Goal: Task Accomplishment & Management: Complete application form

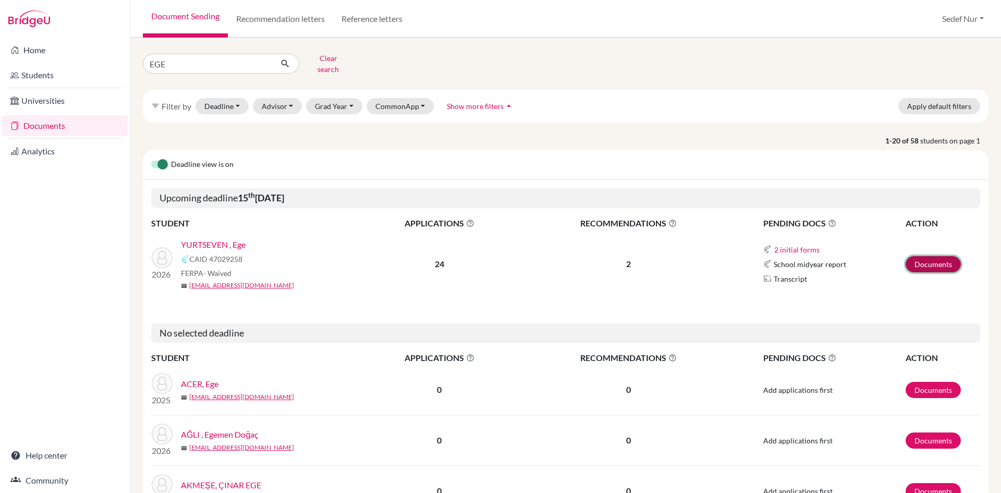
click at [916, 256] on link "Documents" at bounding box center [933, 264] width 55 height 16
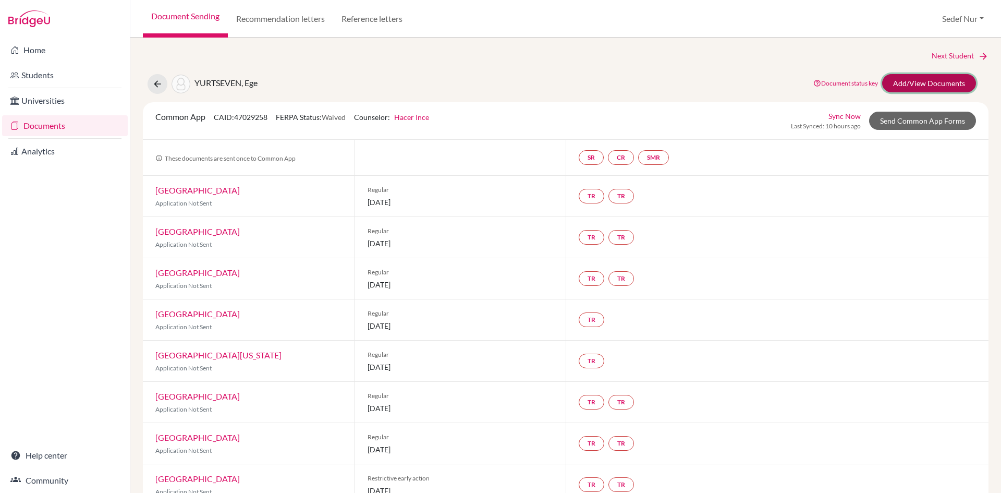
click at [950, 82] on link "Add/View Documents" at bounding box center [929, 83] width 94 height 18
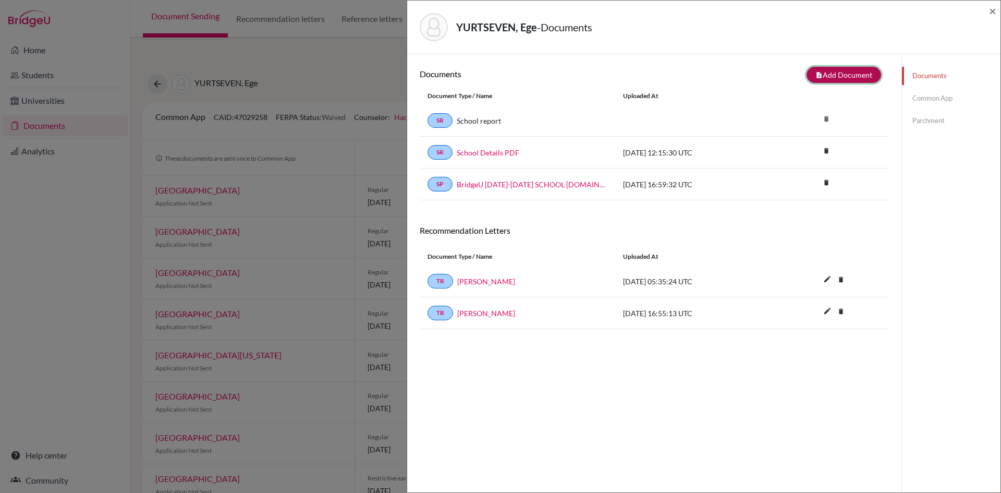
click at [836, 73] on button "note_add Add Document" at bounding box center [844, 75] width 75 height 16
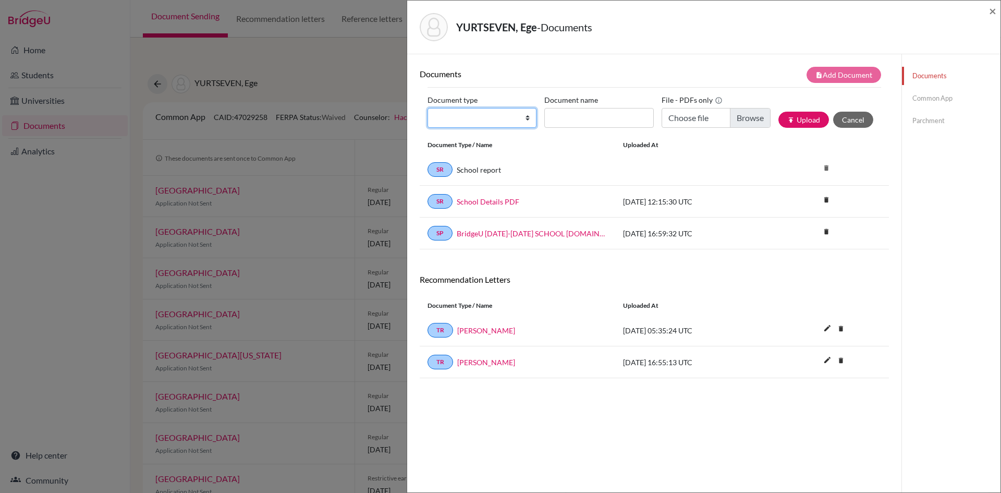
click at [463, 124] on select "Change explanation for Common App reports Counselor recommendation Internationa…" at bounding box center [482, 118] width 109 height 20
select select "44"
click at [428, 108] on select "Change explanation for Common App reports Counselor recommendation Internationa…" at bounding box center [482, 118] width 109 height 20
click at [580, 121] on input "Document name" at bounding box center [598, 118] width 109 height 20
type input "Ege Yurtseven Transcript"
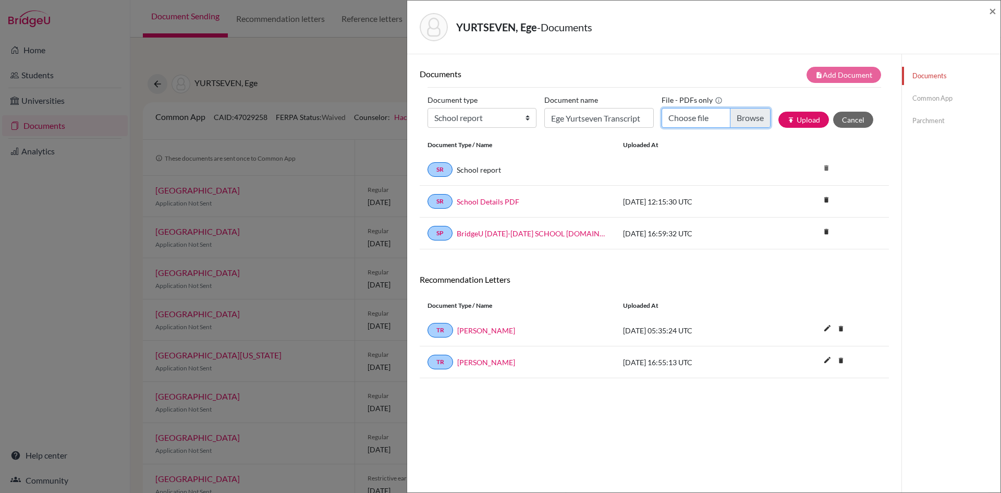
click at [690, 115] on input "Choose file" at bounding box center [716, 118] width 109 height 20
click at [700, 119] on input "Choose file" at bounding box center [716, 118] width 109 height 20
type input "C:\fakepath\Ege Yurtseven Transcript.pdf"
click at [792, 125] on button "publish Upload" at bounding box center [804, 120] width 51 height 16
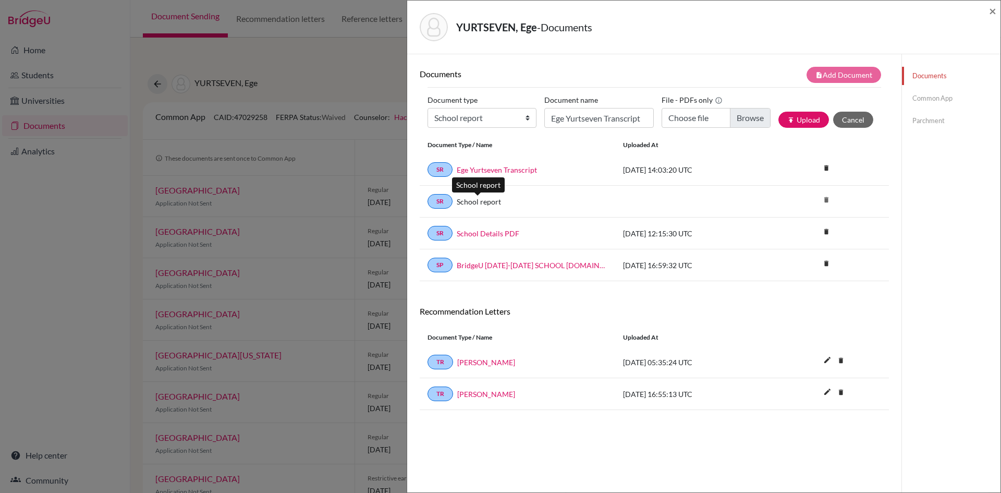
click at [481, 202] on link "School report" at bounding box center [479, 201] width 44 height 11
click at [436, 200] on link "SR" at bounding box center [440, 201] width 25 height 15
click at [491, 203] on link "School report" at bounding box center [479, 201] width 44 height 11
click at [931, 94] on link "Common App" at bounding box center [951, 98] width 99 height 18
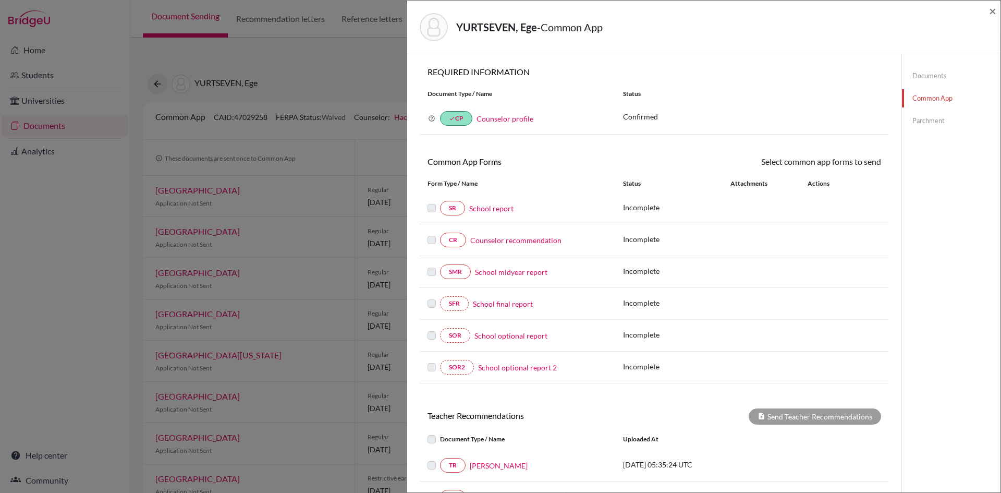
click at [941, 72] on link "Documents" at bounding box center [951, 76] width 99 height 18
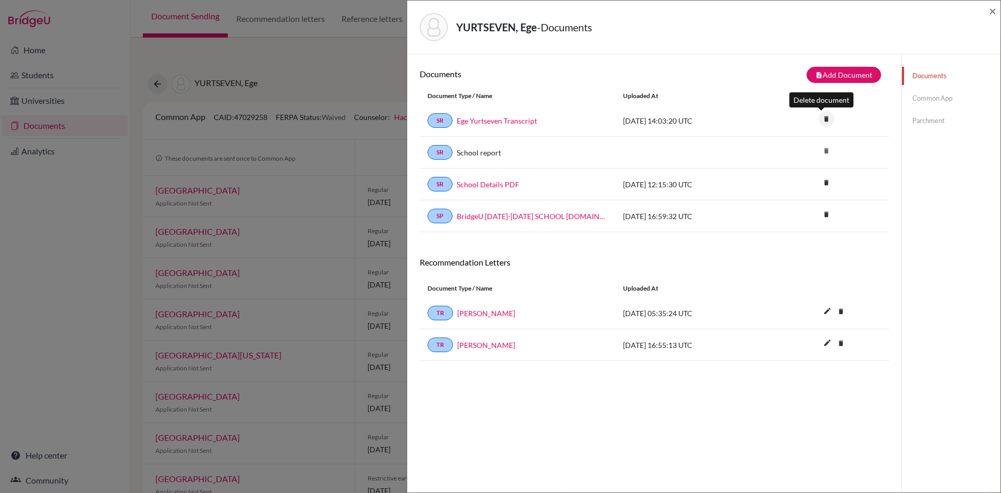
click at [823, 119] on icon "delete" at bounding box center [827, 119] width 16 height 16
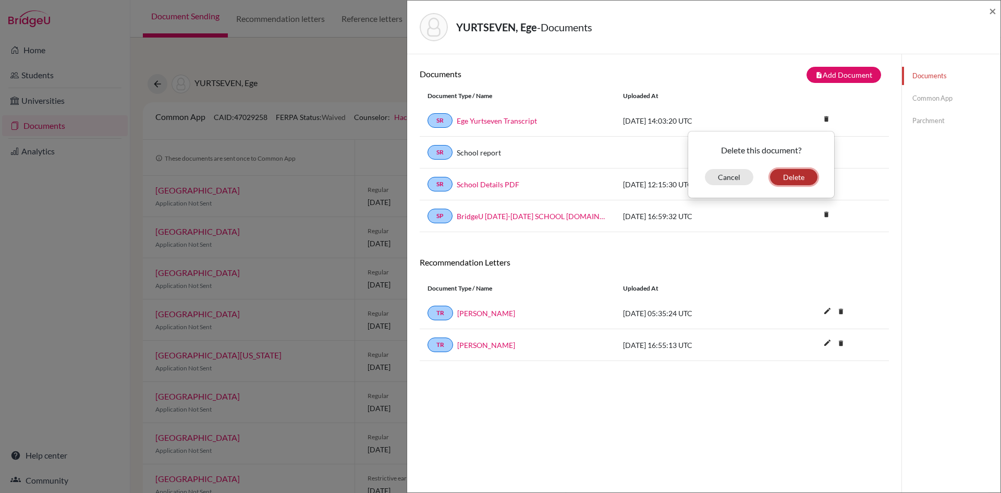
click at [782, 178] on button "Delete" at bounding box center [793, 177] width 47 height 16
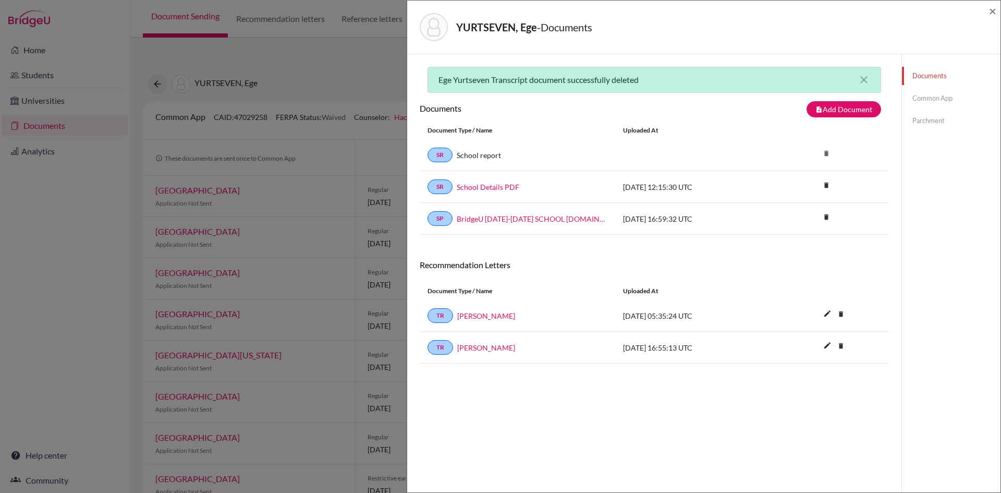
drag, startPoint x: 610, startPoint y: 154, endPoint x: 555, endPoint y: 154, distance: 54.8
click at [609, 154] on div "SR School report" at bounding box center [518, 155] width 196 height 15
click at [931, 96] on link "Common App" at bounding box center [951, 98] width 99 height 18
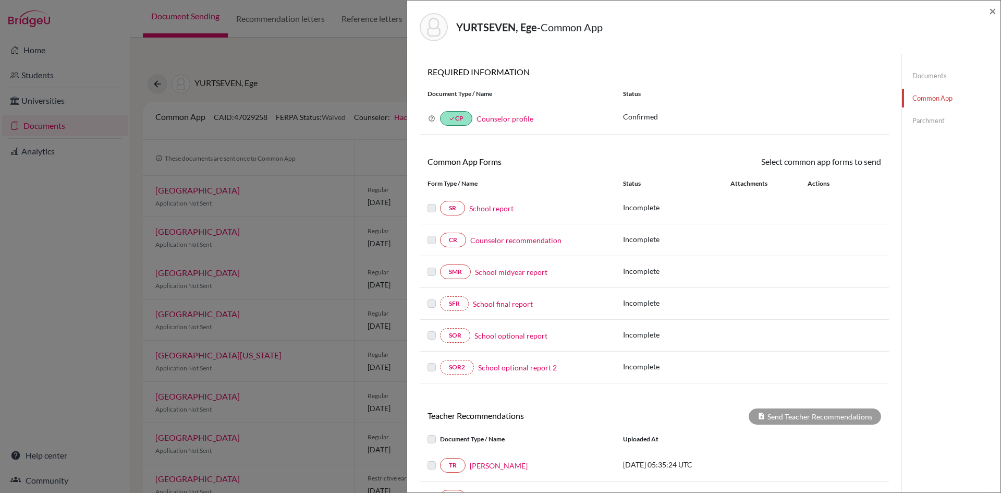
click at [490, 209] on link "School report" at bounding box center [491, 208] width 44 height 11
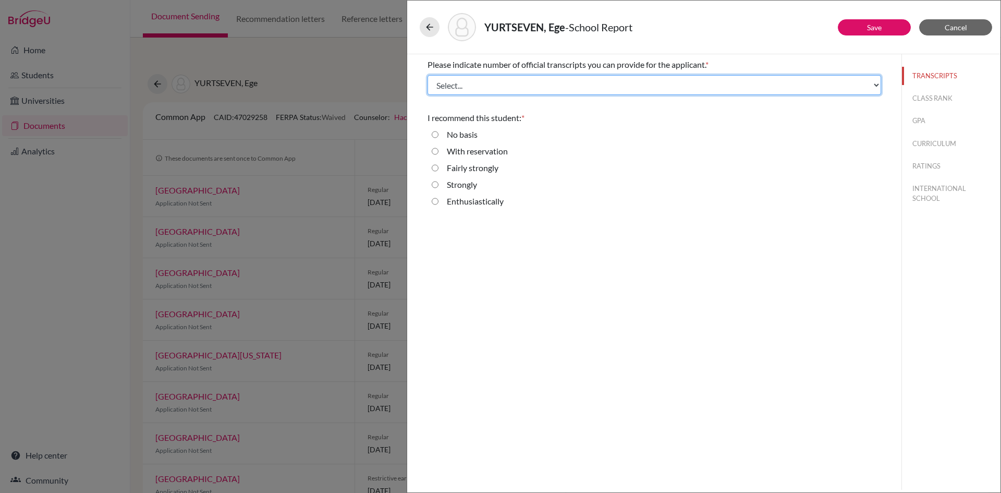
click at [482, 82] on select "Select... 1 2 3 4" at bounding box center [655, 85] width 454 height 20
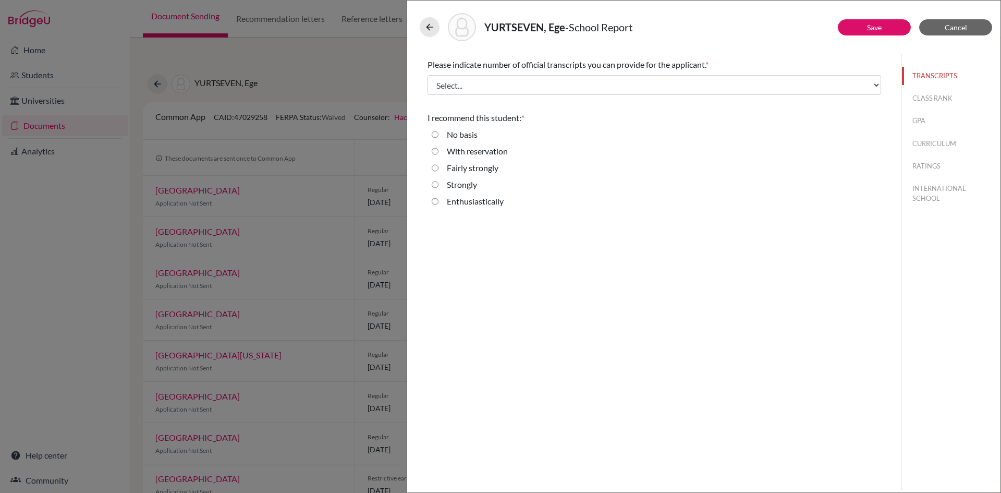
click at [575, 274] on div "Please indicate number of official transcripts you can provide for the applican…" at bounding box center [654, 271] width 494 height 435
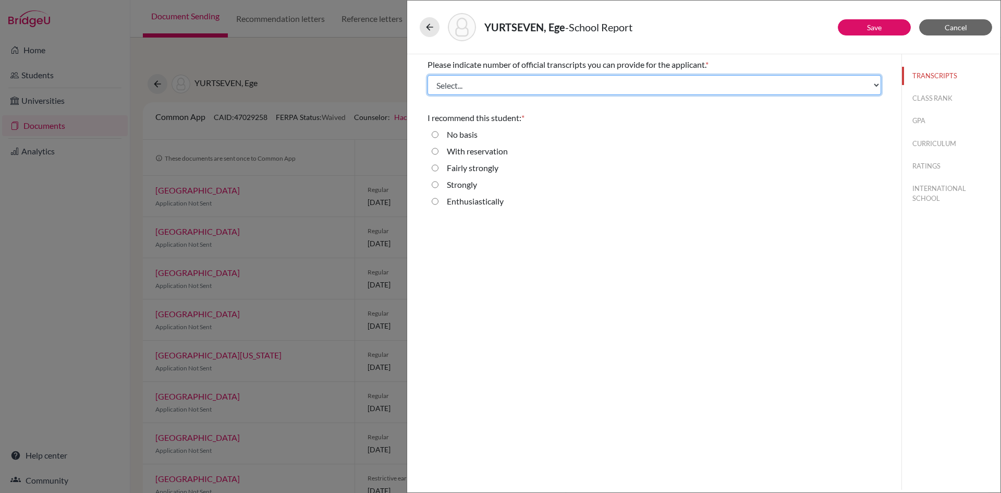
click at [561, 83] on select "Select... 1 2 3 4" at bounding box center [655, 85] width 454 height 20
select select "1"
click at [428, 75] on select "Select... 1 2 3 4" at bounding box center [655, 85] width 454 height 20
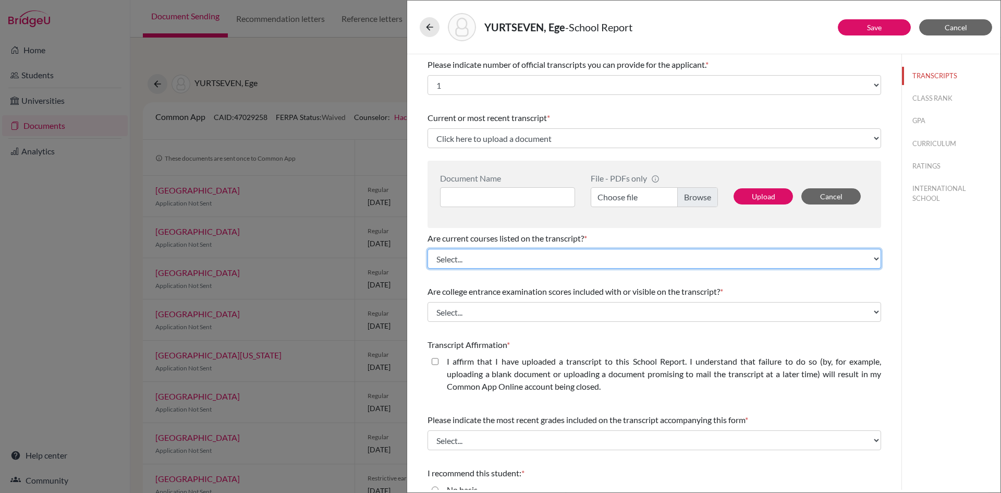
click at [532, 254] on select "Select... Yes No" at bounding box center [655, 259] width 454 height 20
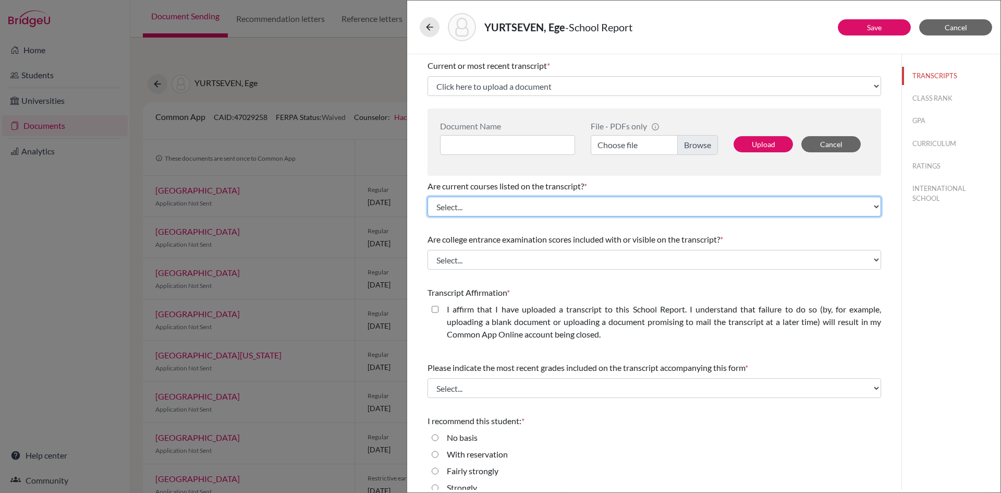
scroll to position [81, 0]
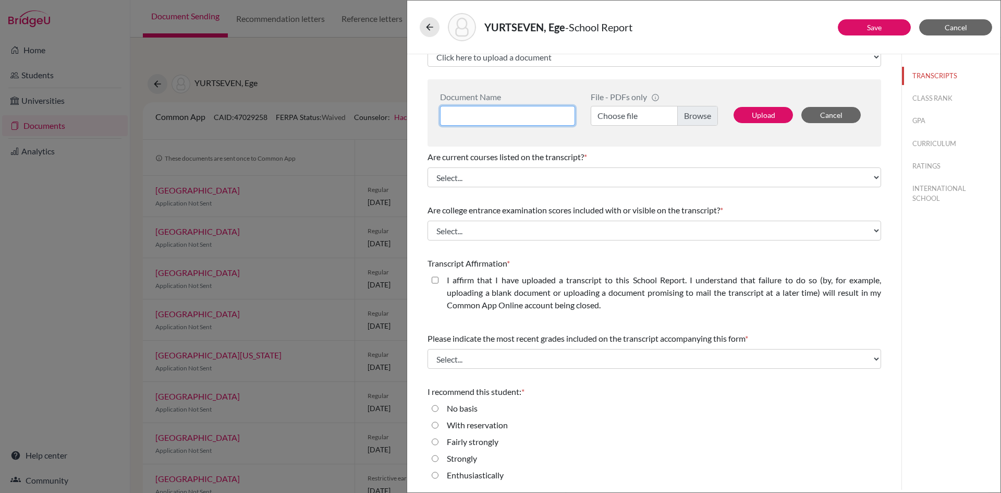
click at [487, 117] on input at bounding box center [507, 116] width 135 height 20
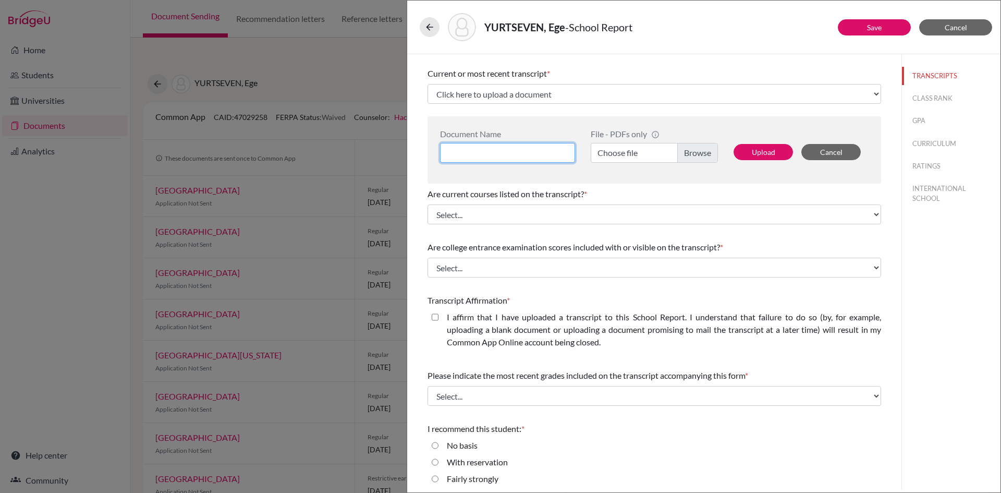
scroll to position [0, 0]
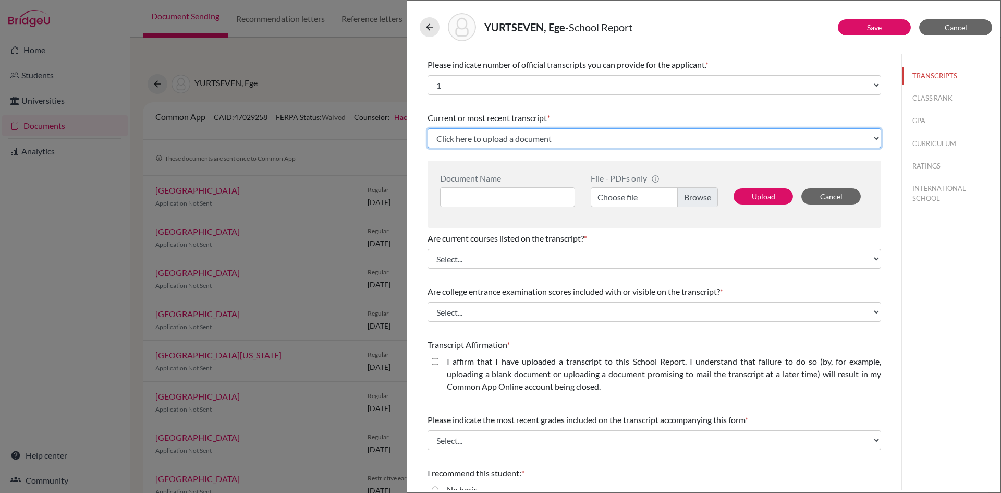
click at [515, 136] on select "Click here to upload a document Upload New File" at bounding box center [655, 138] width 454 height 20
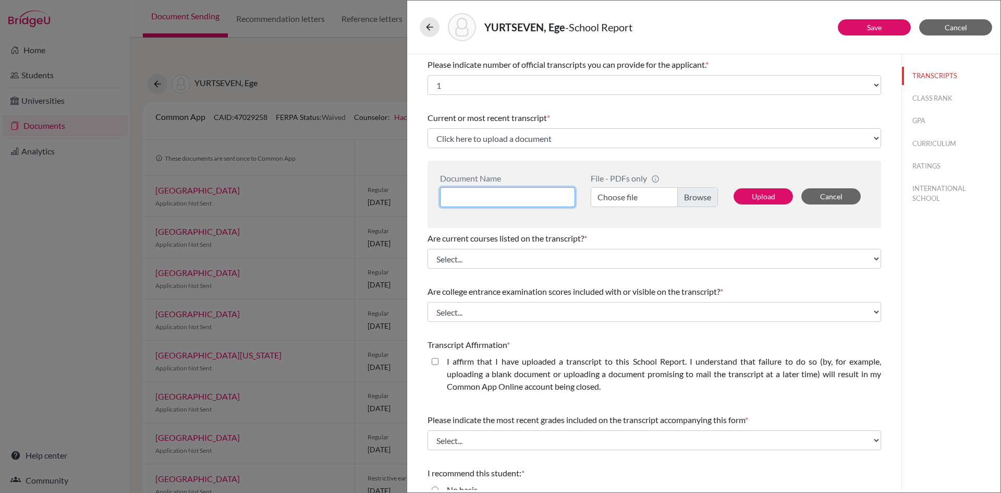
click at [535, 199] on input at bounding box center [507, 197] width 135 height 20
click at [533, 195] on input at bounding box center [507, 197] width 135 height 20
type input "Ege Yurtseven Transcript"
click at [615, 197] on label "Choose file" at bounding box center [654, 197] width 127 height 20
click at [615, 197] on input "Choose file" at bounding box center [654, 197] width 127 height 20
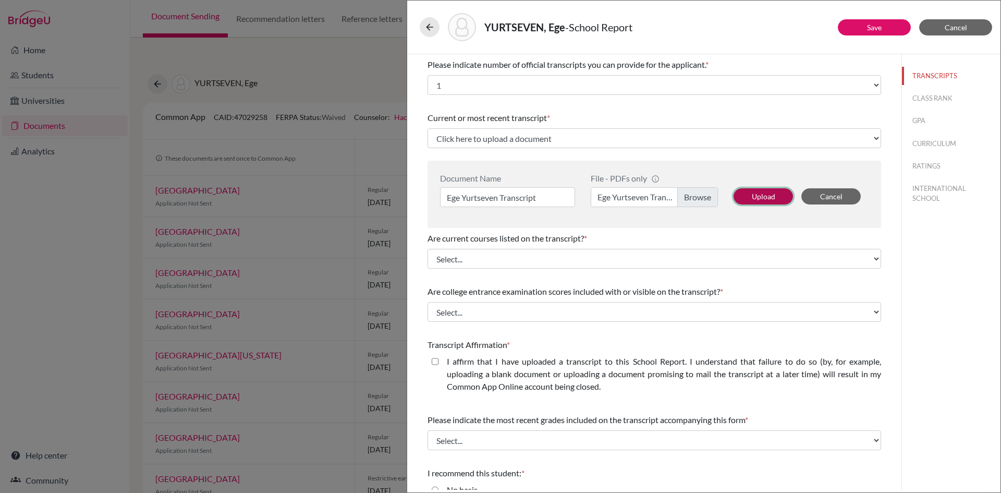
click at [755, 195] on button "Upload" at bounding box center [763, 196] width 59 height 16
select select "689366"
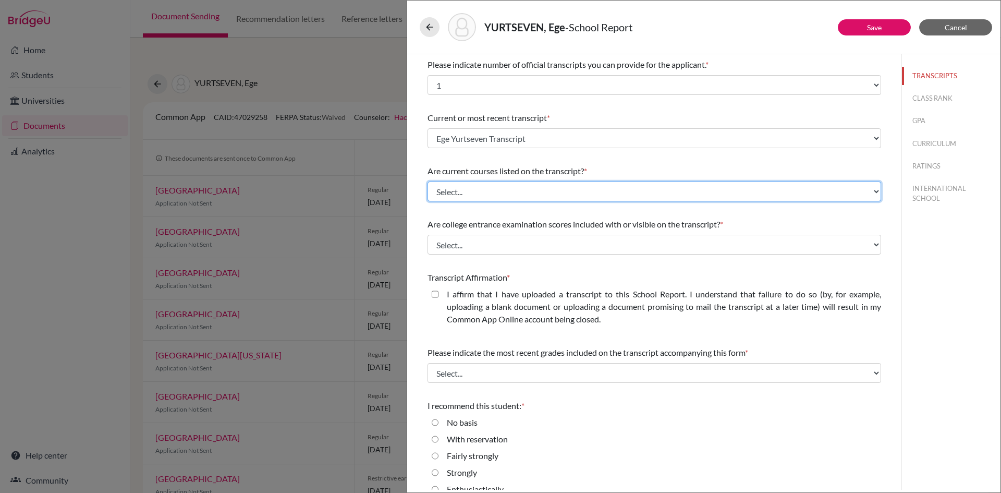
click at [484, 188] on select "Select... Yes No" at bounding box center [655, 191] width 454 height 20
select select "1"
click at [428, 181] on select "Select... Yes No" at bounding box center [655, 191] width 454 height 20
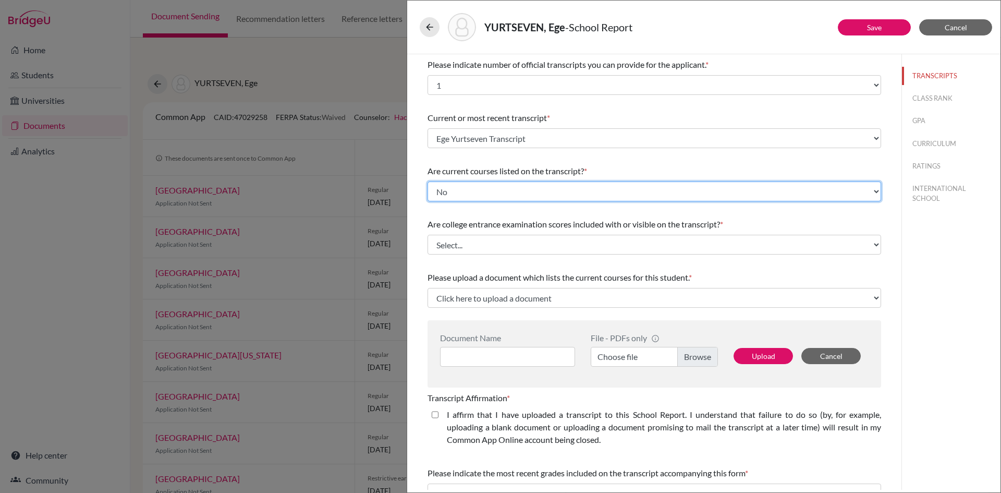
scroll to position [52, 0]
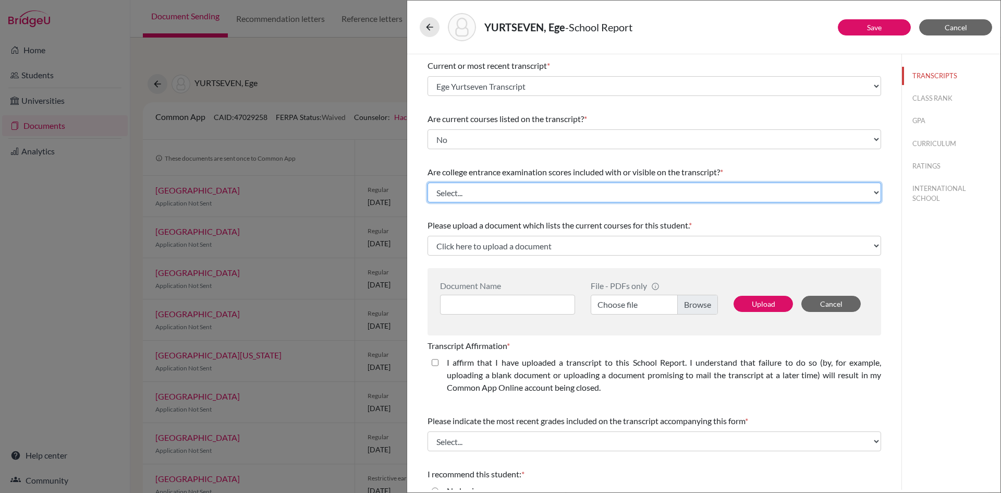
click at [521, 185] on select "Select... Yes No" at bounding box center [655, 193] width 454 height 20
select select "1"
click at [428, 183] on select "Select... Yes No" at bounding box center [655, 193] width 454 height 20
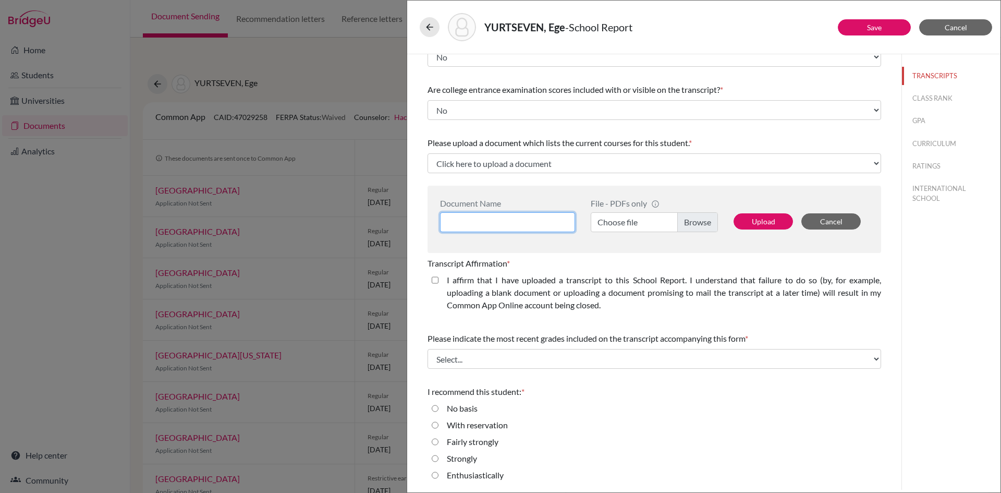
click at [531, 222] on input at bounding box center [507, 222] width 135 height 20
click at [493, 223] on input "Ege Yurtseve Grade 12 Courses" at bounding box center [507, 222] width 135 height 20
type input "Ege Yurtseven Grade 12 Courses"
click at [663, 310] on label "I affirm that I have uploaded a transcript to this School Report. I understand …" at bounding box center [664, 293] width 434 height 38
click at [439, 286] on closed\ "I affirm that I have uploaded a transcript to this School Report. I understand …" at bounding box center [435, 280] width 7 height 13
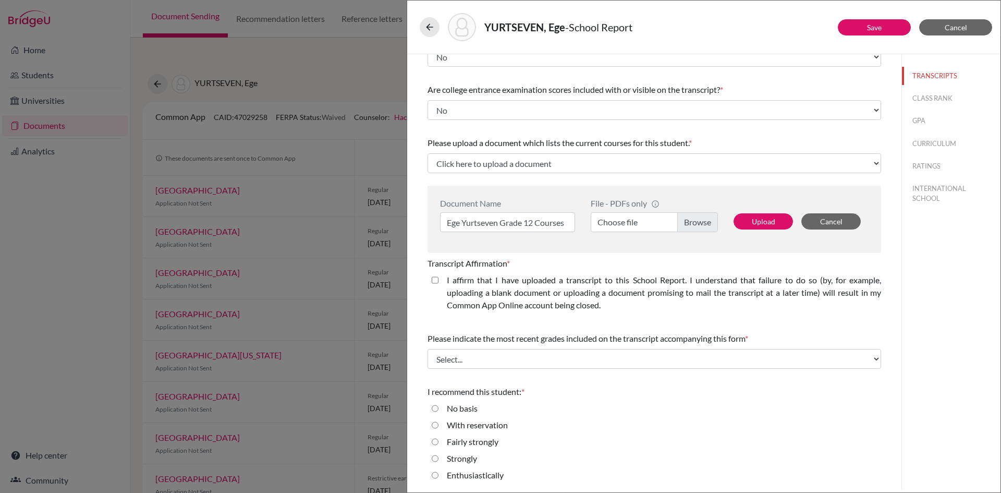
checkbox closed\ "true"
click at [756, 221] on button "Upload" at bounding box center [763, 221] width 59 height 16
click at [631, 219] on label "Choose file" at bounding box center [654, 222] width 127 height 20
click at [631, 219] on input "Choose file" at bounding box center [654, 222] width 127 height 20
click at [750, 218] on button "Upload" at bounding box center [763, 221] width 59 height 16
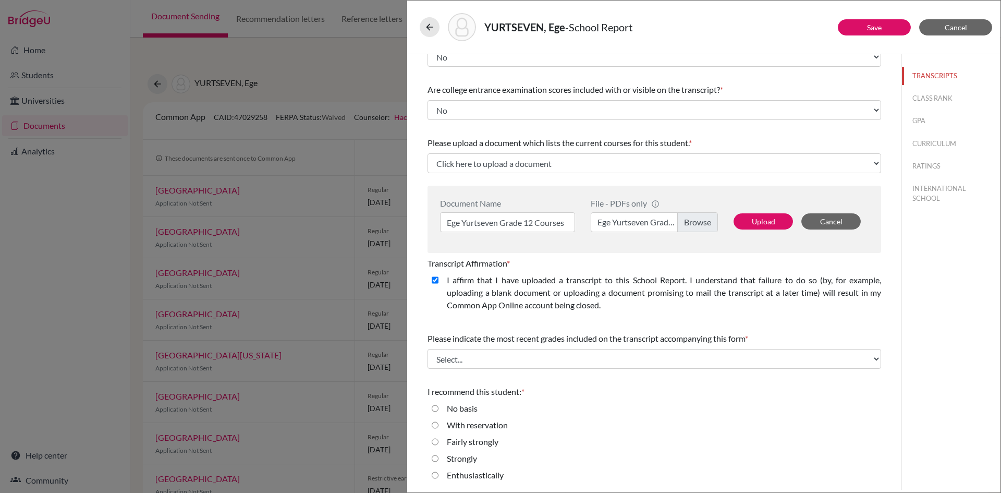
scroll to position [67, 0]
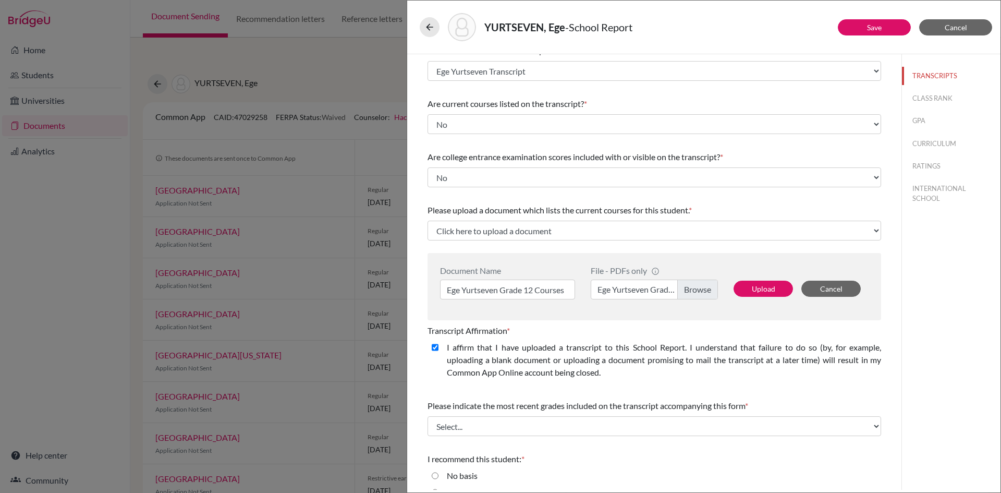
select select "689367"
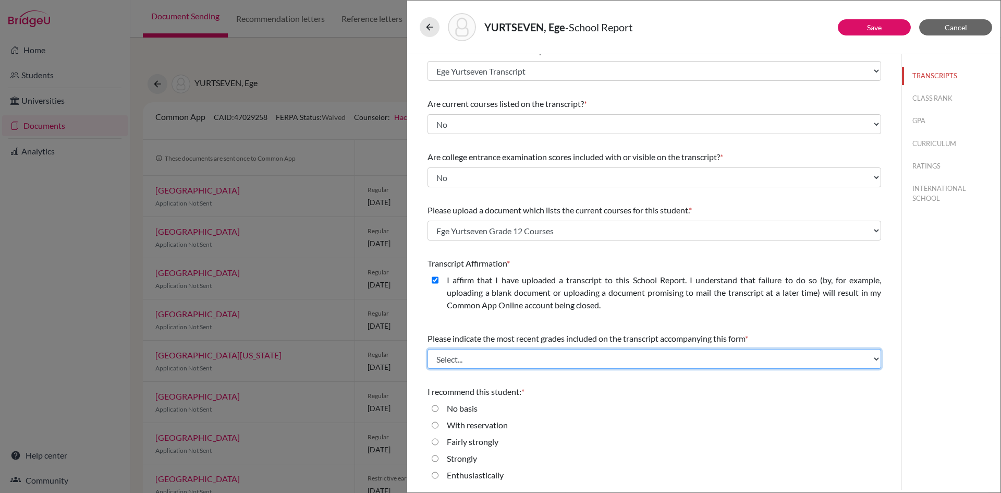
click at [559, 360] on select "Select... Final junior year grades 1st Quarter senior year grades 2nd Quarter/1…" at bounding box center [655, 359] width 454 height 20
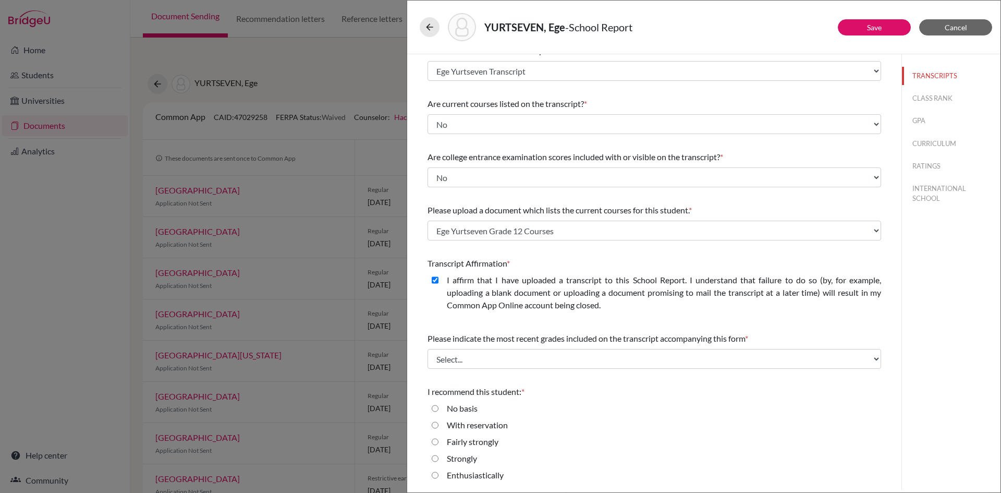
click at [613, 325] on div "Please indicate number of official transcripts you can provide for the applican…" at bounding box center [655, 238] width 454 height 503
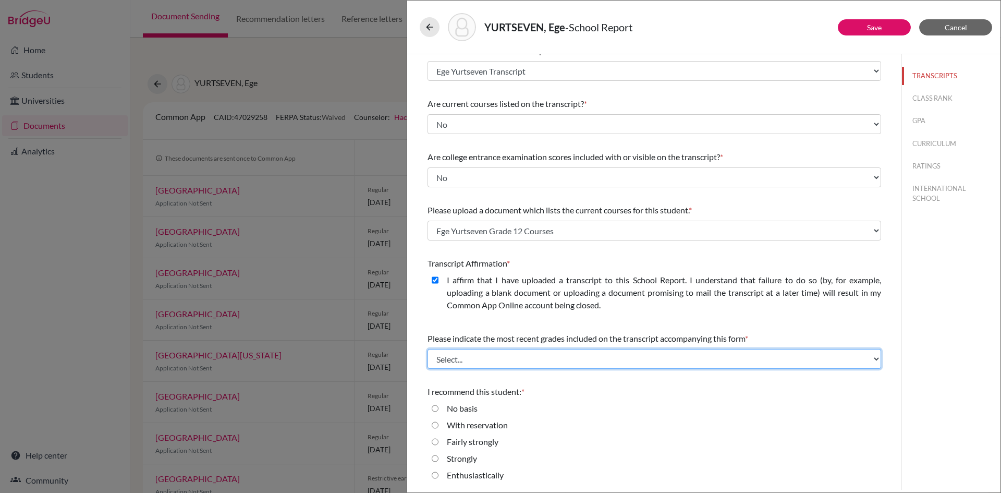
click at [671, 357] on select "Select... Final junior year grades 1st Quarter senior year grades 2nd Quarter/1…" at bounding box center [655, 359] width 454 height 20
select select "6"
click at [428, 349] on select "Select... Final junior year grades 1st Quarter senior year grades 2nd Quarter/1…" at bounding box center [655, 359] width 454 height 20
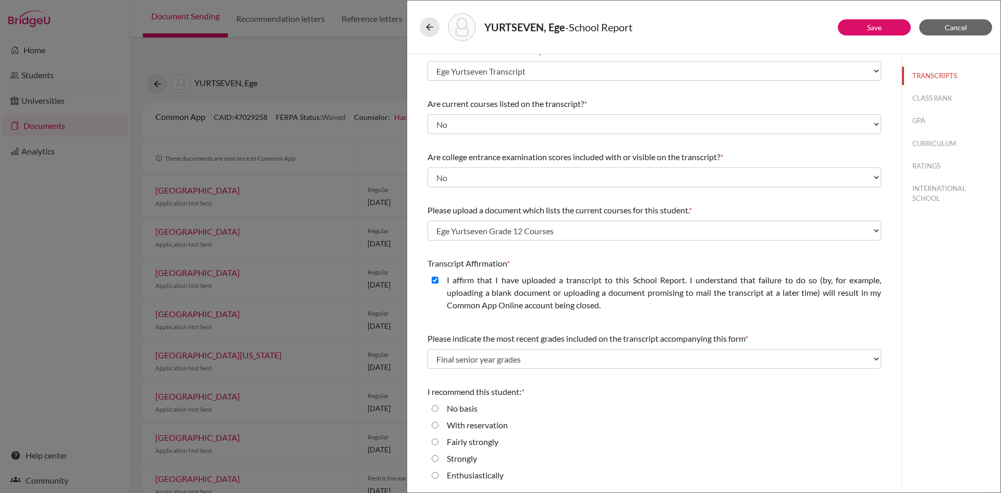
click at [435, 475] on input "Enthusiastically" at bounding box center [435, 475] width 7 height 13
radio input "true"
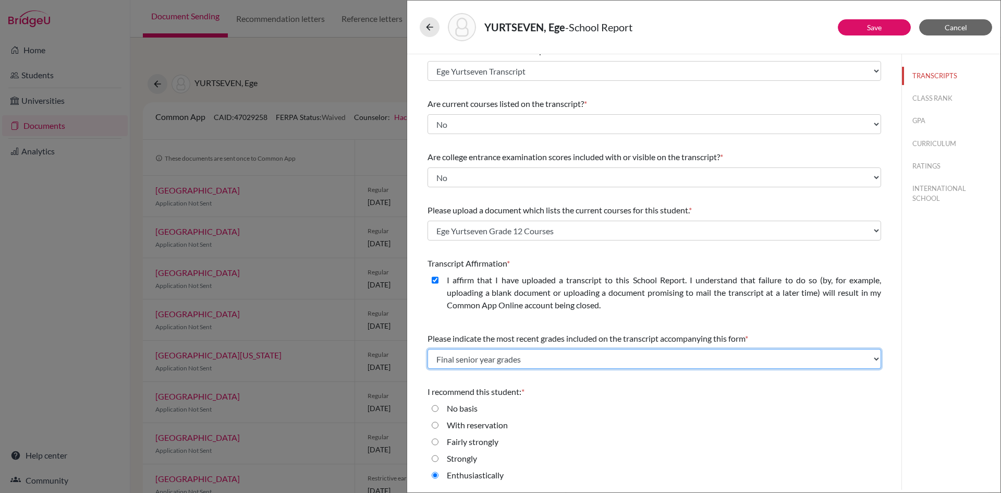
click at [553, 359] on select "Select... Final junior year grades 1st Quarter senior year grades 2nd Quarter/1…" at bounding box center [655, 359] width 454 height 20
select select "3"
click at [428, 349] on select "Select... Final junior year grades 1st Quarter senior year grades 2nd Quarter/1…" at bounding box center [655, 359] width 454 height 20
click at [629, 360] on select "Select... Final junior year grades 1st Quarter senior year grades 2nd Quarter/1…" at bounding box center [655, 359] width 454 height 20
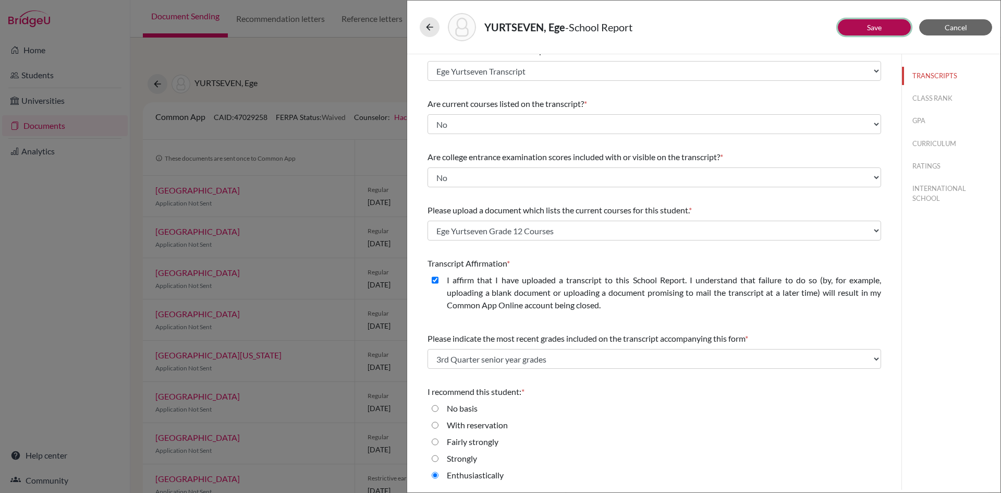
click at [893, 25] on button "Save" at bounding box center [874, 27] width 73 height 16
select select "Select..."
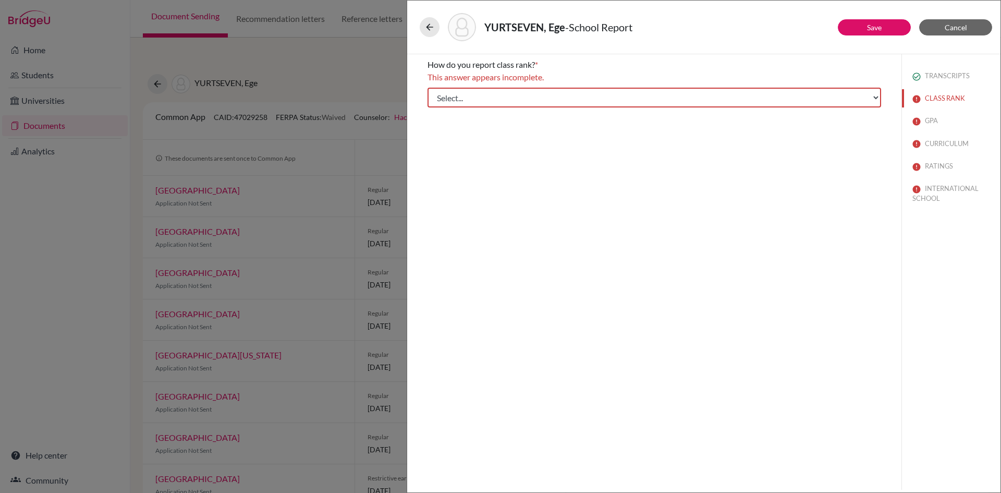
scroll to position [0, 0]
click at [372, 40] on div "YURTSEVEN, Ege - School Report Save Cancel How do you report class rank? * This…" at bounding box center [500, 246] width 1001 height 493
click at [422, 31] on button at bounding box center [430, 27] width 20 height 20
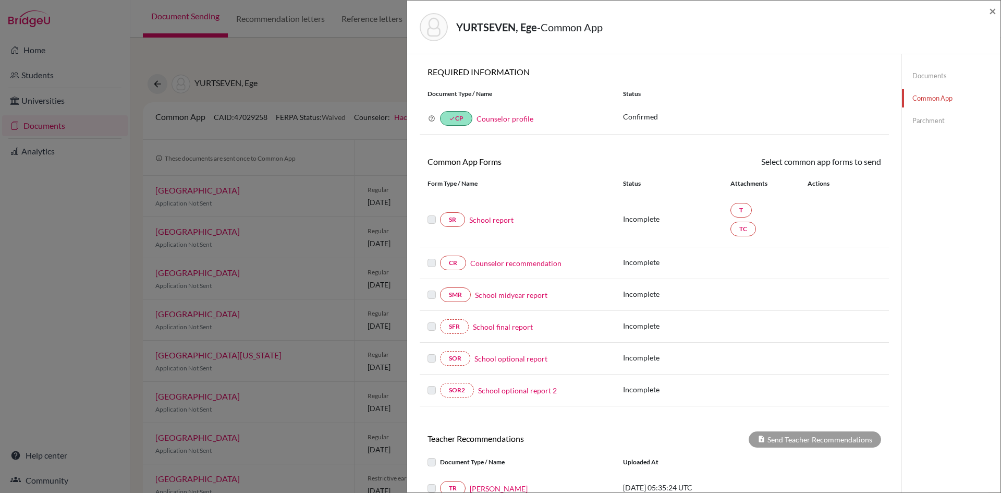
click at [335, 83] on div "YURTSEVEN, Ege - Common App × × REQUIRED INFORMATION Document Type / Name Statu…" at bounding box center [500, 246] width 1001 height 493
click at [992, 7] on span "×" at bounding box center [992, 10] width 7 height 15
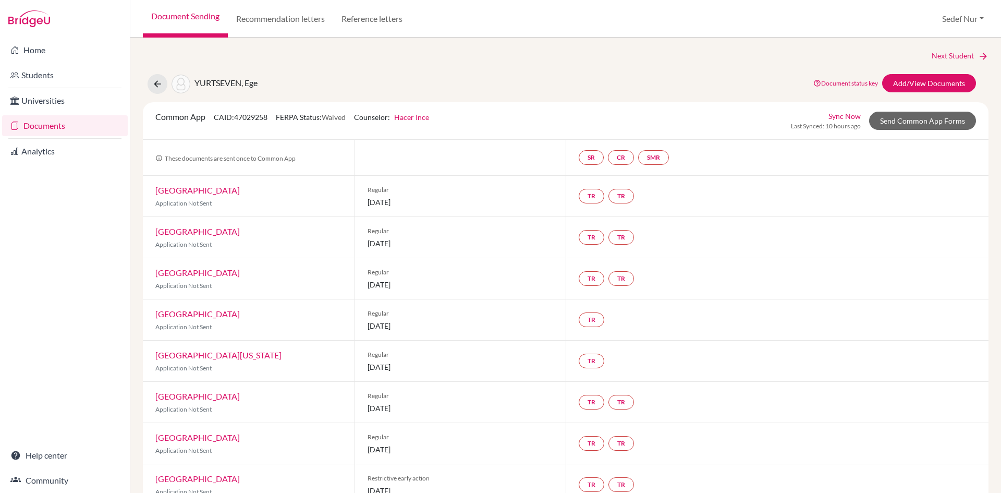
click at [64, 128] on link "Documents" at bounding box center [65, 125] width 126 height 21
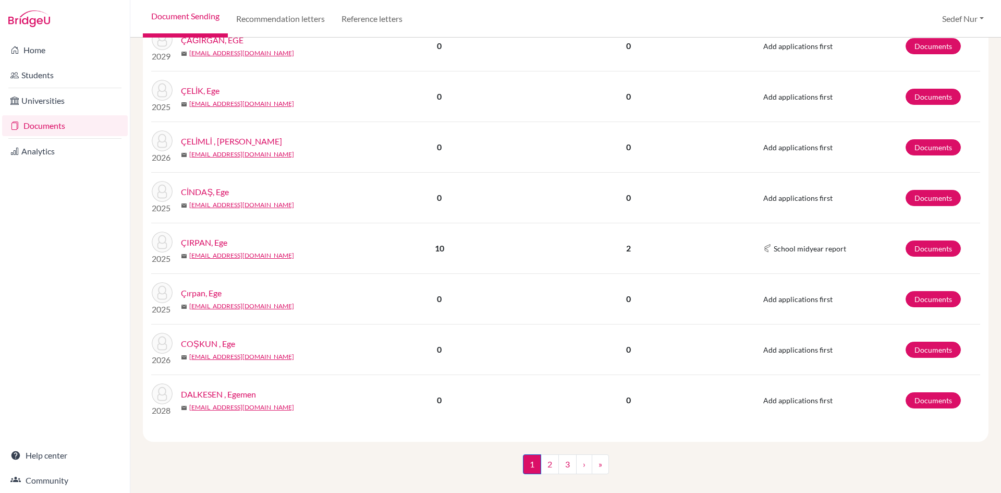
scroll to position [907, 0]
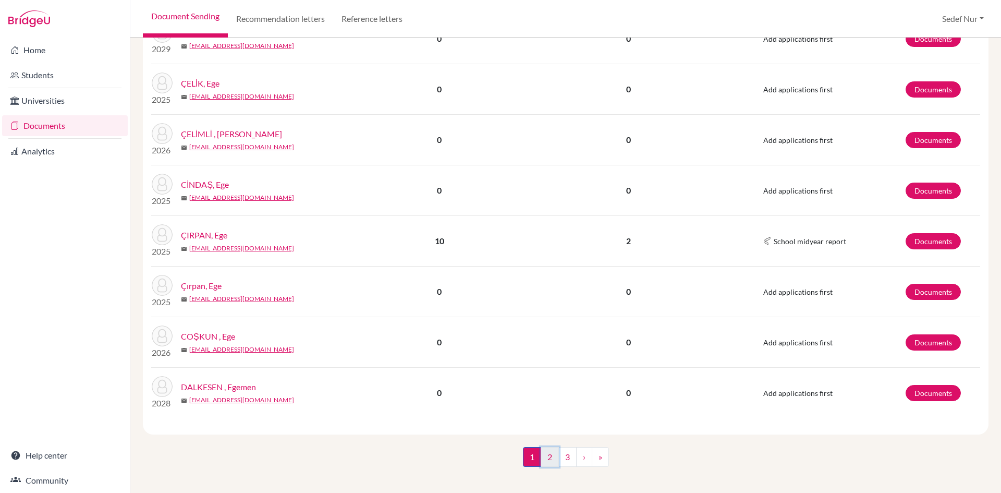
click at [552, 457] on link "2" at bounding box center [550, 457] width 18 height 20
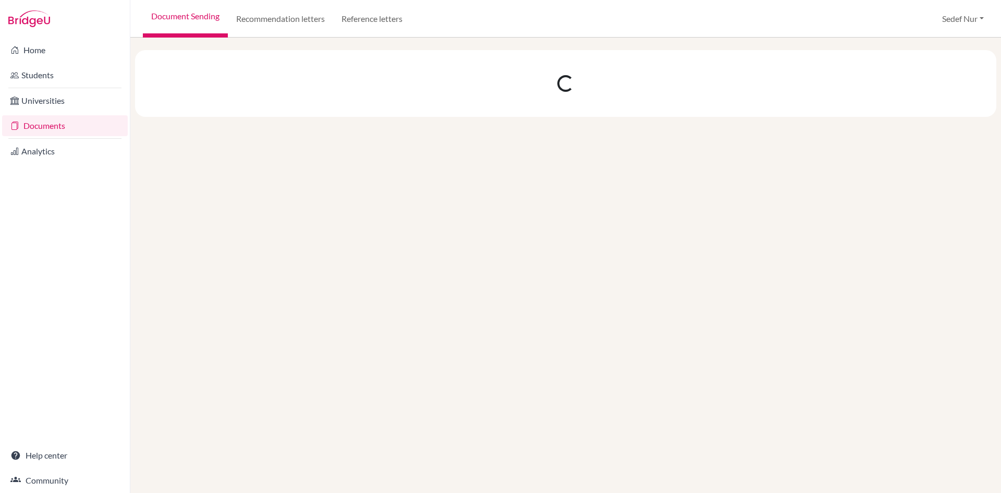
scroll to position [0, 0]
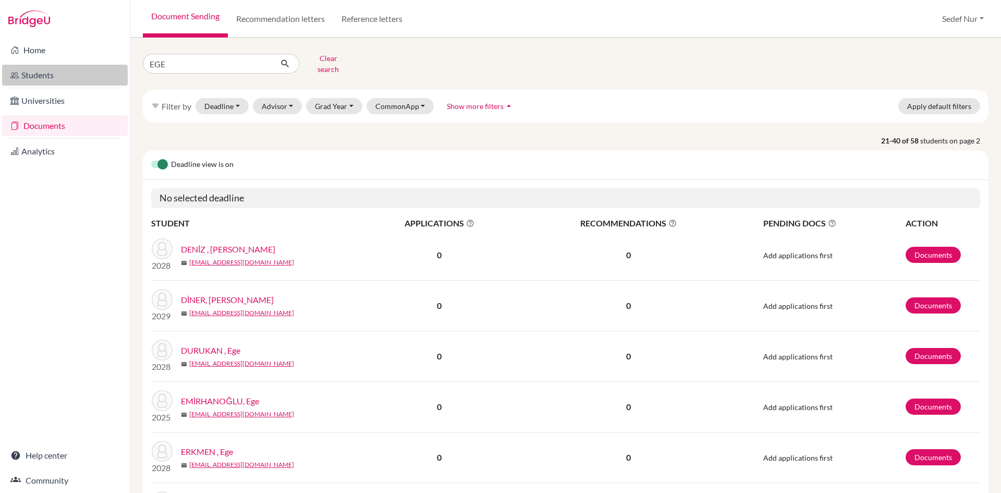
click at [60, 71] on link "Students" at bounding box center [65, 75] width 126 height 21
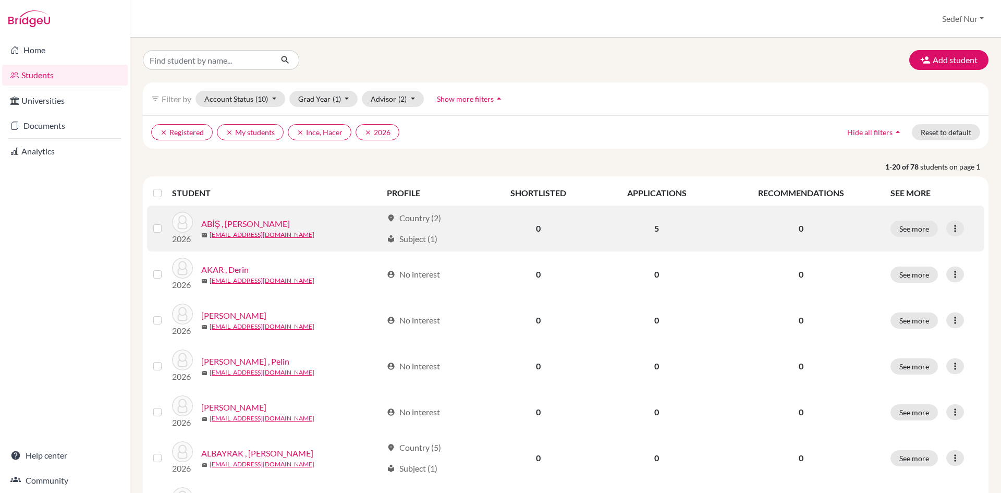
click at [235, 225] on link "ABİŞ , Elif Banu" at bounding box center [245, 223] width 89 height 13
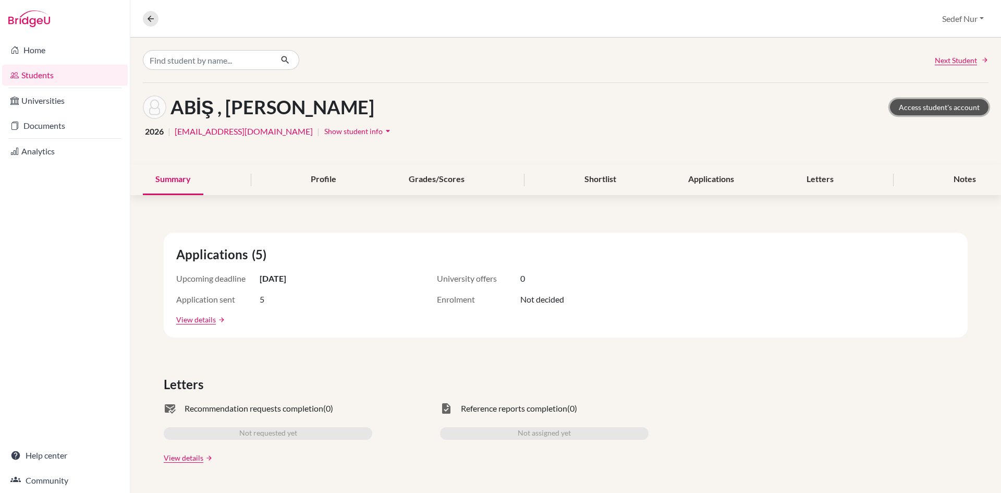
click at [958, 104] on link "Access student's account" at bounding box center [939, 107] width 99 height 16
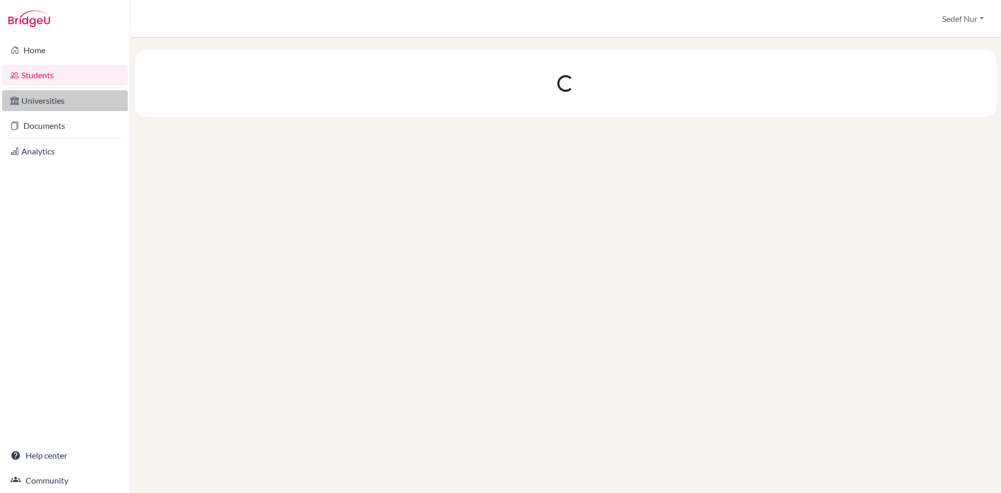
click at [64, 102] on link "Universities" at bounding box center [65, 100] width 126 height 21
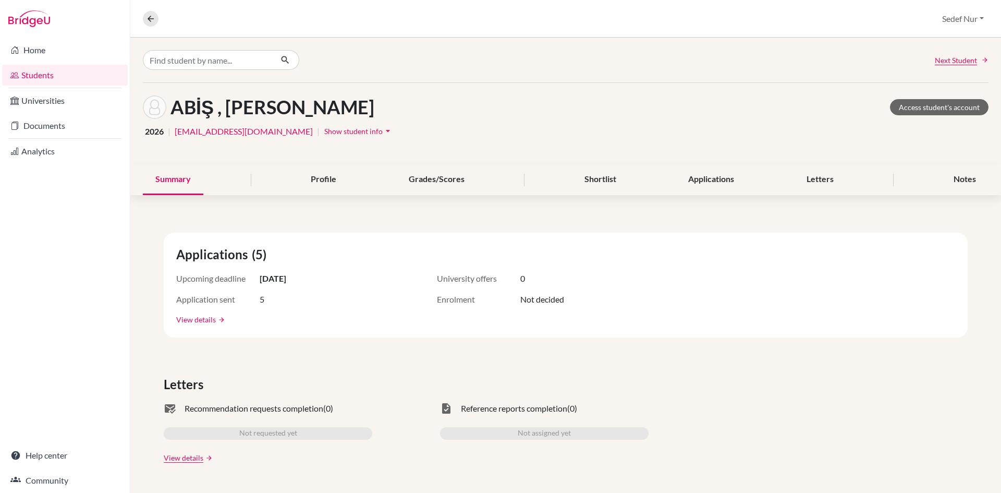
click at [208, 323] on link "View details" at bounding box center [196, 319] width 40 height 11
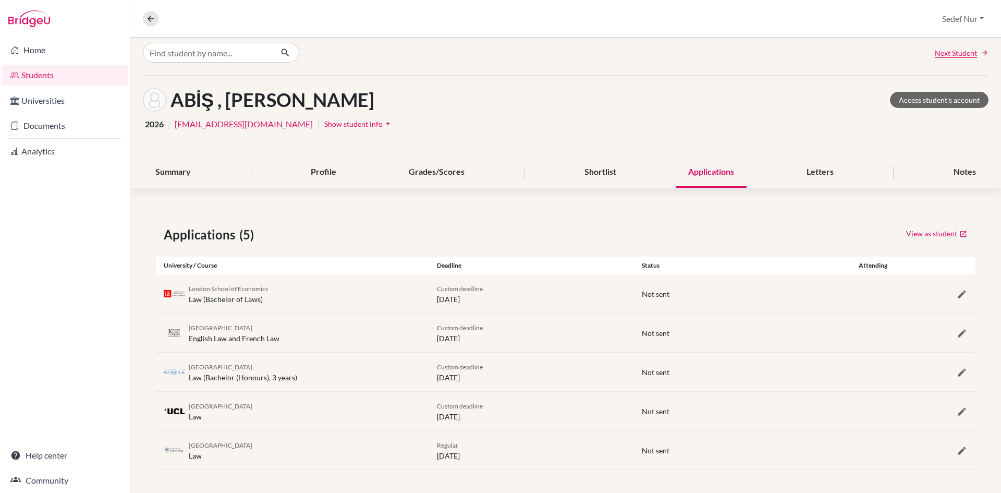
scroll to position [9, 0]
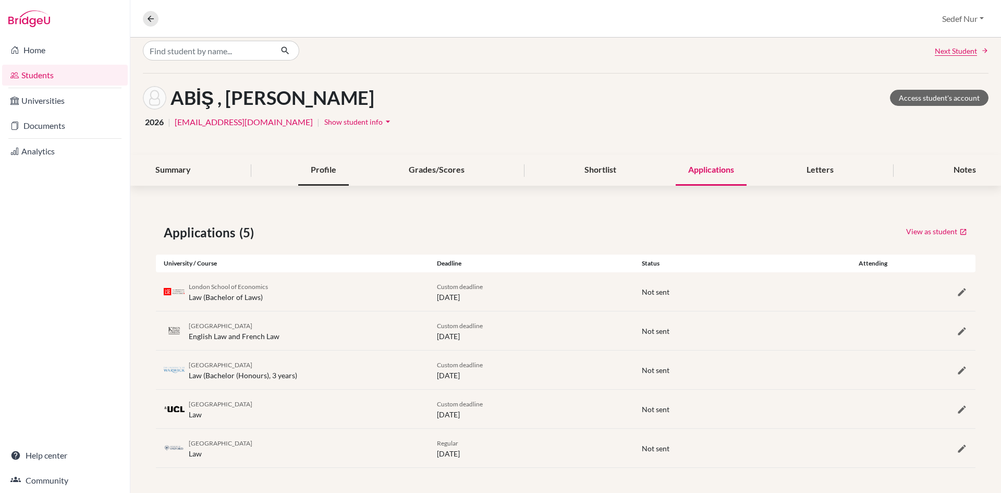
click at [326, 168] on div "Profile" at bounding box center [323, 170] width 51 height 31
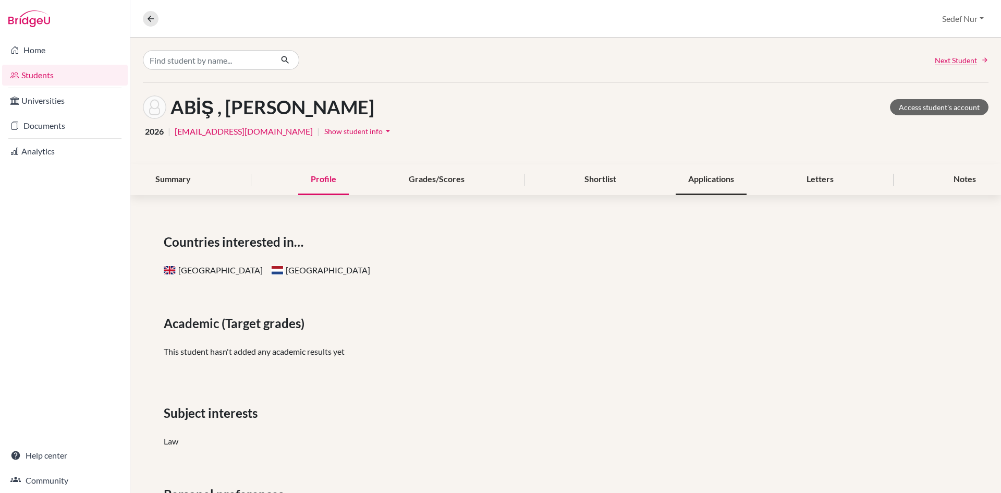
click at [720, 179] on div "Applications" at bounding box center [711, 179] width 71 height 31
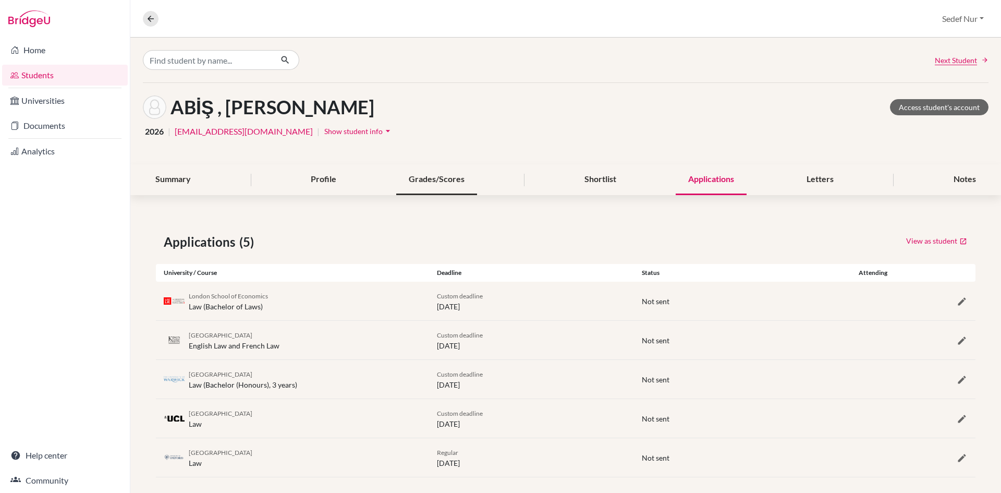
click at [433, 177] on div "Grades/Scores" at bounding box center [436, 179] width 81 height 31
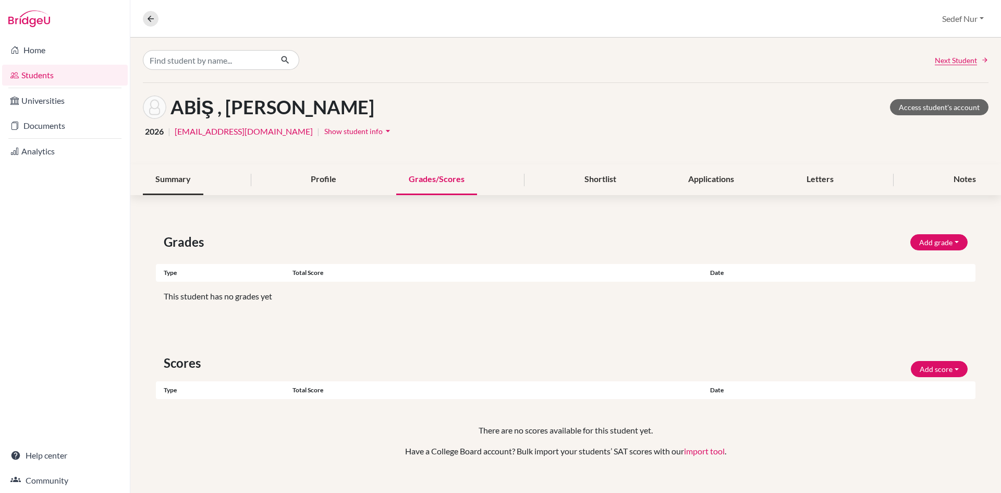
click at [174, 179] on div "Summary" at bounding box center [173, 179] width 60 height 31
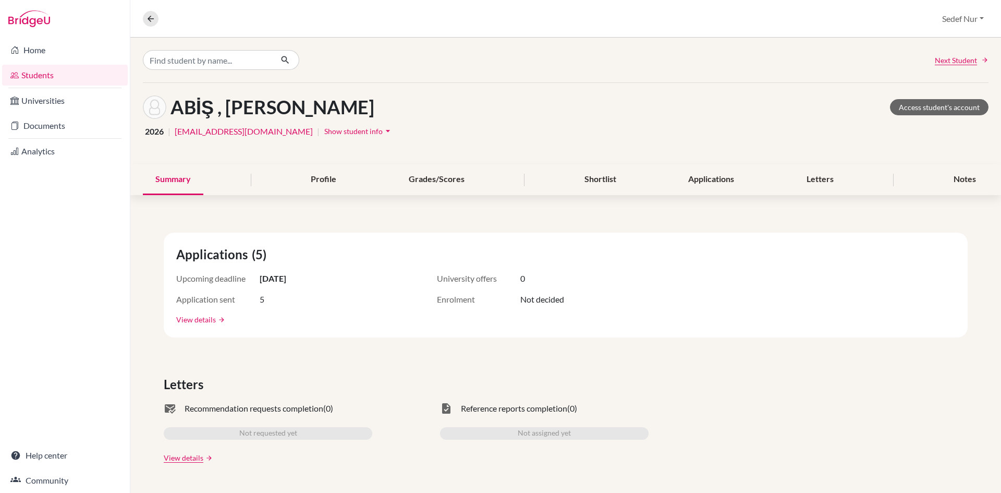
click at [208, 317] on link "View details" at bounding box center [196, 319] width 40 height 11
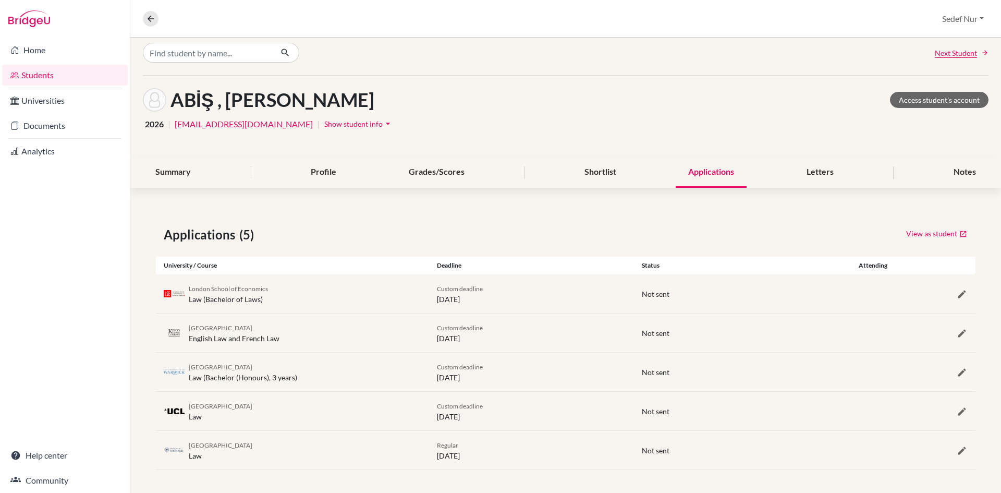
scroll to position [9, 0]
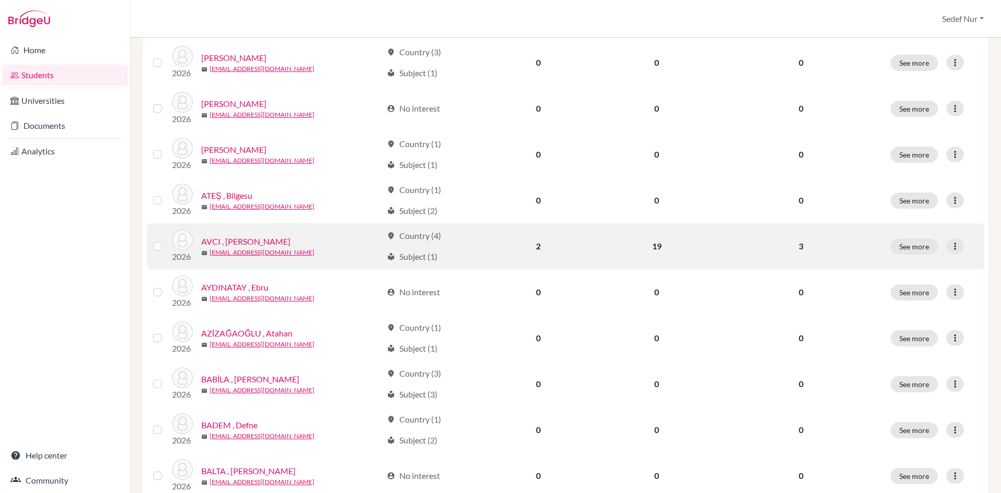
scroll to position [626, 0]
click at [226, 243] on link "AVCI , [PERSON_NAME]" at bounding box center [245, 240] width 89 height 13
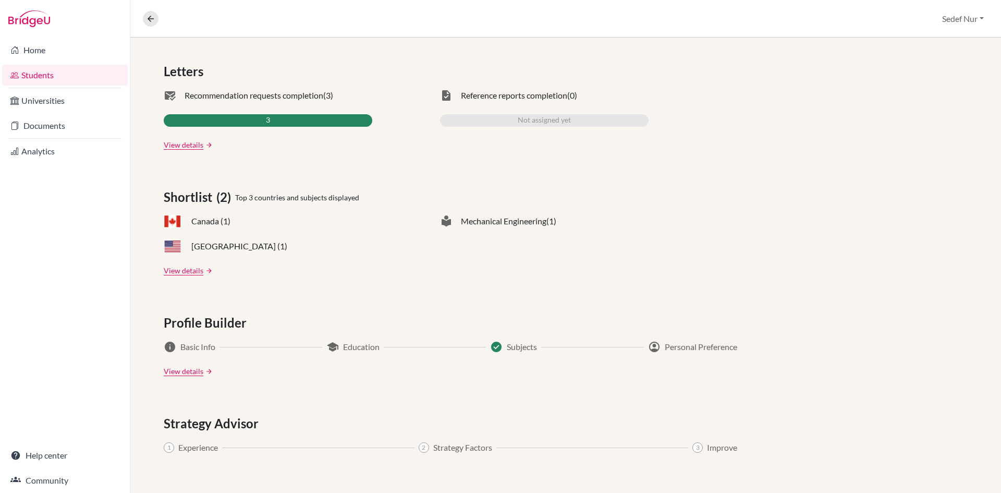
scroll to position [365, 0]
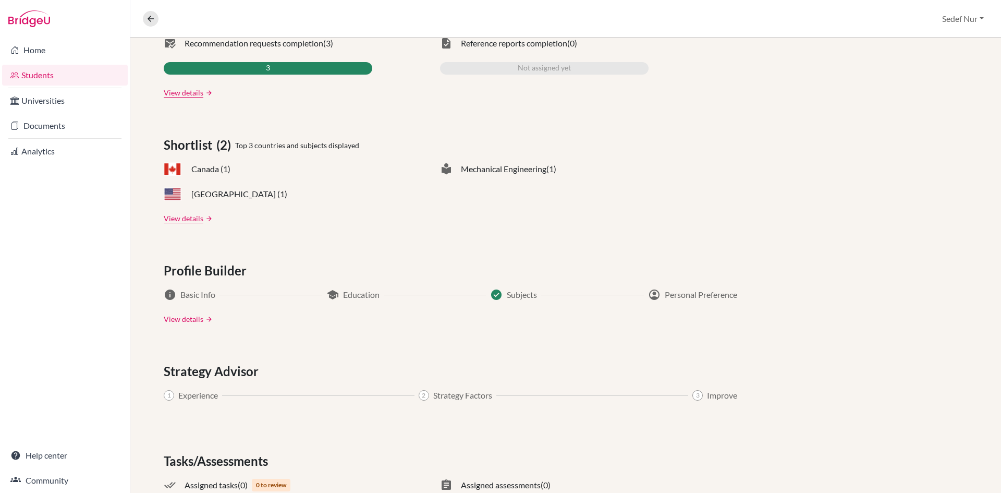
click at [187, 321] on link "View details" at bounding box center [184, 318] width 40 height 11
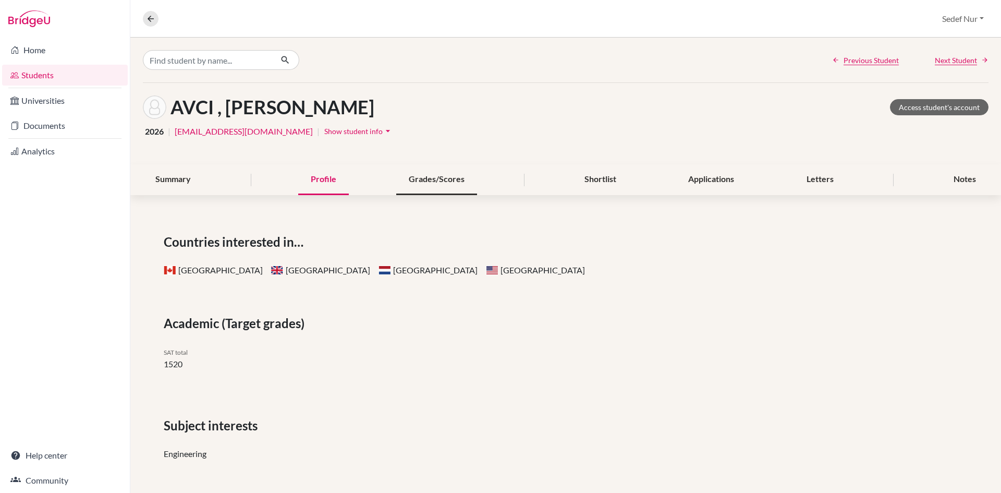
click at [452, 179] on div "Grades/Scores" at bounding box center [436, 179] width 81 height 31
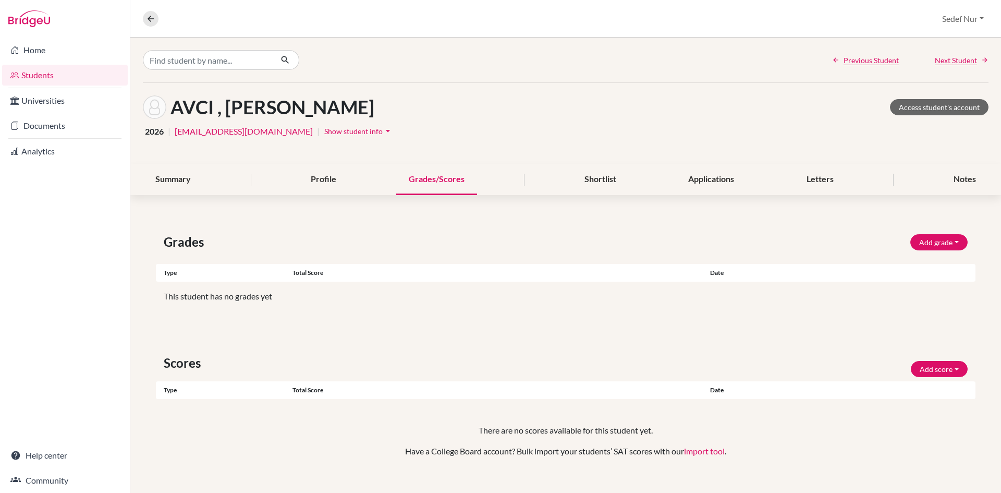
click at [339, 128] on span "Show student info" at bounding box center [353, 131] width 58 height 9
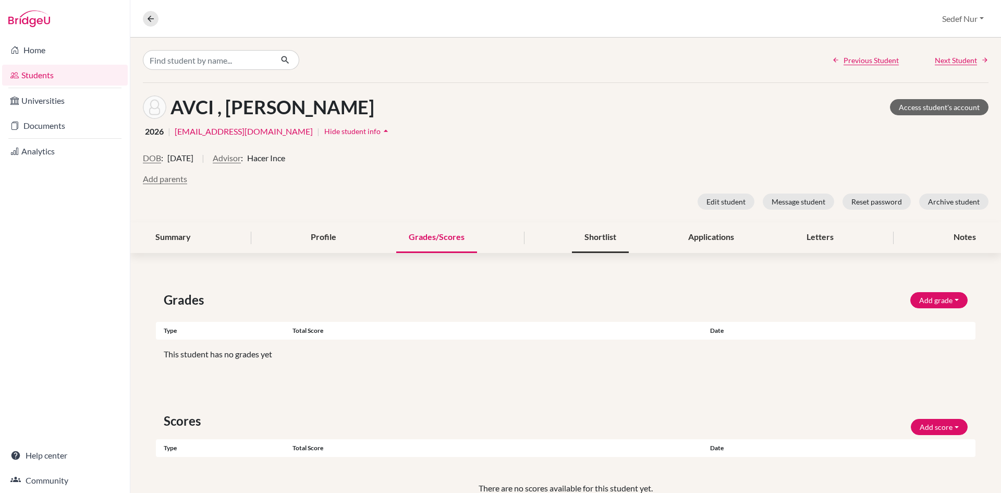
click at [603, 241] on div "Shortlist" at bounding box center [600, 237] width 57 height 31
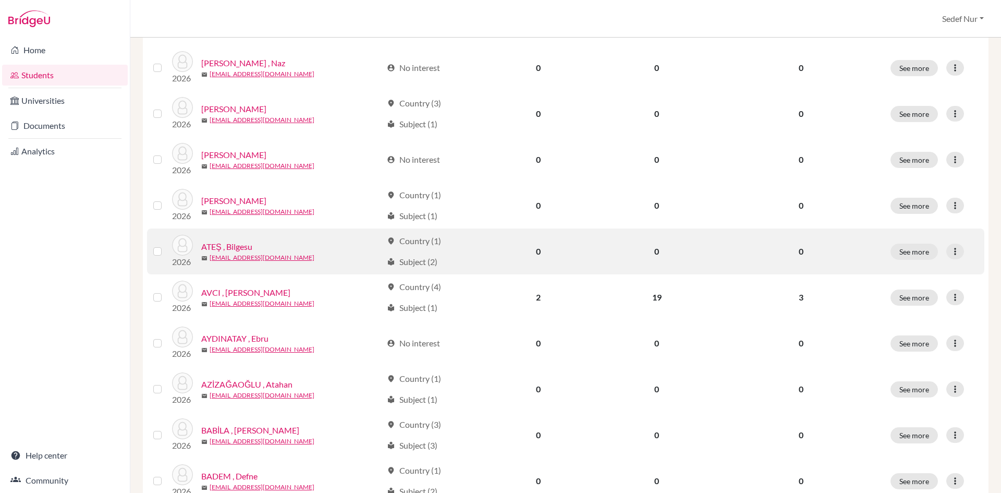
scroll to position [678, 0]
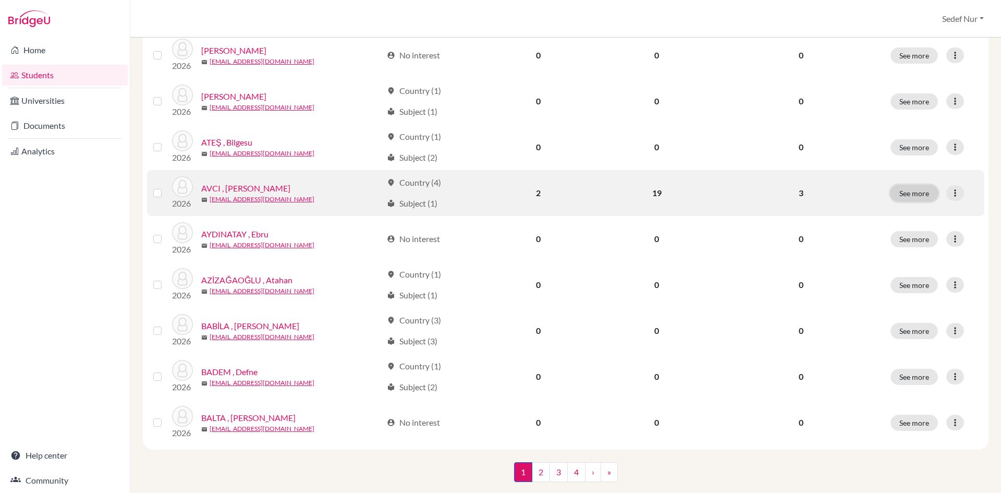
click at [909, 190] on button "See more" at bounding box center [914, 193] width 47 height 16
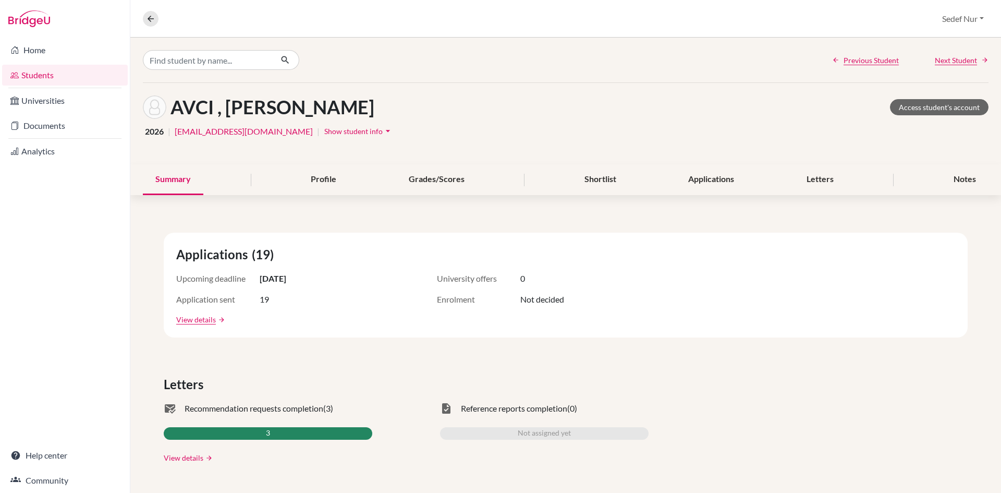
click at [201, 456] on link "View details" at bounding box center [184, 457] width 40 height 11
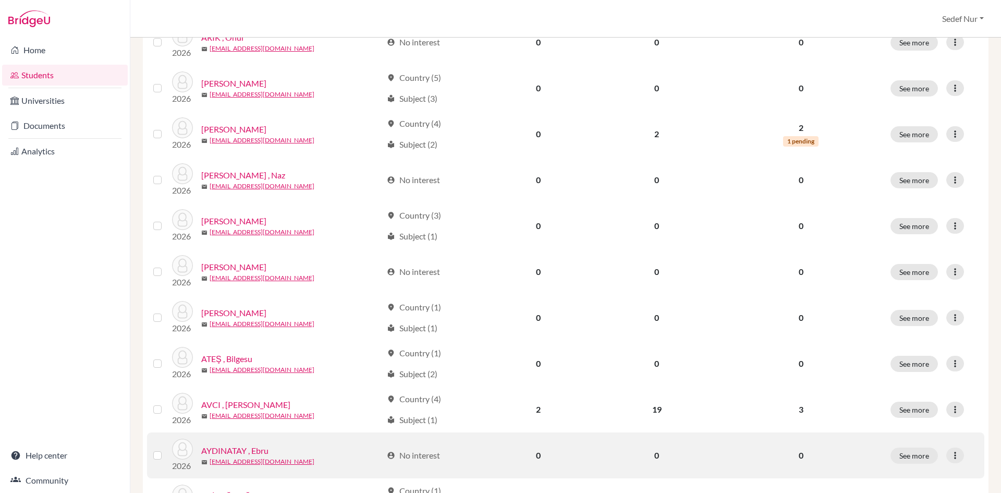
scroll to position [521, 0]
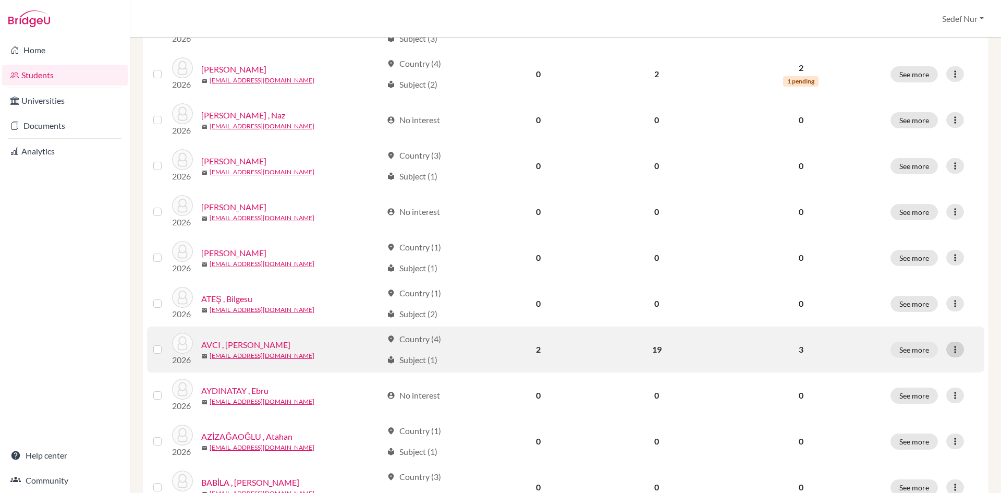
click at [950, 349] on icon at bounding box center [955, 349] width 10 height 10
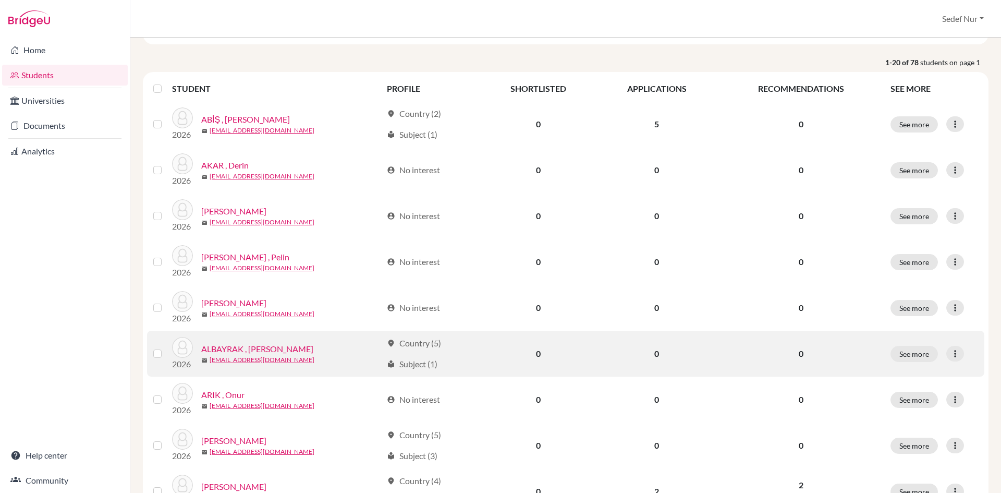
scroll to position [0, 0]
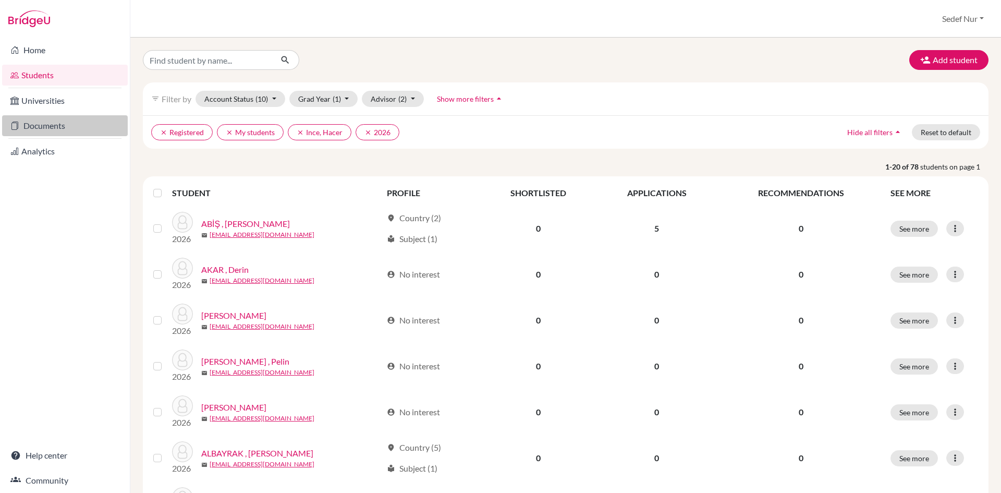
click at [70, 126] on link "Documents" at bounding box center [65, 125] width 126 height 21
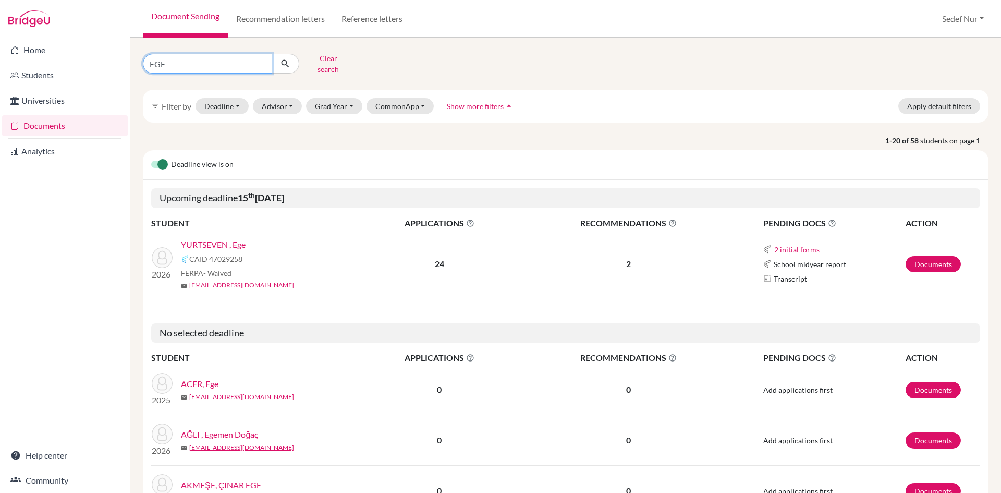
click at [253, 60] on input "EGE" at bounding box center [207, 64] width 129 height 20
type input "E"
type input "[PERSON_NAME] avci"
click button "submit" at bounding box center [286, 64] width 28 height 20
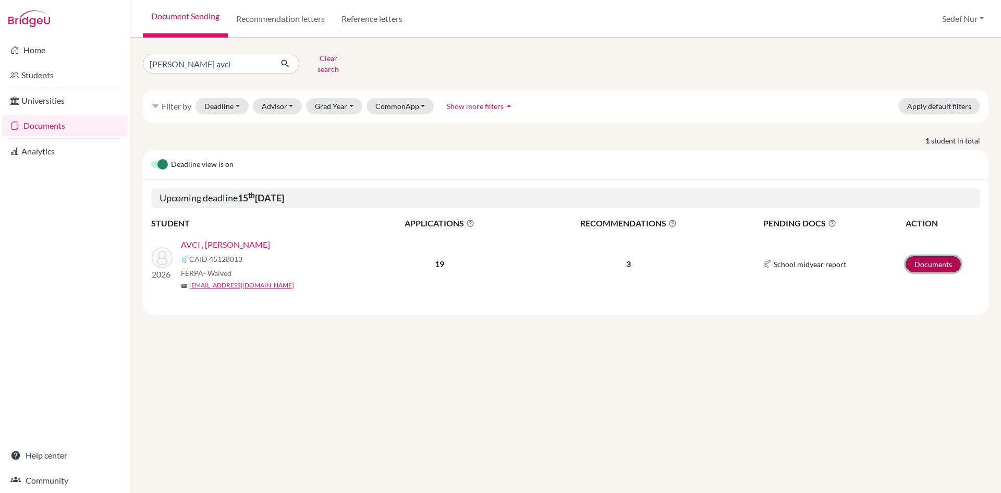
click at [939, 256] on link "Documents" at bounding box center [933, 264] width 55 height 16
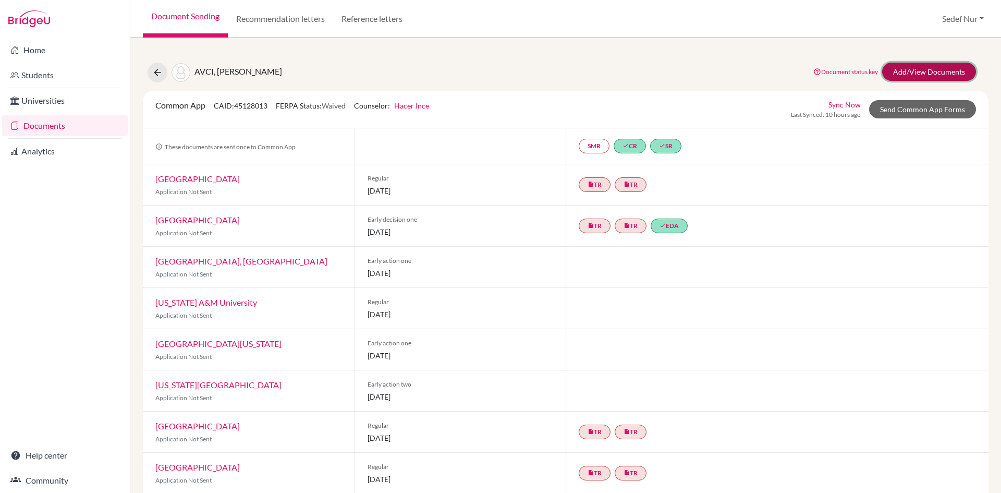
click at [920, 69] on link "Add/View Documents" at bounding box center [929, 72] width 94 height 18
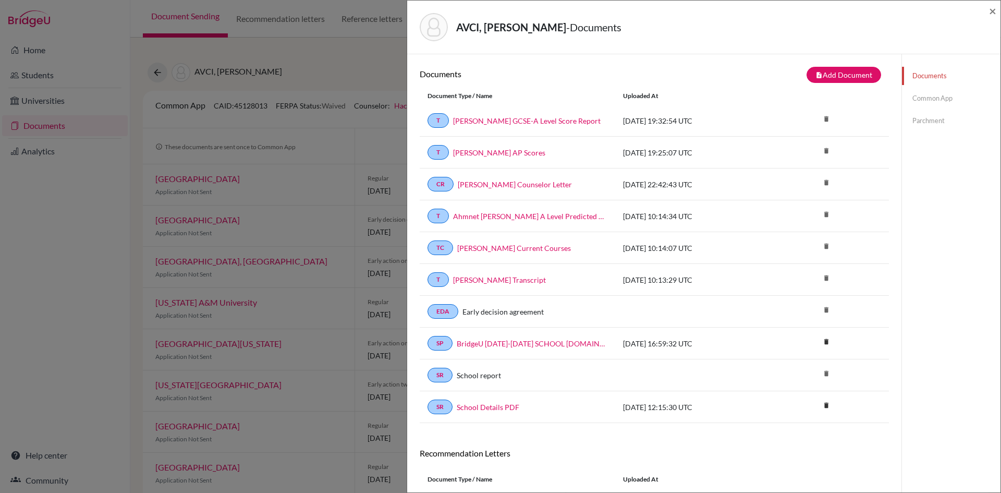
click at [946, 95] on link "Common App" at bounding box center [951, 98] width 99 height 18
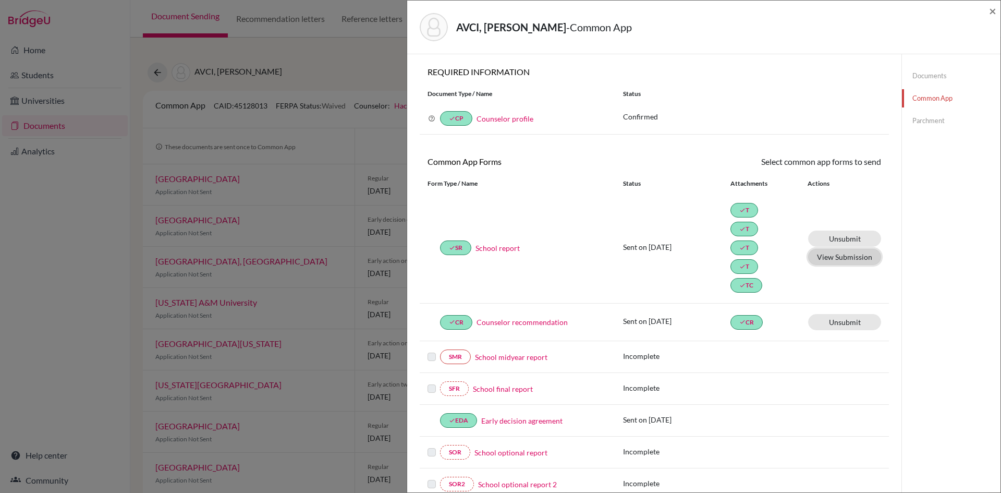
click at [830, 257] on button "View Submission" at bounding box center [844, 257] width 73 height 16
click at [503, 117] on link "Counselor profile" at bounding box center [505, 118] width 57 height 9
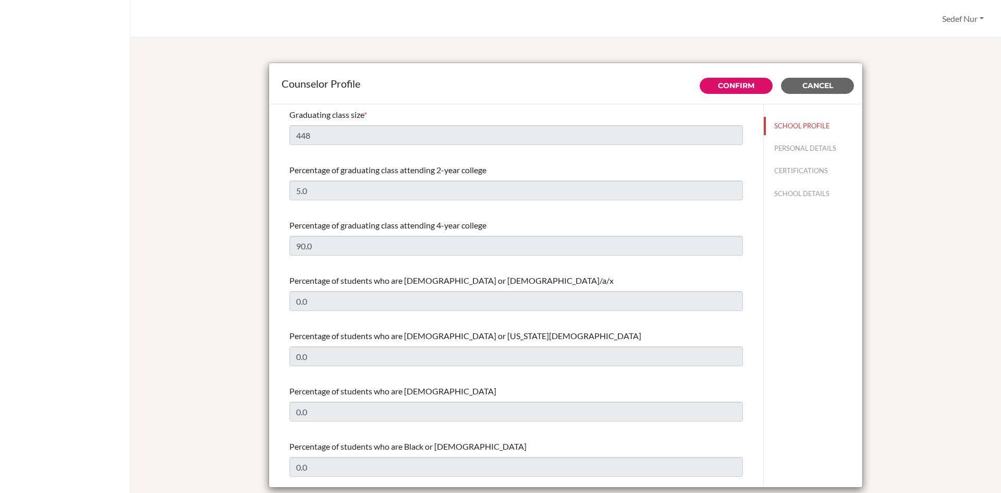
select select "1"
select select "351328"
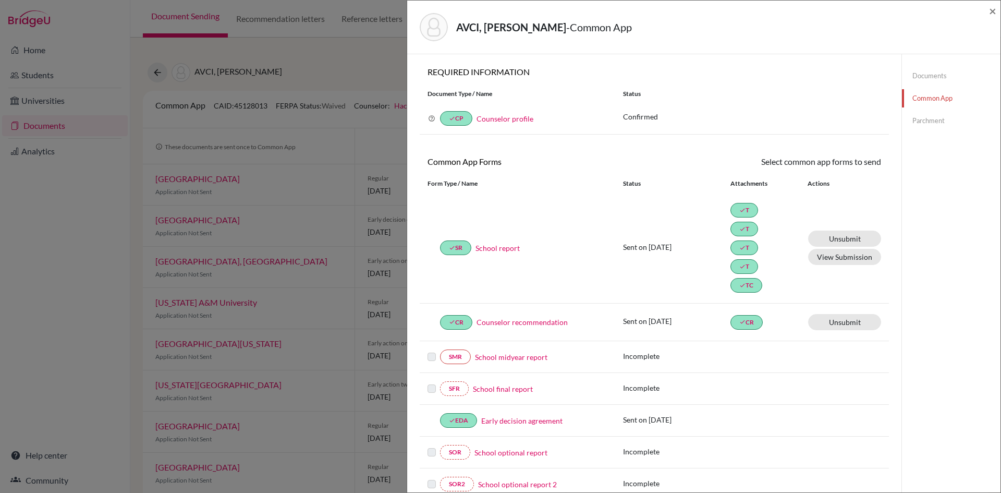
click at [339, 66] on div "[PERSON_NAME] - Common App × × REQUIRED INFORMATION Document Type / Name Status…" at bounding box center [500, 246] width 1001 height 493
click at [918, 120] on link "Parchment" at bounding box center [951, 121] width 99 height 18
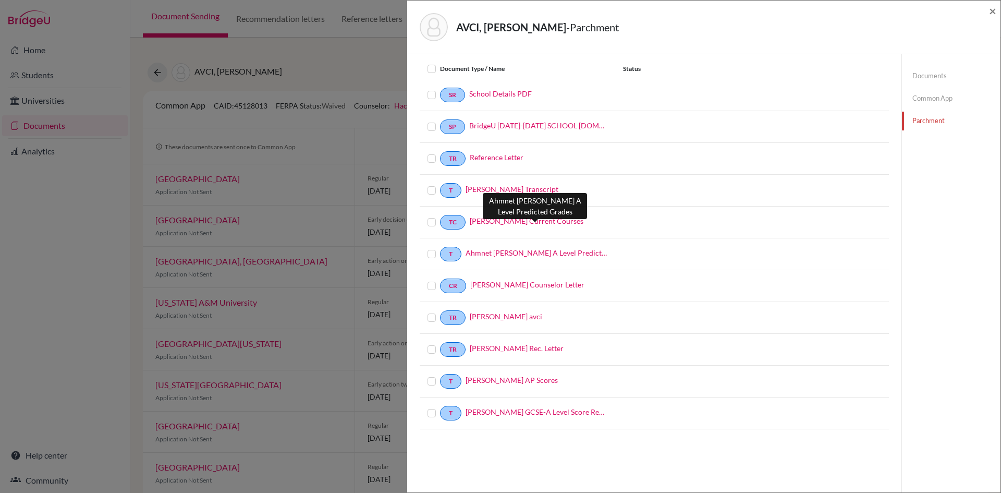
scroll to position [52, 0]
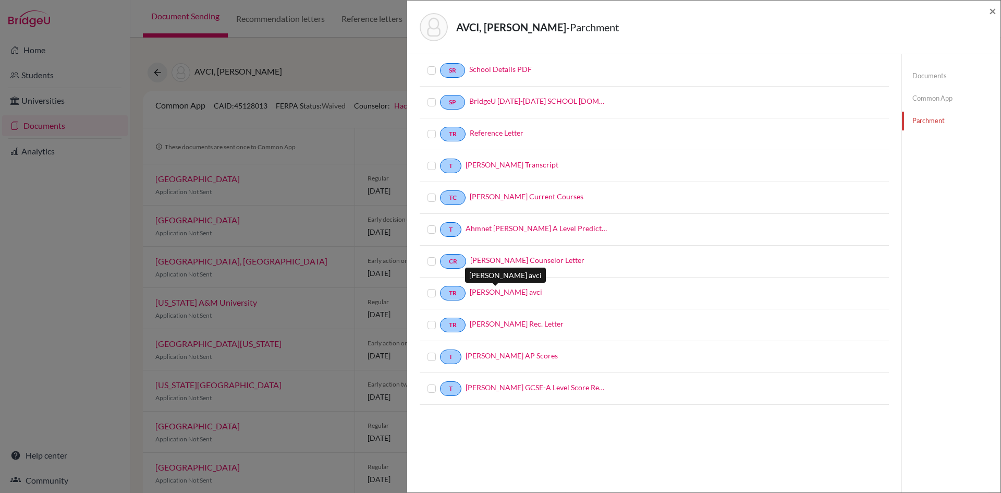
click at [506, 288] on link "[PERSON_NAME] avci" at bounding box center [506, 291] width 72 height 11
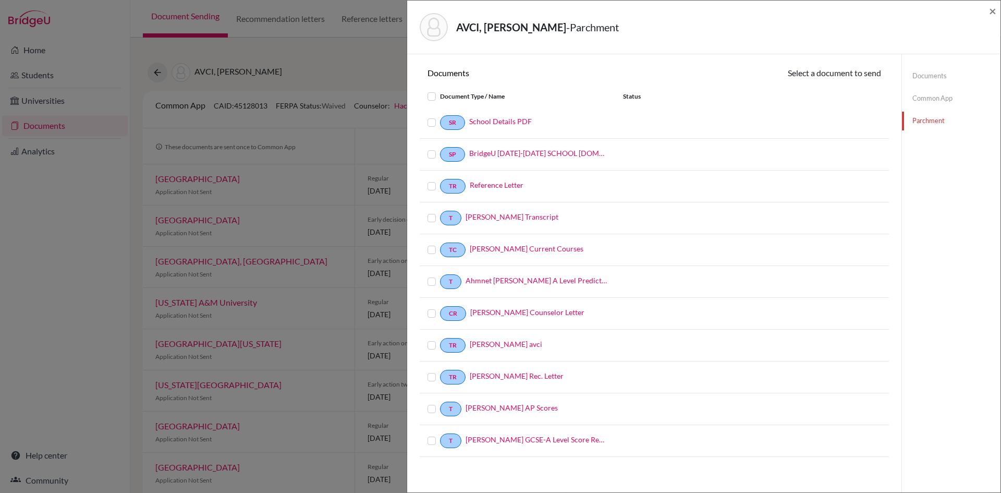
click at [328, 56] on div "AVCI, Ahmet Deniz - Parchment × Documents Select a document to send Document Ty…" at bounding box center [500, 246] width 1001 height 493
click at [351, 67] on div "AVCI, Ahmet Deniz - Parchment × Documents Select a document to send Document Ty…" at bounding box center [500, 246] width 1001 height 493
click at [994, 16] on span "×" at bounding box center [992, 10] width 7 height 15
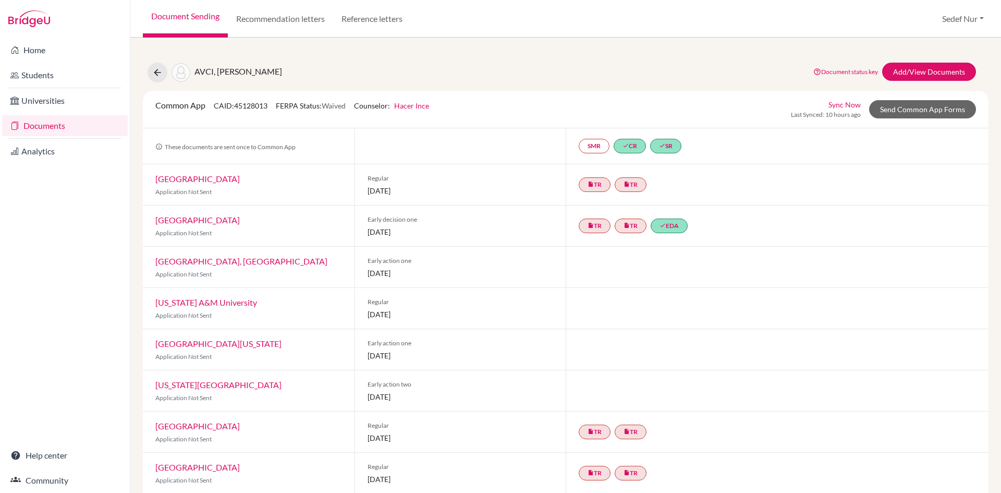
click at [51, 120] on link "Documents" at bounding box center [65, 125] width 126 height 21
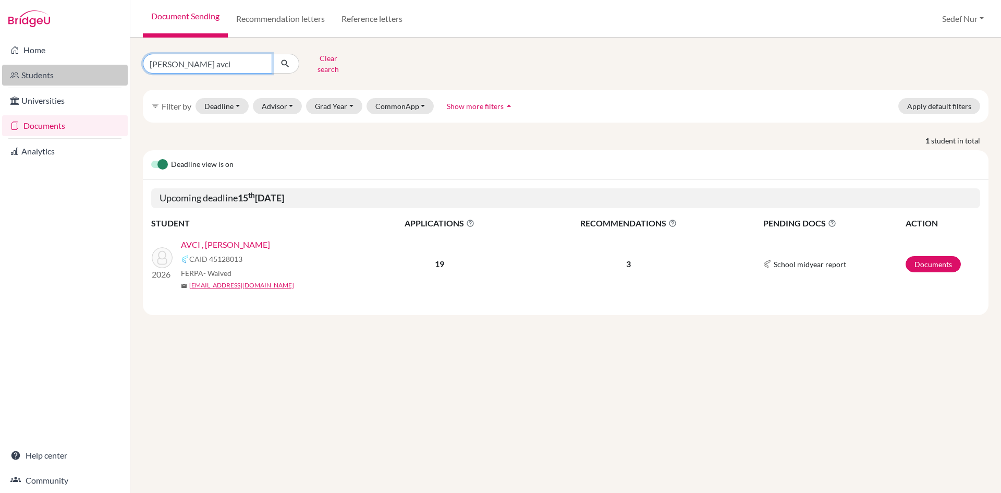
drag, startPoint x: 254, startPoint y: 58, endPoint x: 104, endPoint y: 65, distance: 150.3
click at [104, 65] on div "Home Students Universities Documents Analytics Help center Community Document S…" at bounding box center [500, 246] width 1001 height 493
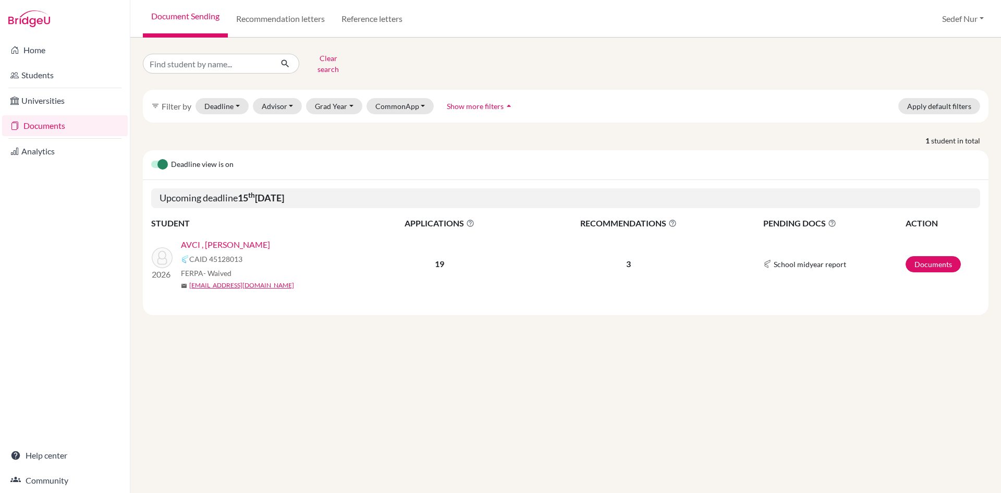
click at [837, 150] on div "Deadline view is on" at bounding box center [566, 165] width 846 height 30
click at [190, 54] on input "Find student by name..." at bounding box center [207, 64] width 129 height 20
click at [238, 150] on div "Deadline view is on" at bounding box center [566, 165] width 846 height 30
click at [47, 120] on link "Documents" at bounding box center [65, 125] width 126 height 21
drag, startPoint x: 163, startPoint y: 158, endPoint x: 147, endPoint y: 157, distance: 16.2
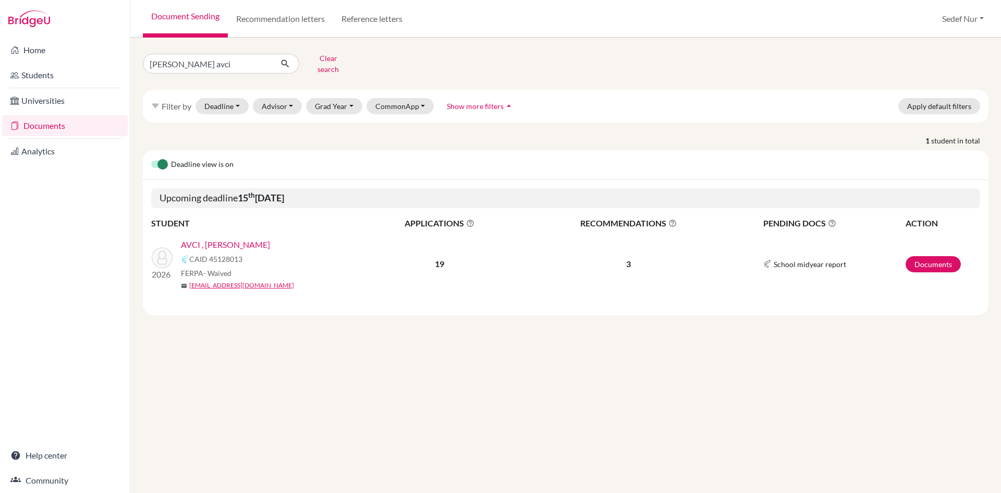
click at [147, 157] on div "Deadline view is on" at bounding box center [566, 165] width 846 height 30
click at [151, 159] on label at bounding box center [151, 159] width 0 height 0
click at [160, 159] on input "checkbox" at bounding box center [155, 164] width 8 height 10
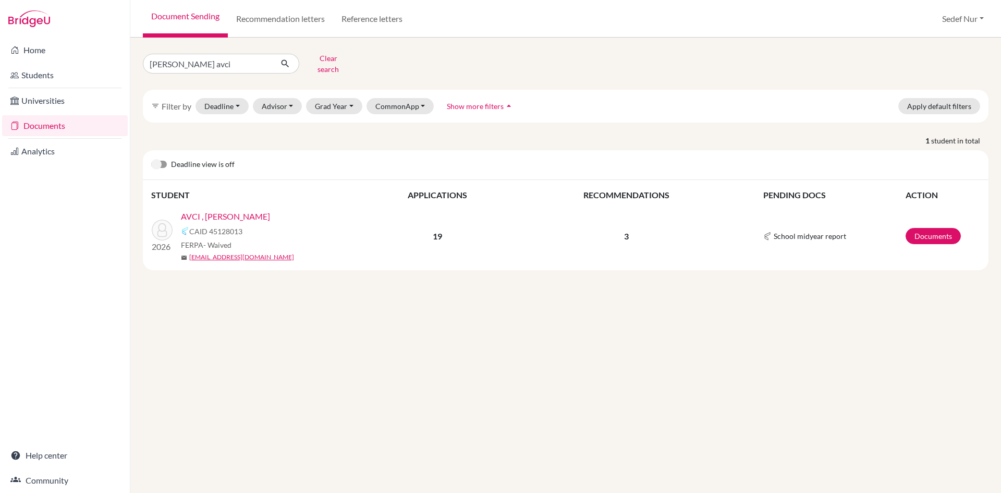
click at [151, 159] on label at bounding box center [151, 159] width 0 height 0
click at [160, 159] on input "checkbox" at bounding box center [155, 164] width 8 height 10
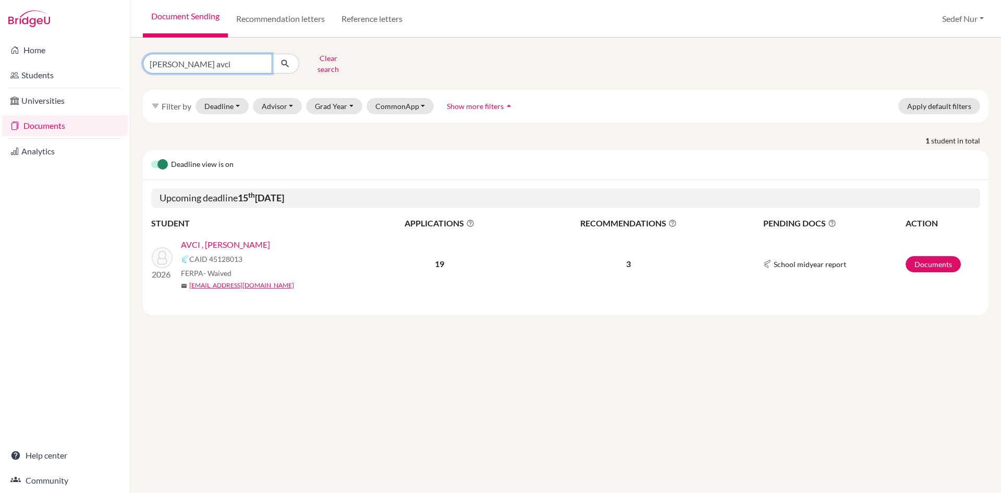
drag, startPoint x: 224, startPoint y: 62, endPoint x: 155, endPoint y: 59, distance: 68.9
click at [155, 59] on input "ahmet deniz avci" at bounding box center [207, 64] width 129 height 20
type input "a"
click at [318, 62] on button "Clear search" at bounding box center [328, 63] width 58 height 27
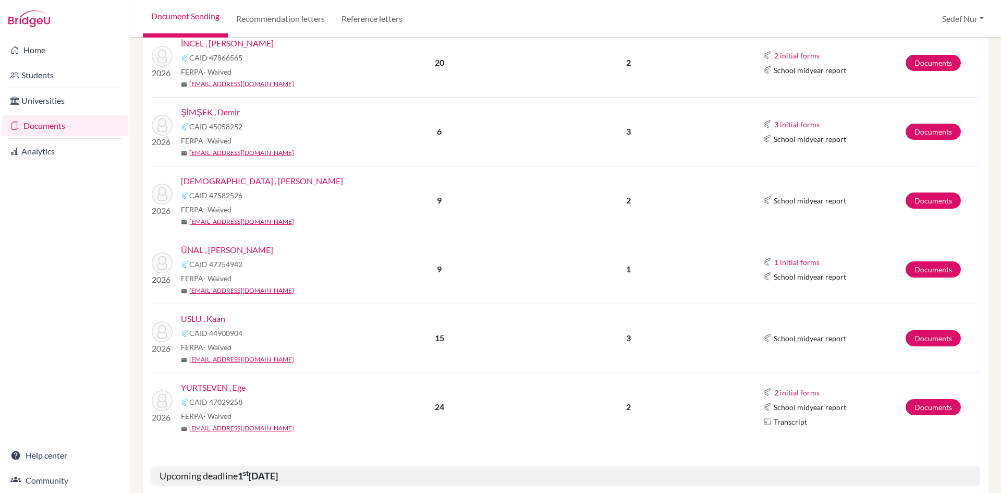
scroll to position [469, 0]
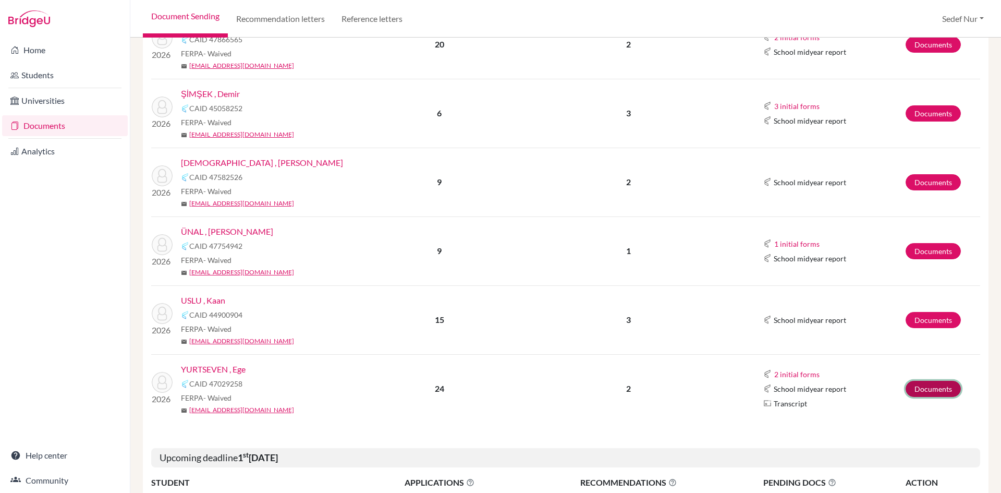
click at [926, 383] on link "Documents" at bounding box center [933, 389] width 55 height 16
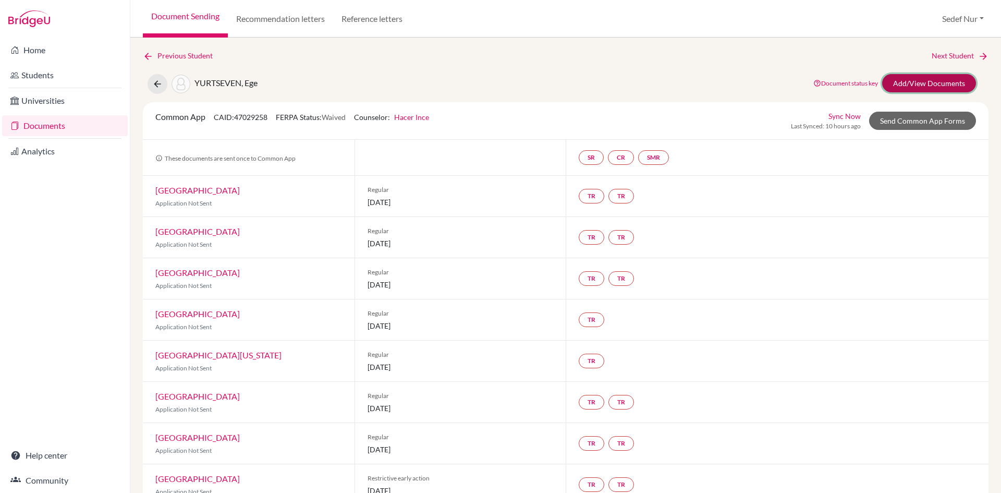
click at [930, 86] on link "Add/View Documents" at bounding box center [929, 83] width 94 height 18
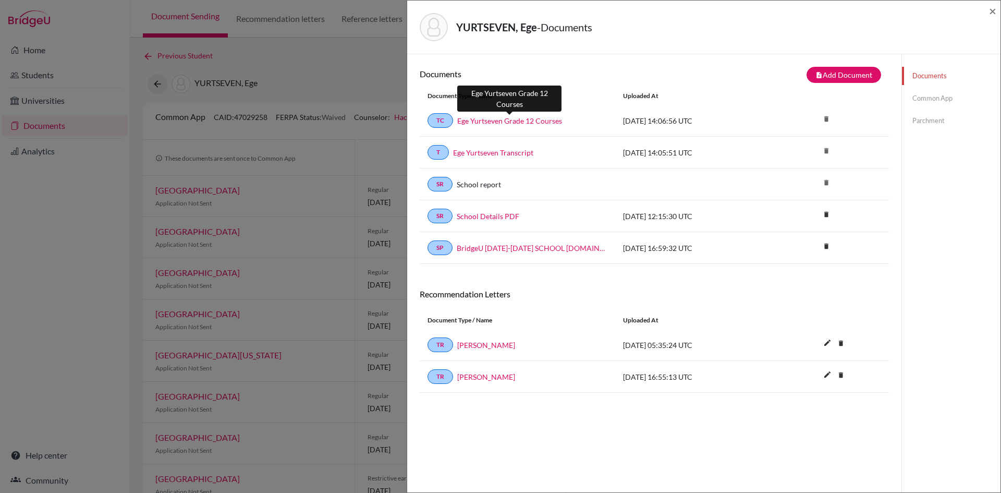
click at [527, 122] on link "Ege Yurtseven Grade 12 Courses" at bounding box center [509, 120] width 105 height 11
click at [929, 99] on link "Common App" at bounding box center [951, 98] width 99 height 18
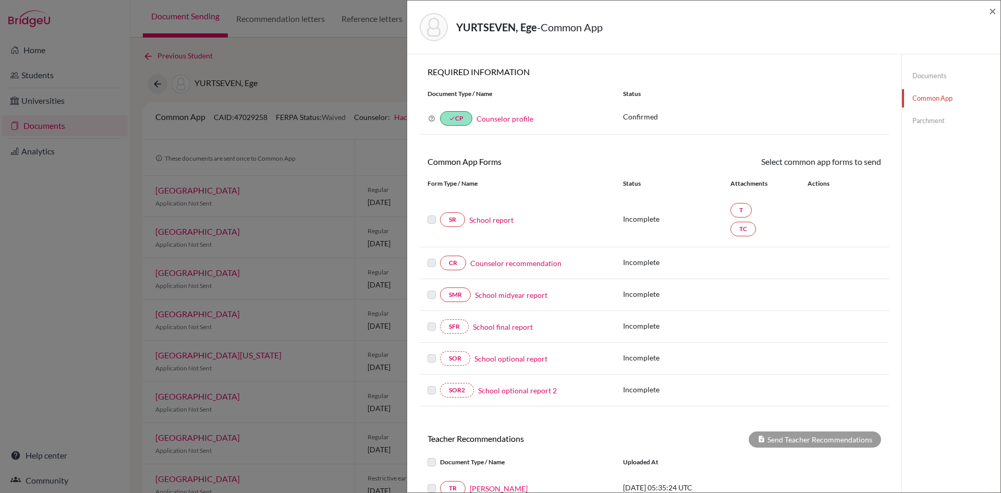
click at [337, 52] on div "YURTSEVEN, Ege - Common App × × REQUIRED INFORMATION Document Type / Name Statu…" at bounding box center [500, 246] width 1001 height 493
click at [988, 14] on div "YURTSEVEN, Ege - Common App ×" at bounding box center [703, 27] width 585 height 45
click at [993, 14] on span "×" at bounding box center [992, 10] width 7 height 15
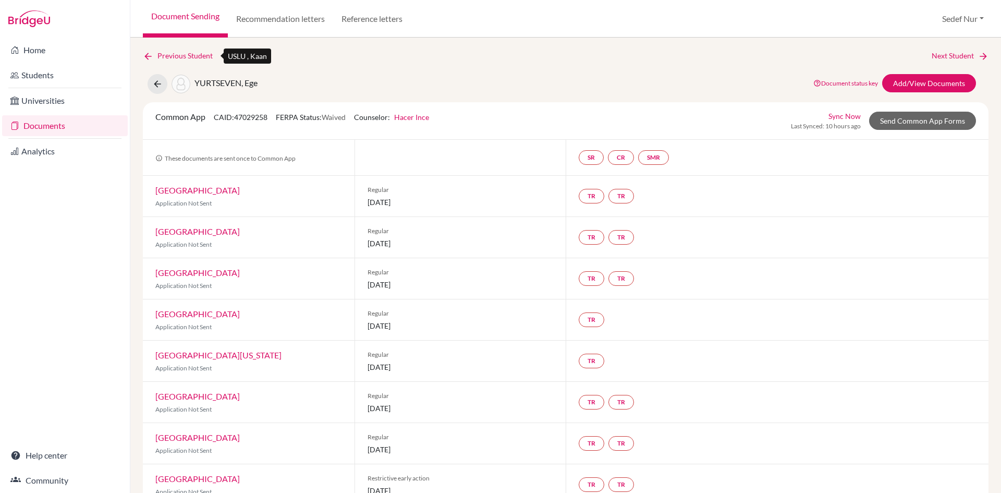
click at [144, 57] on icon at bounding box center [148, 56] width 10 height 10
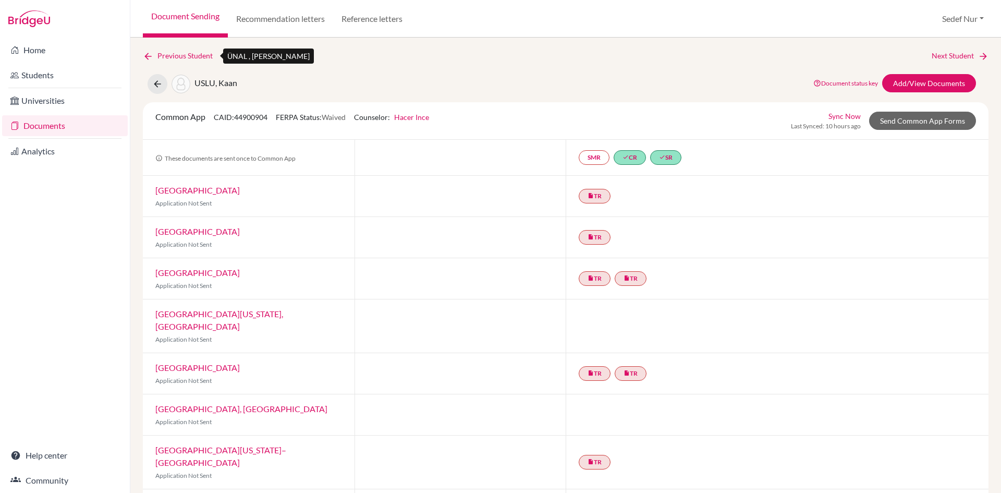
click at [144, 57] on icon at bounding box center [148, 56] width 10 height 10
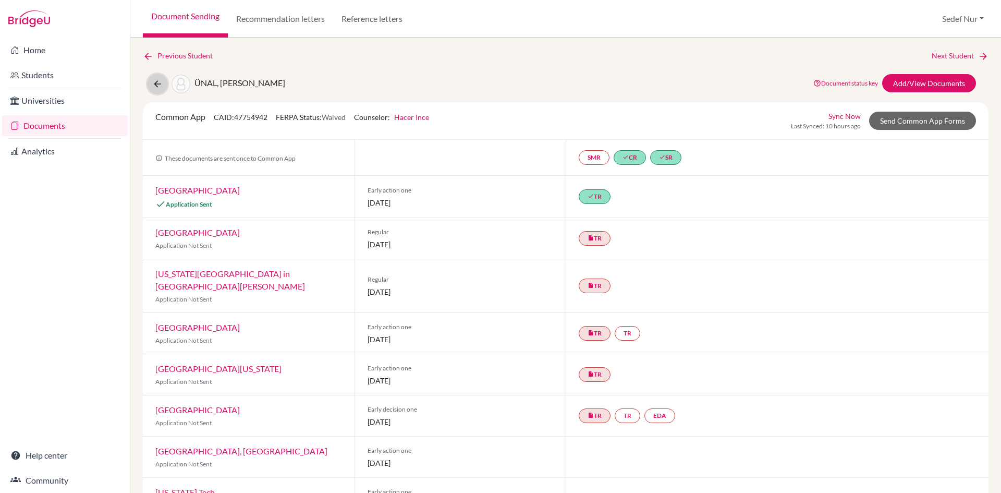
click at [157, 83] on icon at bounding box center [157, 84] width 10 height 10
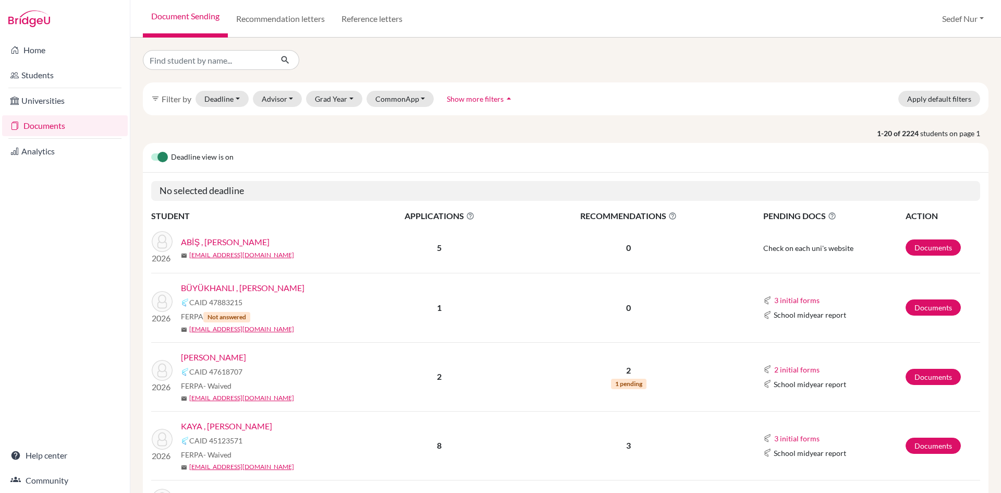
click at [65, 124] on link "Documents" at bounding box center [65, 125] width 126 height 21
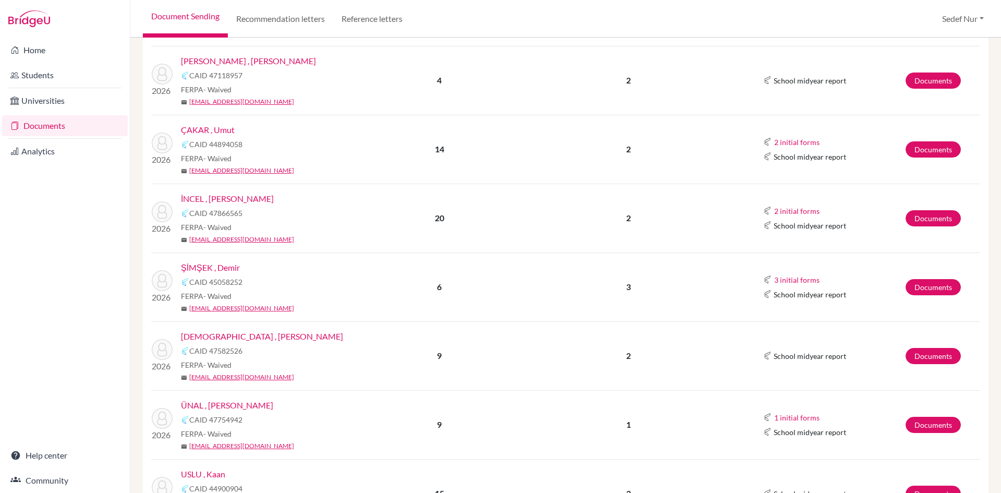
scroll to position [313, 0]
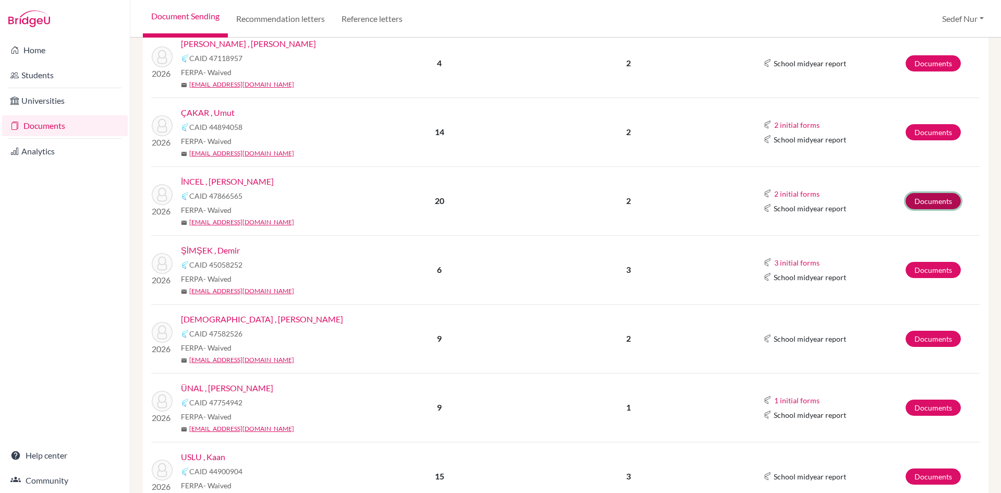
click at [922, 197] on link "Documents" at bounding box center [933, 201] width 55 height 16
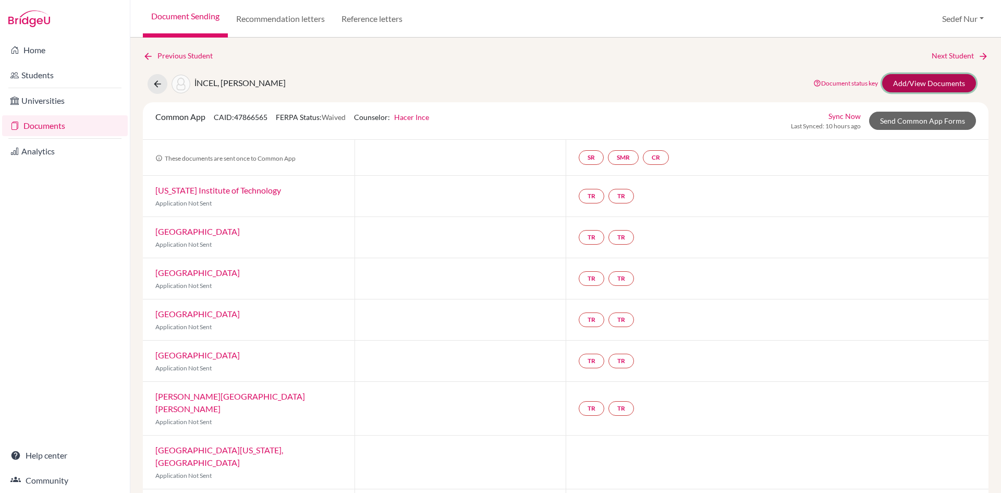
click at [905, 83] on link "Add/View Documents" at bounding box center [929, 83] width 94 height 18
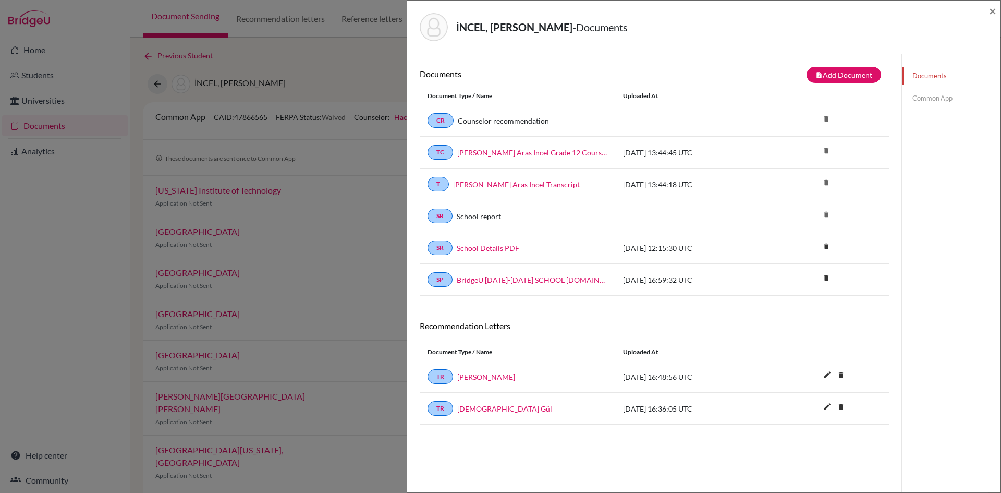
click at [615, 223] on div "SR School report delete" at bounding box center [654, 216] width 469 height 32
click at [938, 98] on link "Common App" at bounding box center [951, 98] width 99 height 18
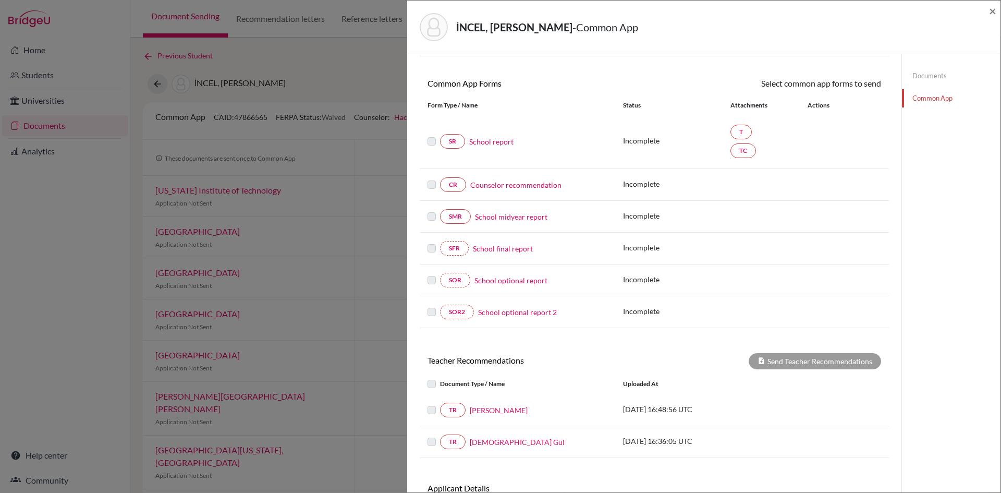
scroll to position [52, 0]
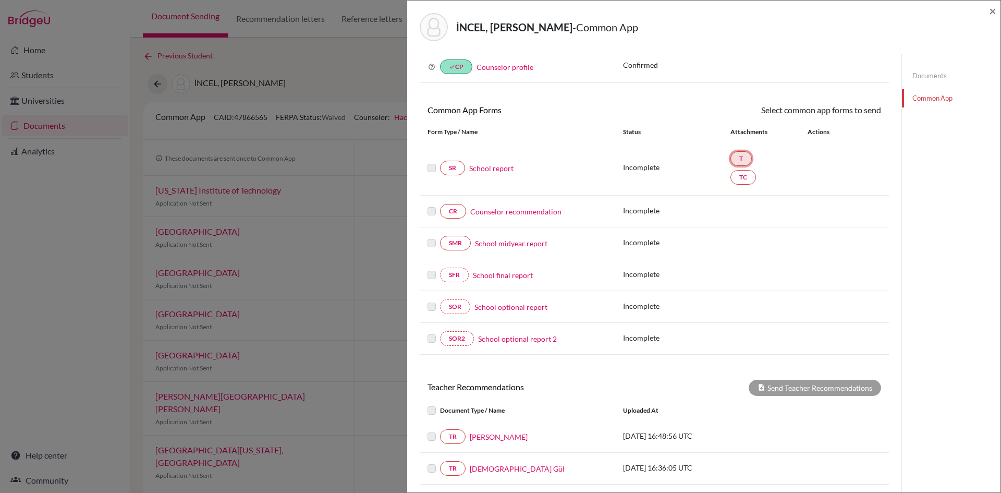
click at [735, 156] on link "T" at bounding box center [741, 158] width 21 height 15
click at [741, 159] on link "T" at bounding box center [741, 158] width 21 height 15
click at [743, 180] on link "TC" at bounding box center [744, 177] width 26 height 15
click at [813, 180] on div "Incomplete T TC" at bounding box center [752, 168] width 258 height 38
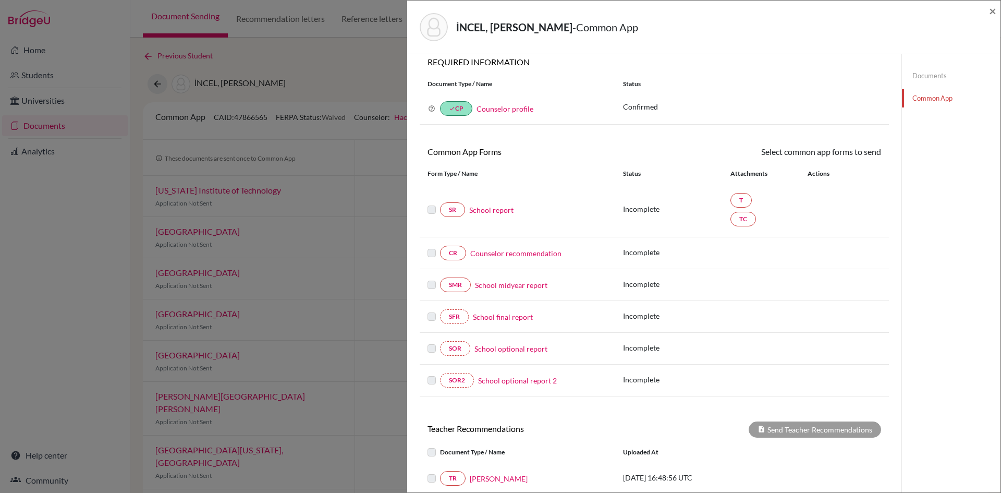
scroll to position [0, 0]
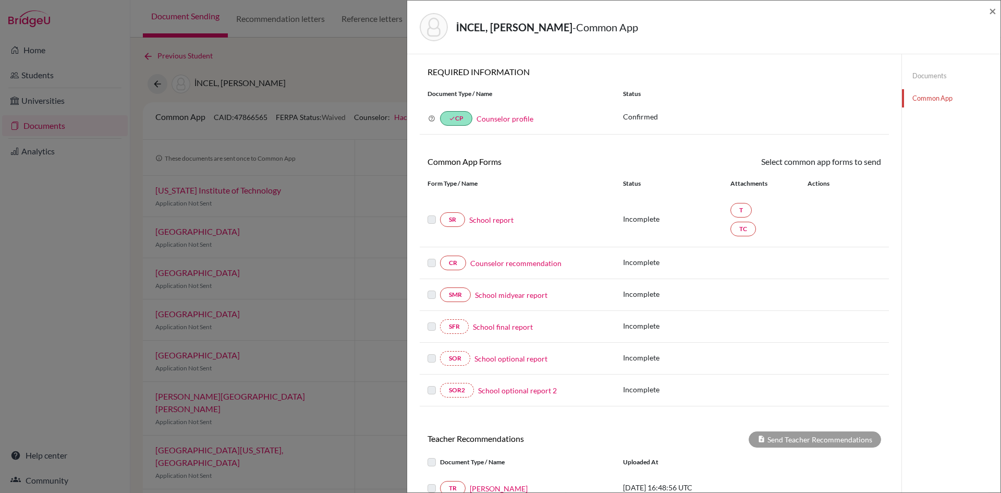
click at [928, 75] on link "Documents" at bounding box center [951, 76] width 99 height 18
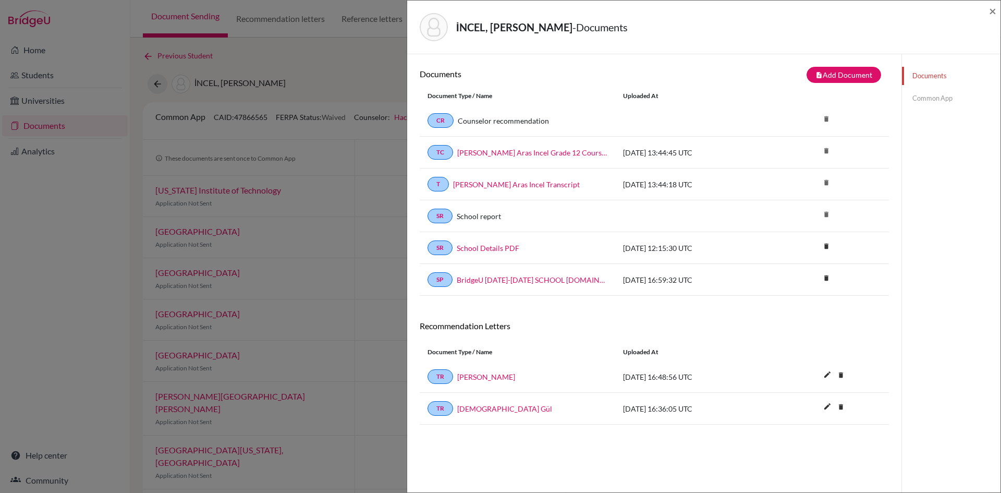
click at [613, 216] on div "SR School report delete" at bounding box center [654, 216] width 469 height 32
click at [992, 16] on span "×" at bounding box center [992, 10] width 7 height 15
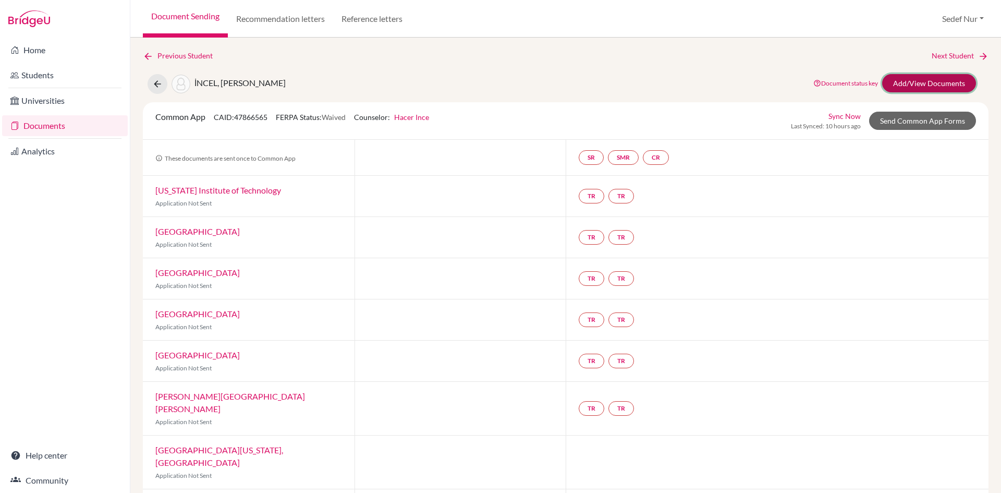
click at [934, 77] on link "Add/View Documents" at bounding box center [929, 83] width 94 height 18
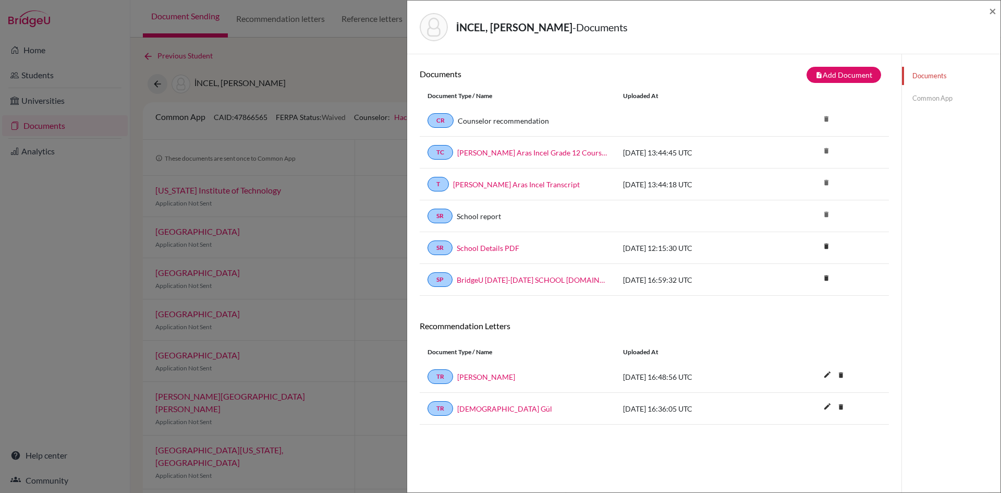
click at [943, 94] on link "Common App" at bounding box center [951, 98] width 99 height 18
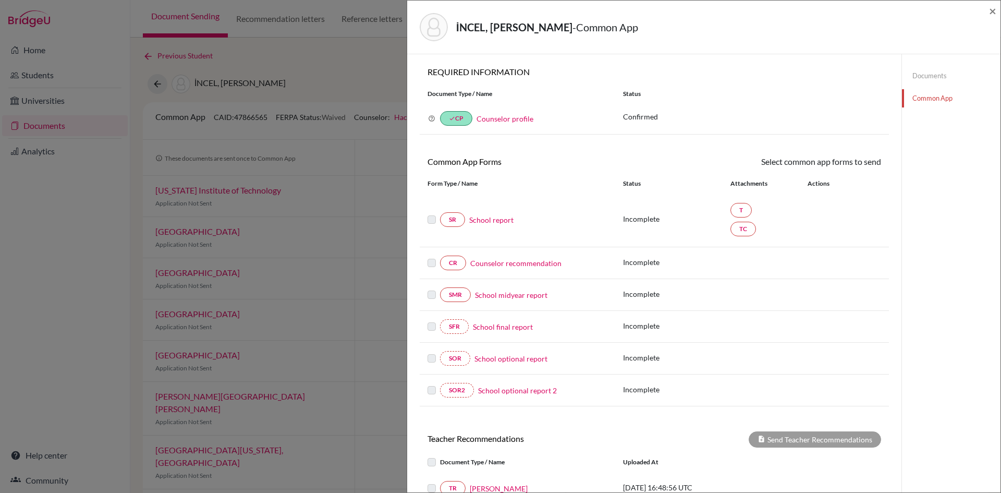
click at [300, 58] on div "İNCEL, Çağan Aras - Common App × × REQUIRED INFORMATION Document Type / Name St…" at bounding box center [500, 246] width 1001 height 493
click at [991, 14] on span "×" at bounding box center [992, 10] width 7 height 15
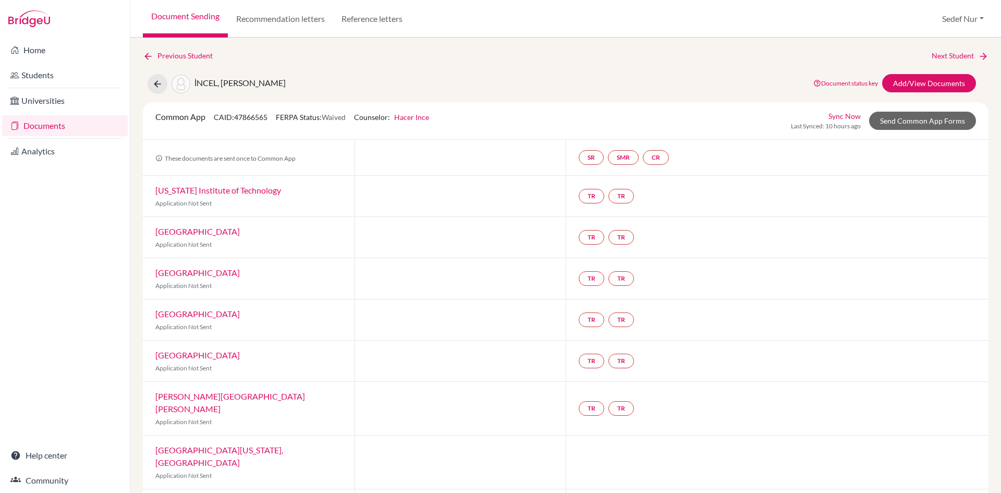
click at [45, 127] on link "Documents" at bounding box center [65, 125] width 126 height 21
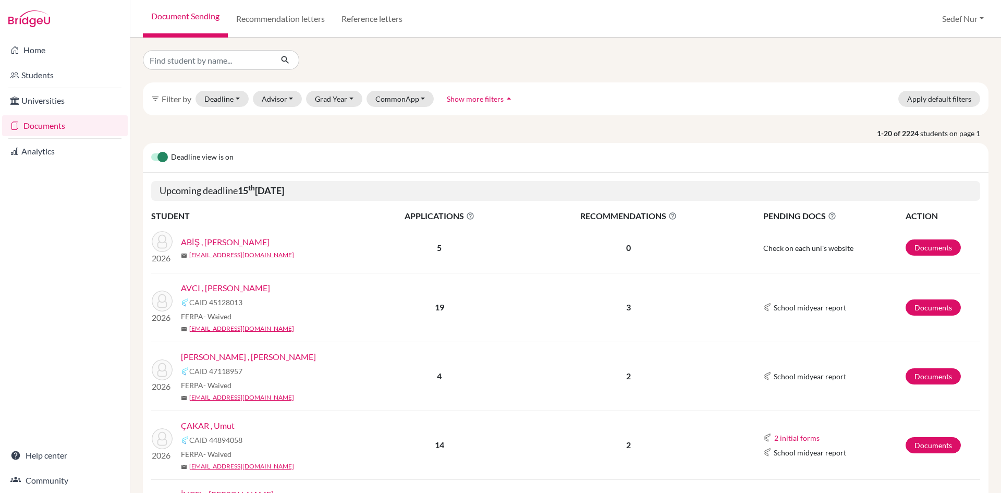
scroll to position [574, 0]
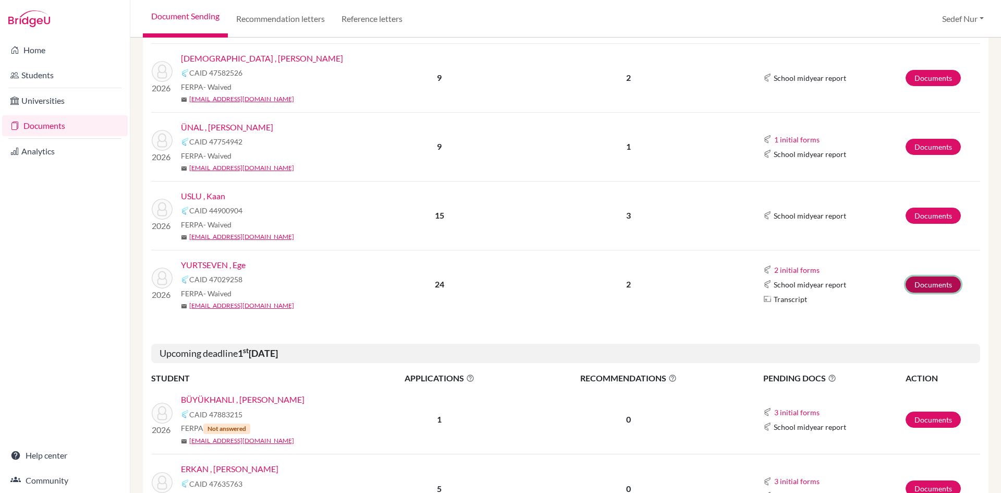
click at [932, 288] on link "Documents" at bounding box center [933, 284] width 55 height 16
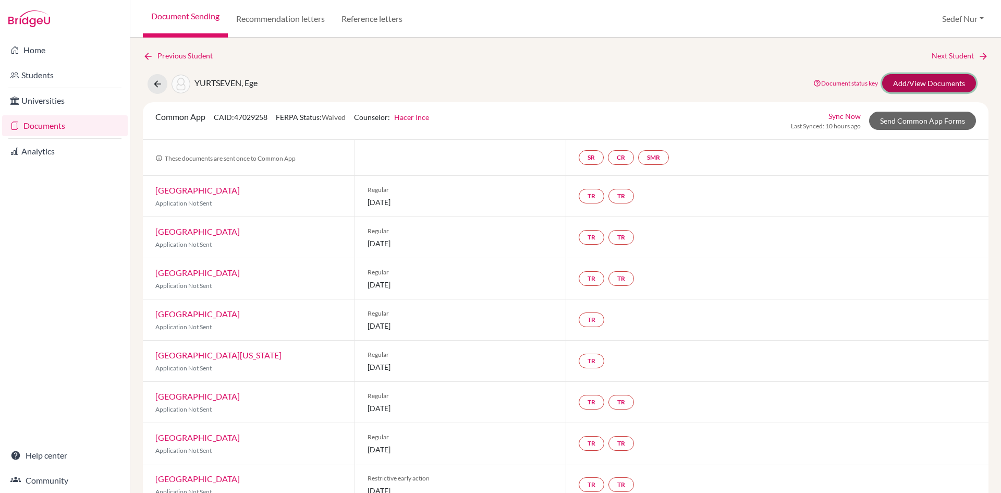
click at [933, 82] on link "Add/View Documents" at bounding box center [929, 83] width 94 height 18
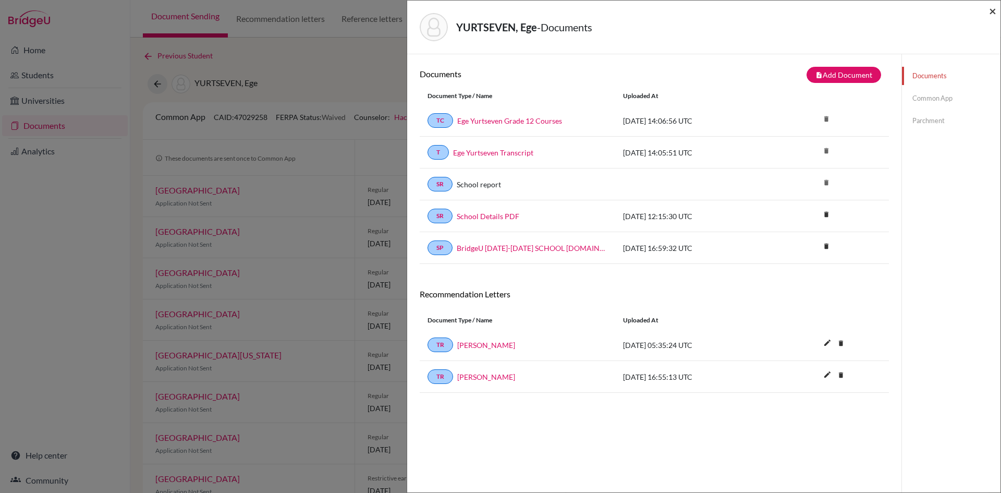
click at [990, 10] on span "×" at bounding box center [992, 10] width 7 height 15
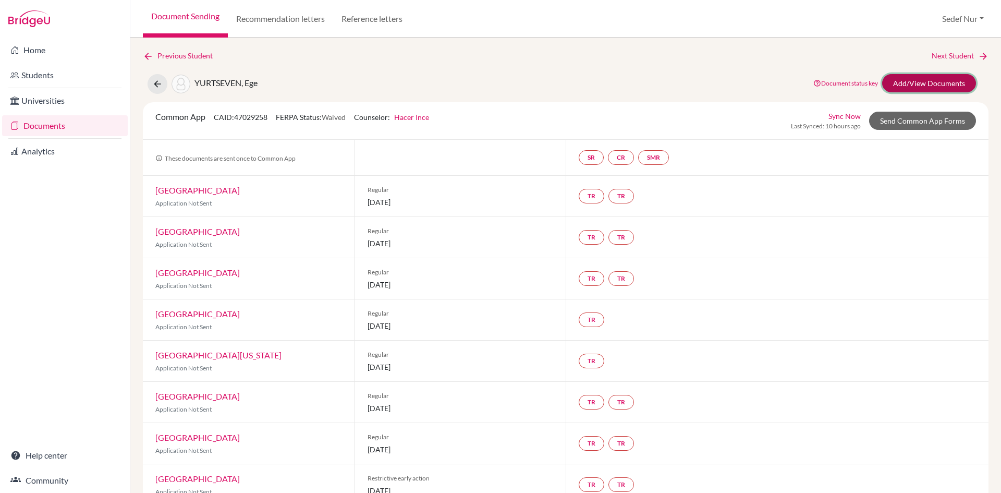
click at [929, 83] on link "Add/View Documents" at bounding box center [929, 83] width 94 height 18
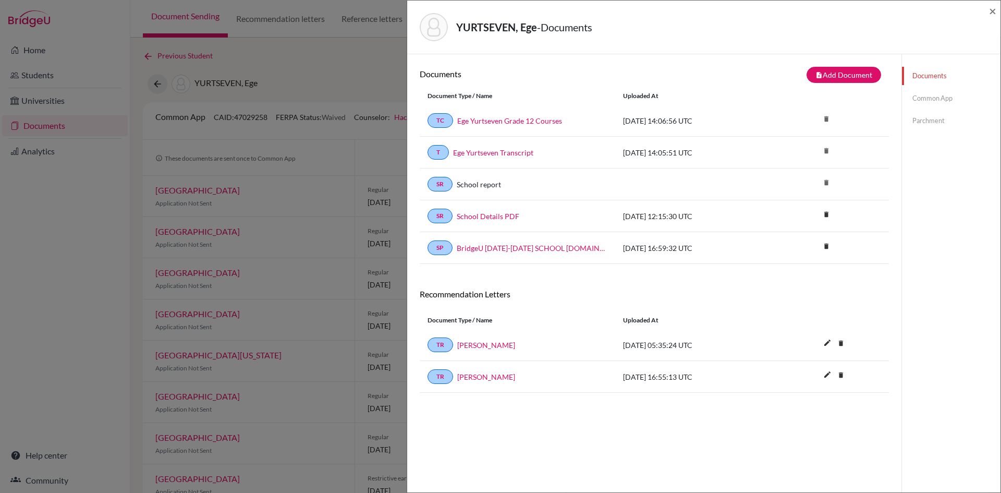
click at [925, 95] on link "Common App" at bounding box center [951, 98] width 99 height 18
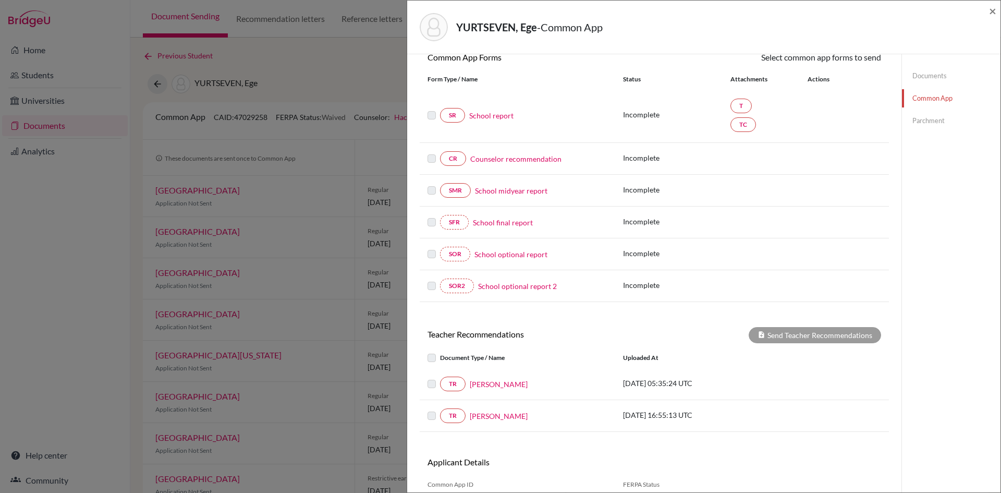
scroll to position [156, 0]
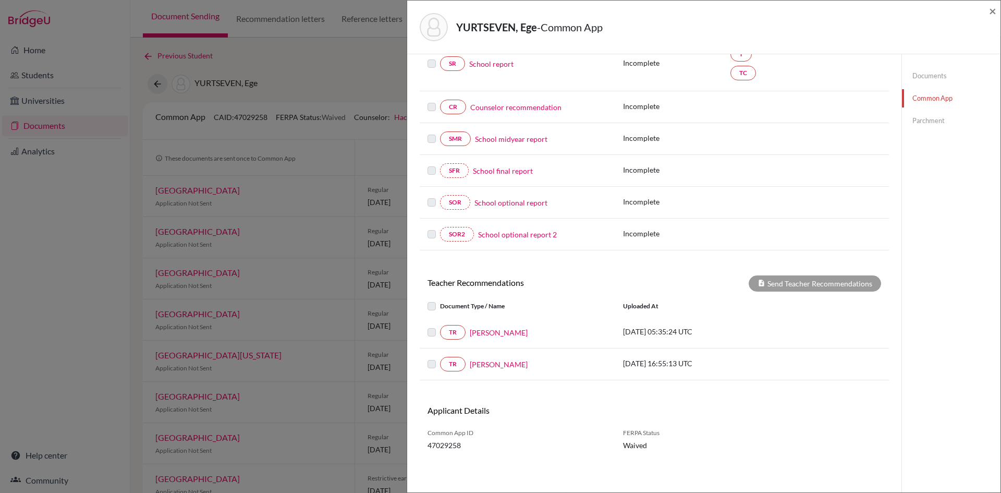
click at [788, 329] on div "TR [PERSON_NAME] [DATE] 05:35:24 UTC" at bounding box center [654, 332] width 469 height 15
click at [498, 329] on link "[PERSON_NAME]" at bounding box center [499, 332] width 58 height 11
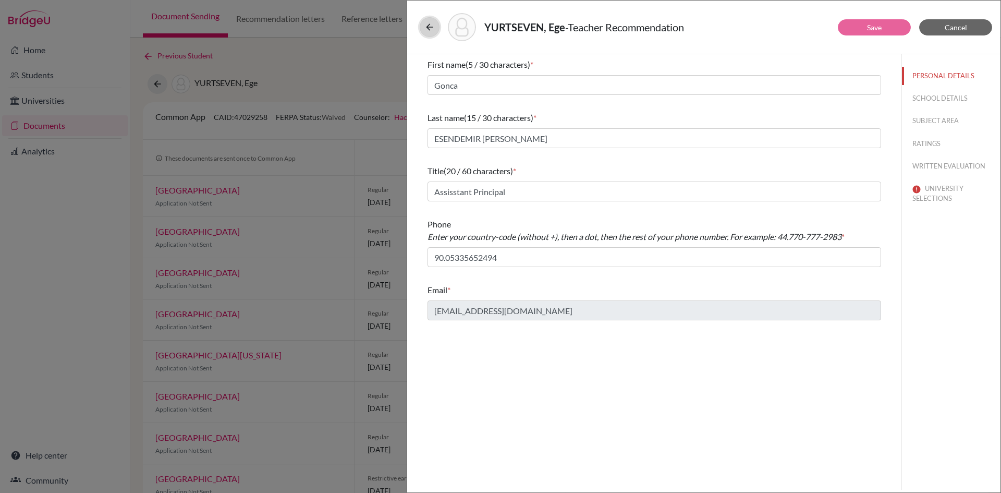
click at [432, 28] on icon at bounding box center [429, 27] width 10 height 10
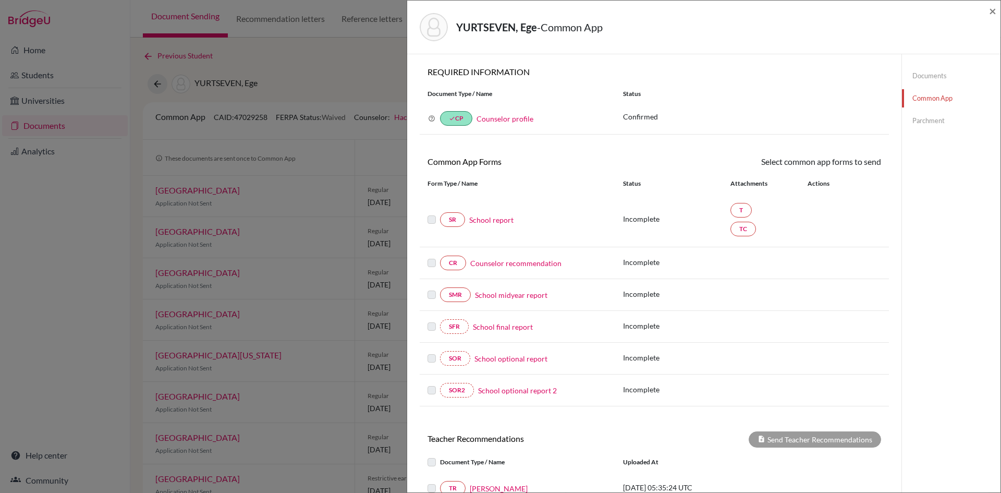
click at [481, 217] on link "School report" at bounding box center [491, 219] width 44 height 11
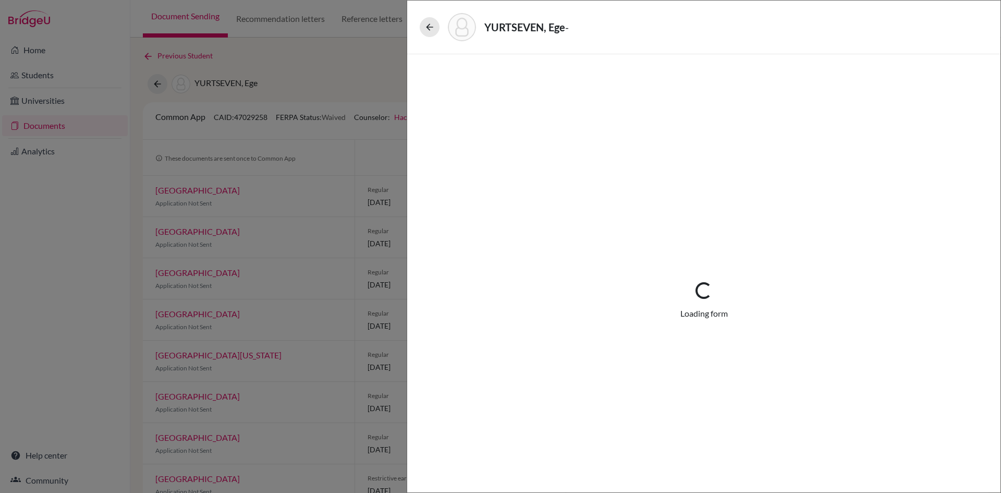
select select "1"
select select "689366"
select select "1"
select select "689367"
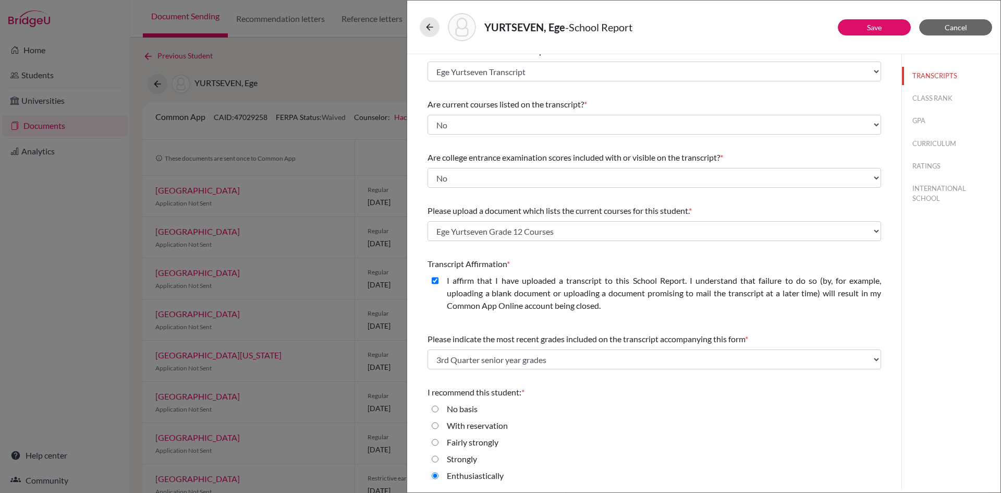
scroll to position [67, 0]
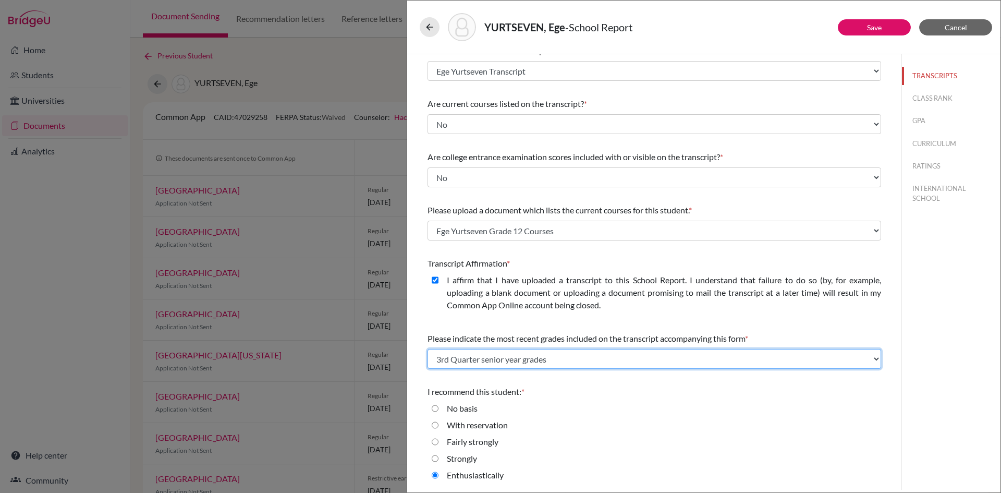
click at [524, 361] on select "Select... Final junior year grades 1st Quarter senior year grades 2nd Quarter/1…" at bounding box center [655, 359] width 454 height 20
select select "0"
click at [428, 349] on select "Select... Final junior year grades 1st Quarter senior year grades 2nd Quarter/1…" at bounding box center [655, 359] width 454 height 20
click at [770, 357] on select "Select... Final junior year grades 1st Quarter senior year grades 2nd Quarter/1…" at bounding box center [655, 359] width 454 height 20
click at [428, 349] on select "Select... Final junior year grades 1st Quarter senior year grades 2nd Quarter/1…" at bounding box center [655, 359] width 454 height 20
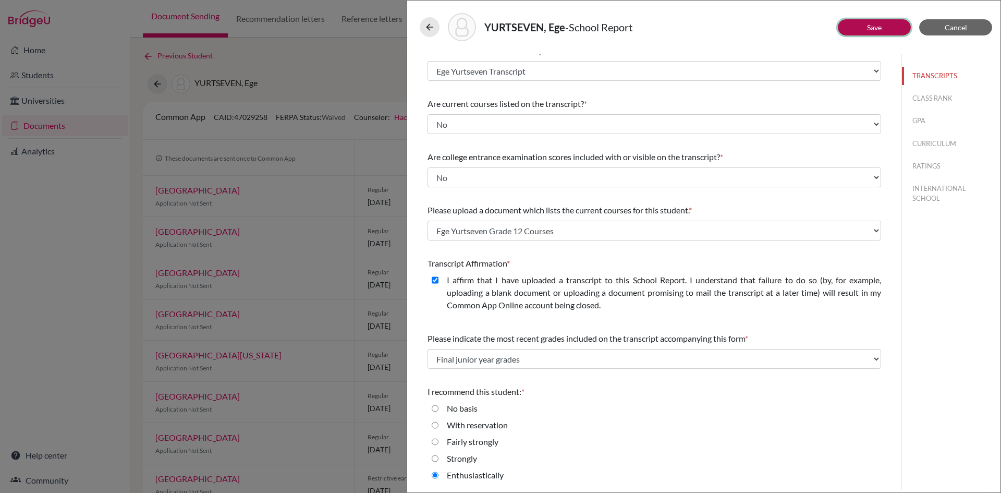
click at [884, 22] on button "Save" at bounding box center [874, 27] width 73 height 16
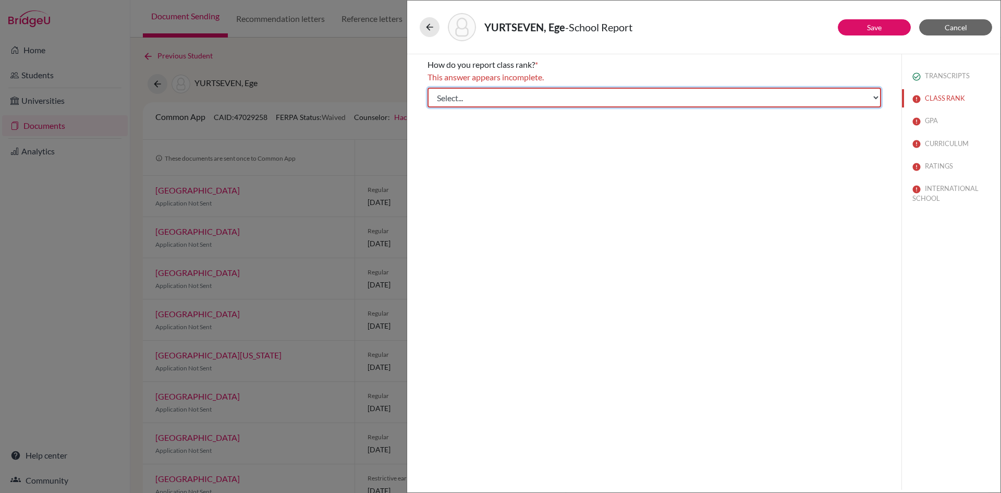
click at [675, 100] on select "Select... Exact Decile Quintile Quartile None" at bounding box center [655, 98] width 454 height 20
select select "5"
click at [428, 88] on select "Select... Exact Decile Quintile Quartile None" at bounding box center [655, 98] width 454 height 20
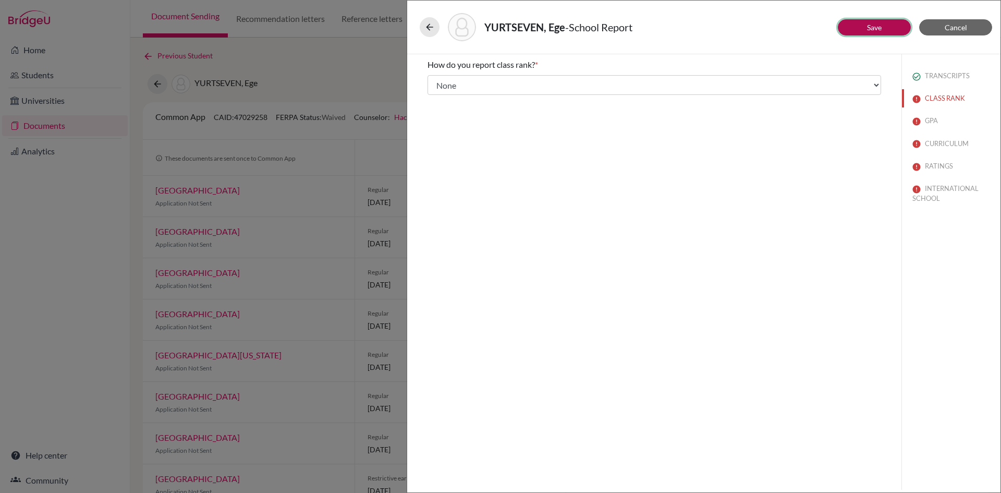
click at [865, 24] on button "Save" at bounding box center [874, 27] width 73 height 16
click at [438, 93] on input "Yes" at bounding box center [435, 94] width 7 height 13
radio input "true"
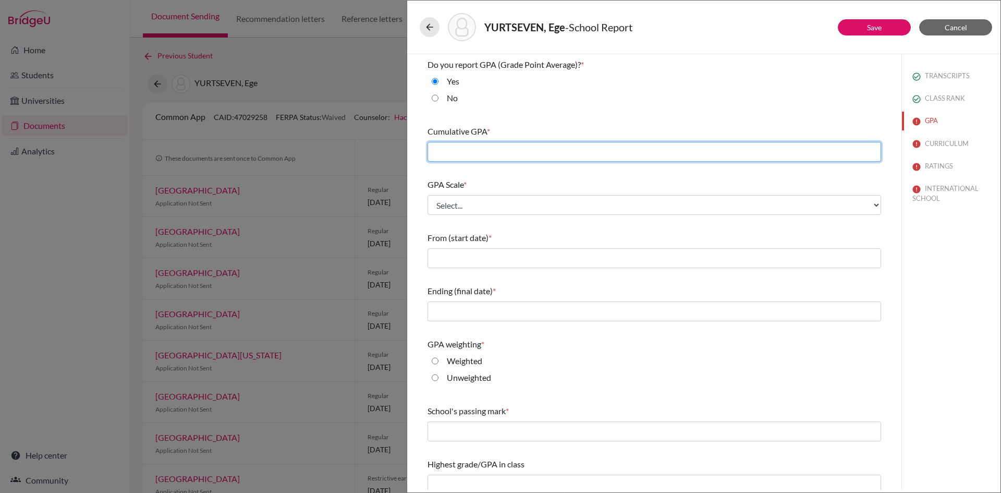
click at [578, 154] on input "text" at bounding box center [655, 152] width 454 height 20
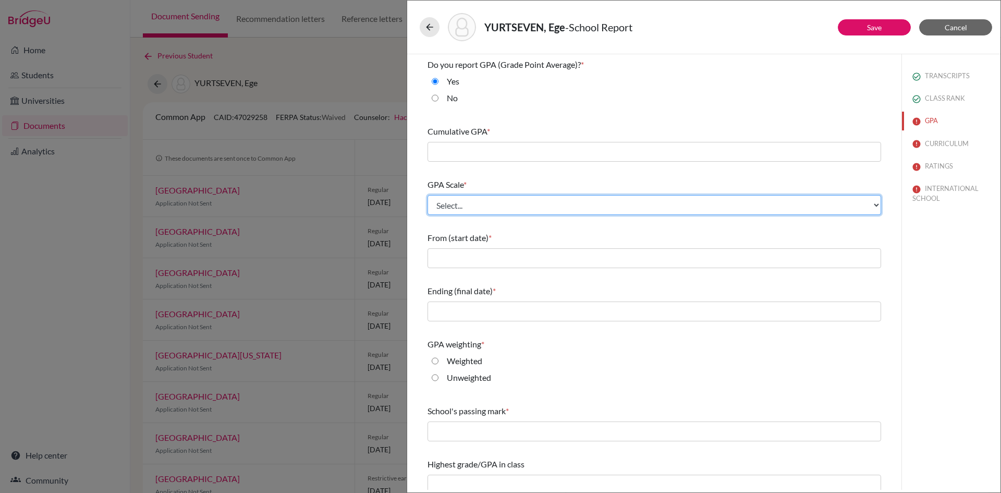
click at [560, 203] on select "Select... 4 5 6 7 8 9 10 11 12 13 14 15 16 17 18 19 20 100" at bounding box center [655, 205] width 454 height 20
select select "100"
click at [428, 195] on select "Select... 4 5 6 7 8 9 10 11 12 13 14 15 16 17 18 19 20 100" at bounding box center [655, 205] width 454 height 20
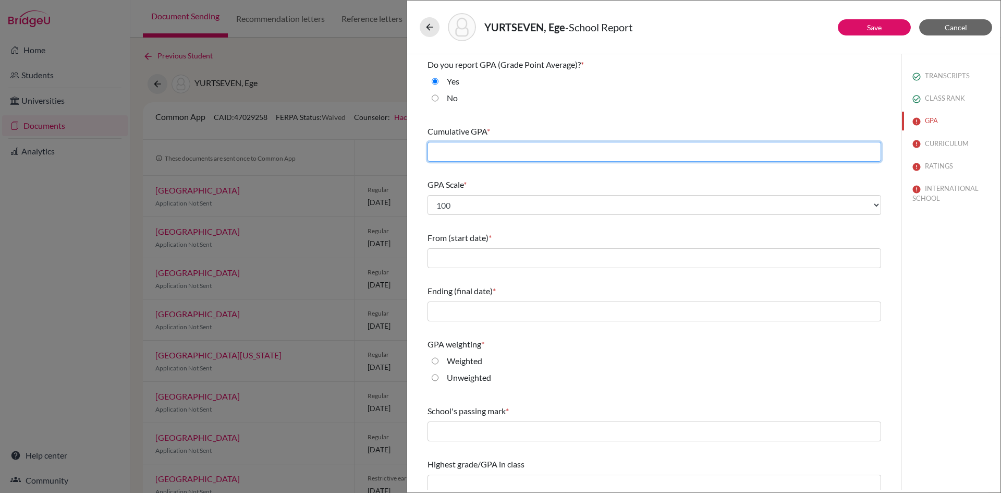
click at [492, 148] on input "text" at bounding box center [655, 152] width 454 height 20
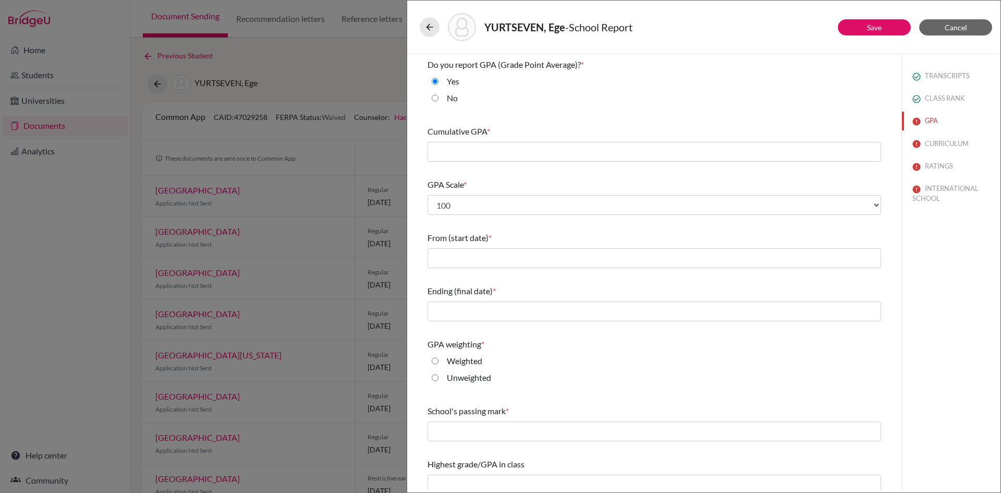
click at [436, 379] on input "Unweighted" at bounding box center [435, 377] width 7 height 13
radio input "true"
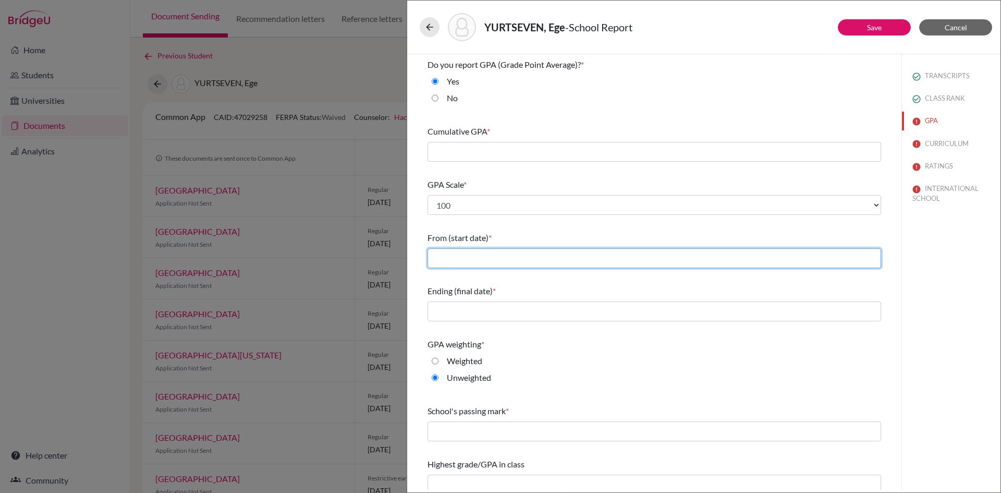
click at [535, 255] on input "text" at bounding box center [655, 258] width 454 height 20
type input "09/2022"
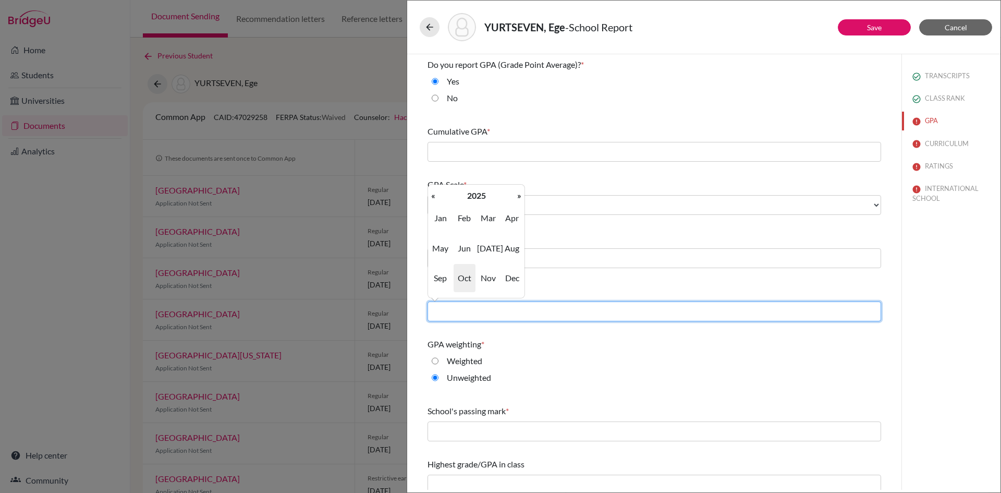
click at [511, 310] on input "text" at bounding box center [655, 311] width 454 height 20
type input "06/2026"
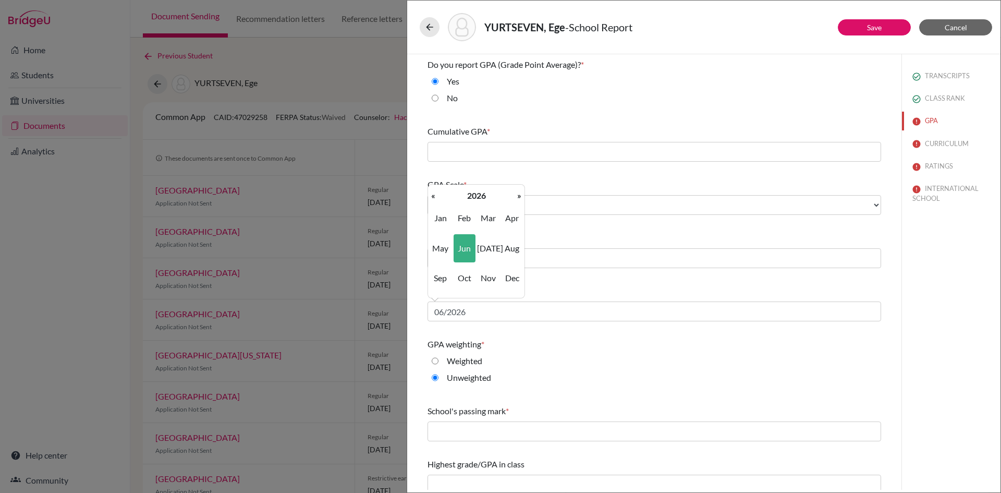
click at [590, 276] on div "Do you report GPA (Grade Point Average)? * Yes No Cumulative GPA * GPA Scale * …" at bounding box center [655, 276] width 454 height 444
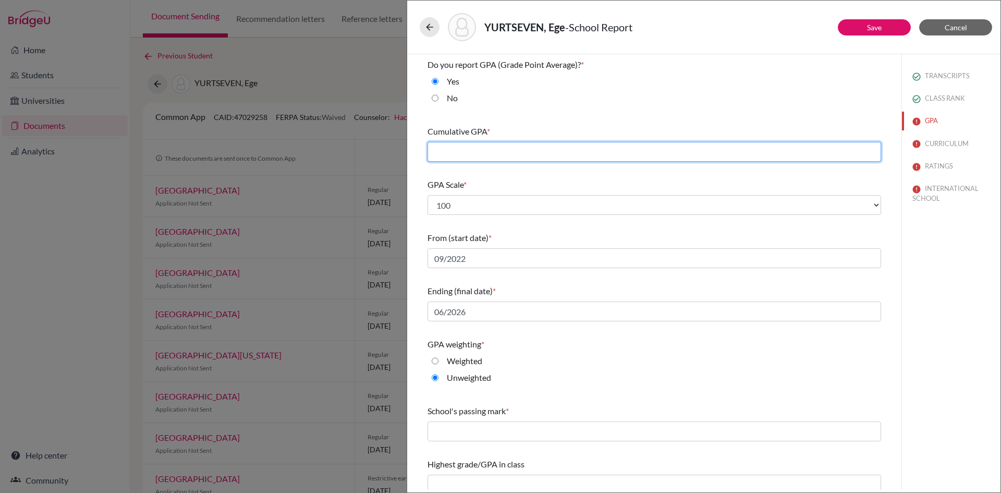
click at [489, 148] on input "text" at bounding box center [655, 152] width 454 height 20
paste input "97,0984"
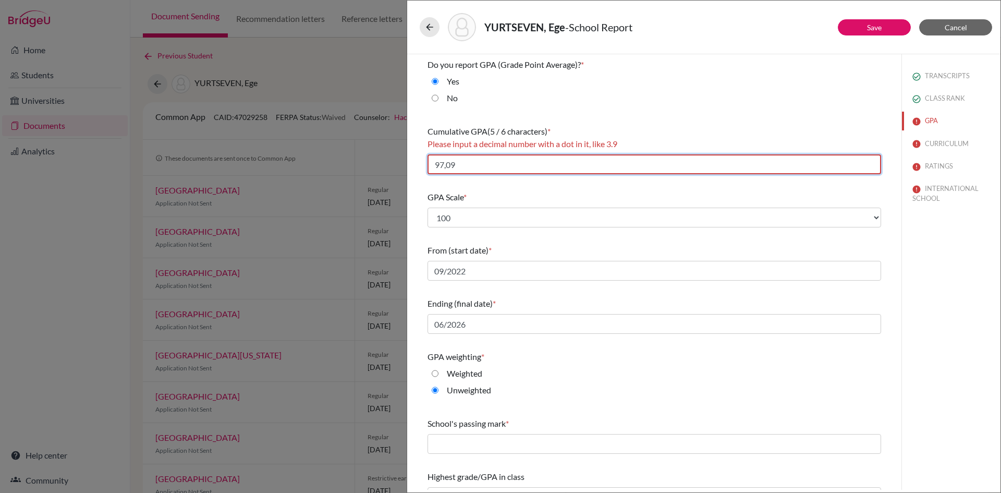
click at [447, 167] on input "97,09" at bounding box center [655, 164] width 454 height 20
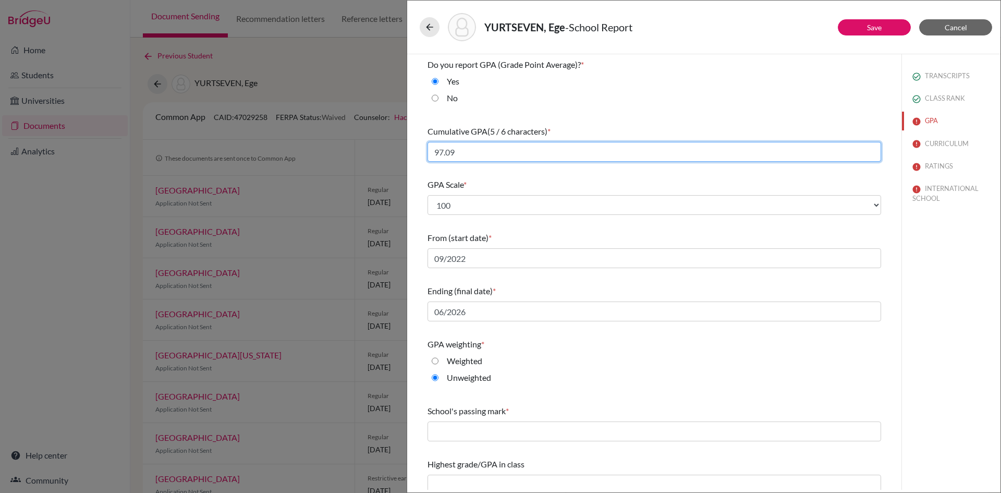
click at [500, 146] on input "97.09" at bounding box center [655, 152] width 454 height 20
type input "97.09"
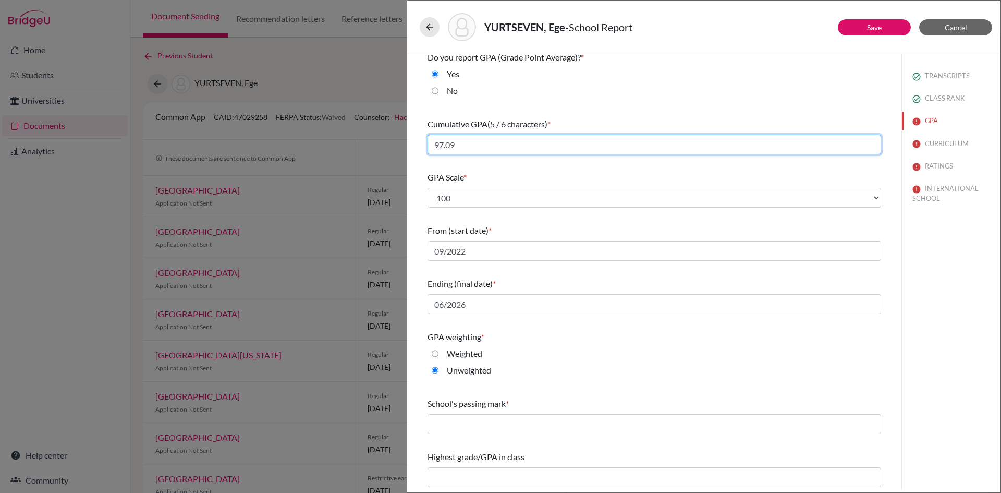
scroll to position [9, 0]
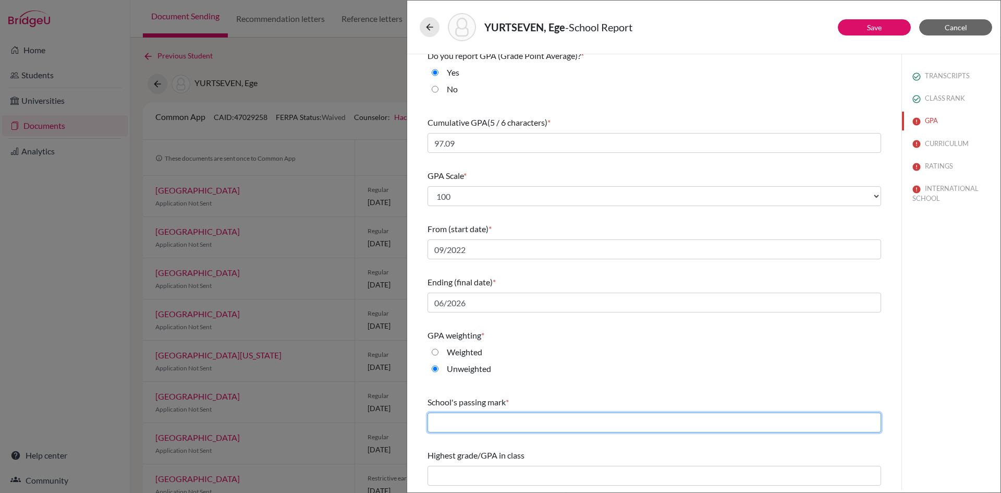
click at [488, 427] on input "text" at bounding box center [655, 422] width 454 height 20
type input "50"
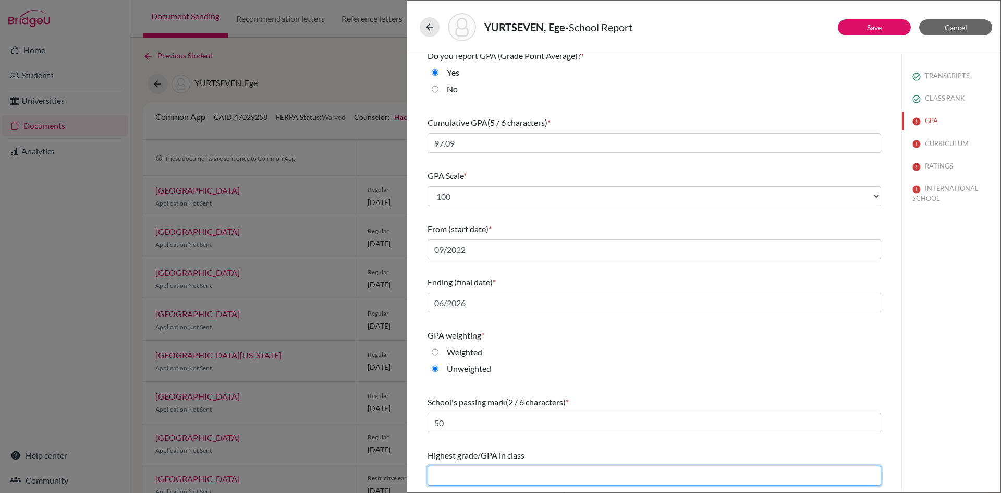
click at [518, 471] on input "text" at bounding box center [655, 476] width 454 height 20
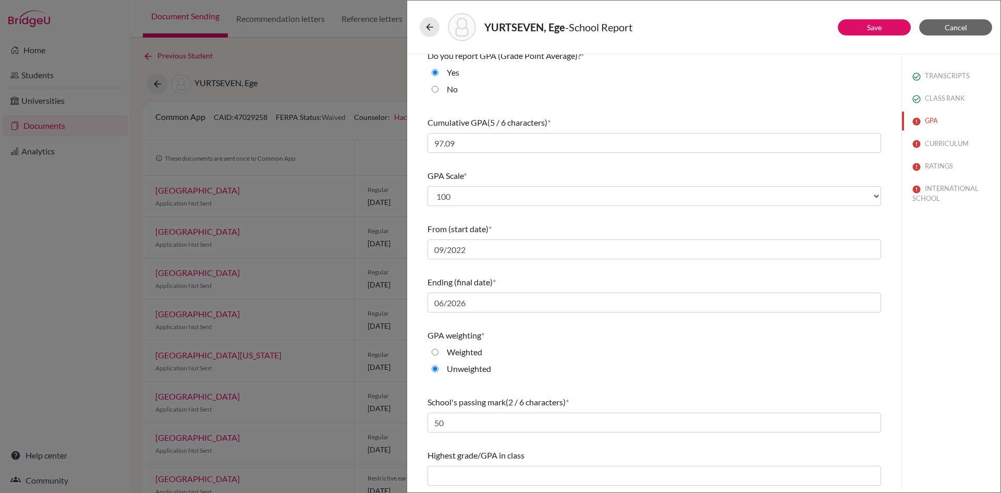
click at [605, 445] on div "Highest grade/GPA in class" at bounding box center [655, 467] width 454 height 45
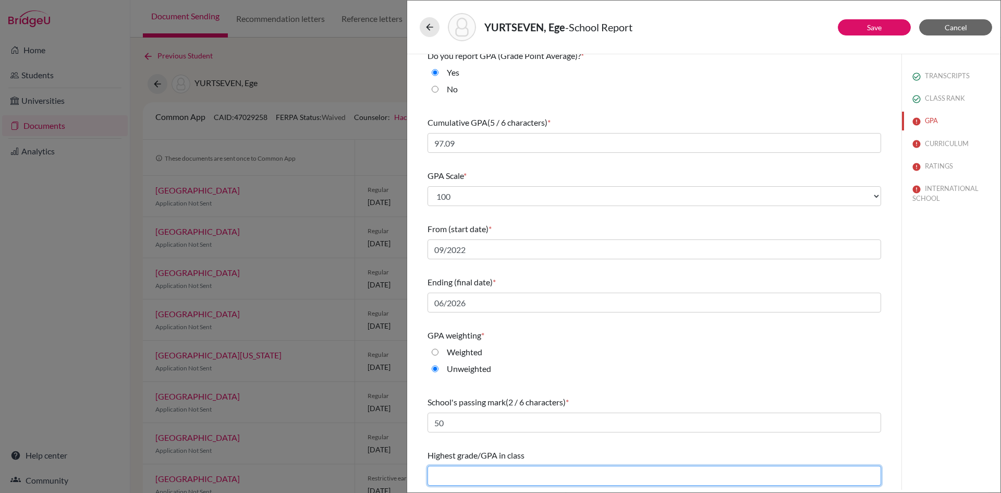
click at [475, 472] on input "text" at bounding box center [655, 476] width 454 height 20
type input "99,54"
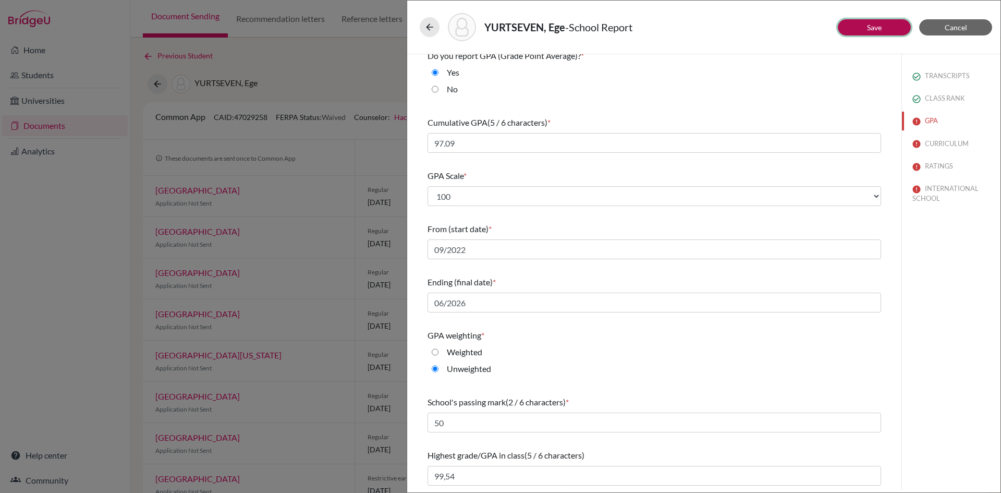
click at [887, 26] on button "Save" at bounding box center [874, 27] width 73 height 16
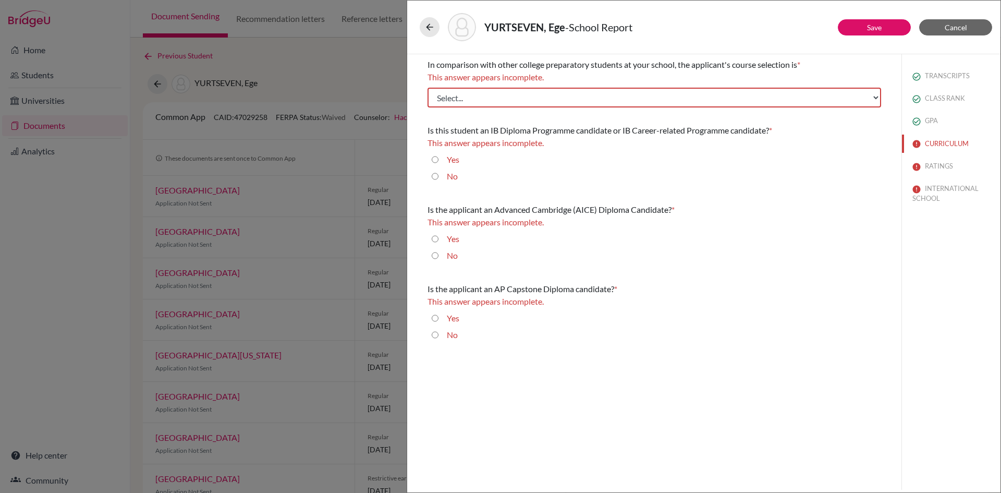
scroll to position [0, 0]
click at [556, 102] on select "Select... Less than demanding Average [PERSON_NAME] Very demanding Most demandi…" at bounding box center [655, 98] width 454 height 20
click at [761, 253] on div "No" at bounding box center [655, 257] width 454 height 17
click at [435, 175] on input "No" at bounding box center [435, 176] width 7 height 13
radio input "true"
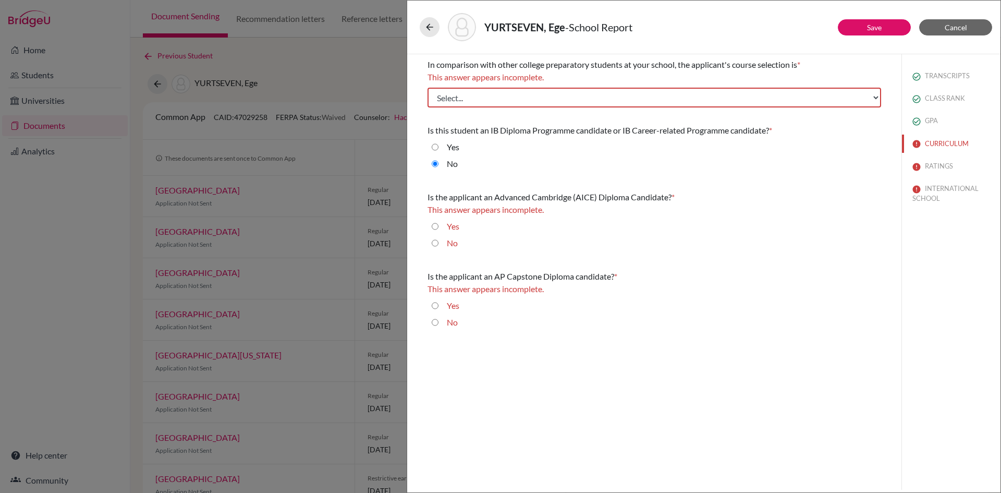
click at [434, 243] on input "No" at bounding box center [435, 243] width 7 height 13
radio input "true"
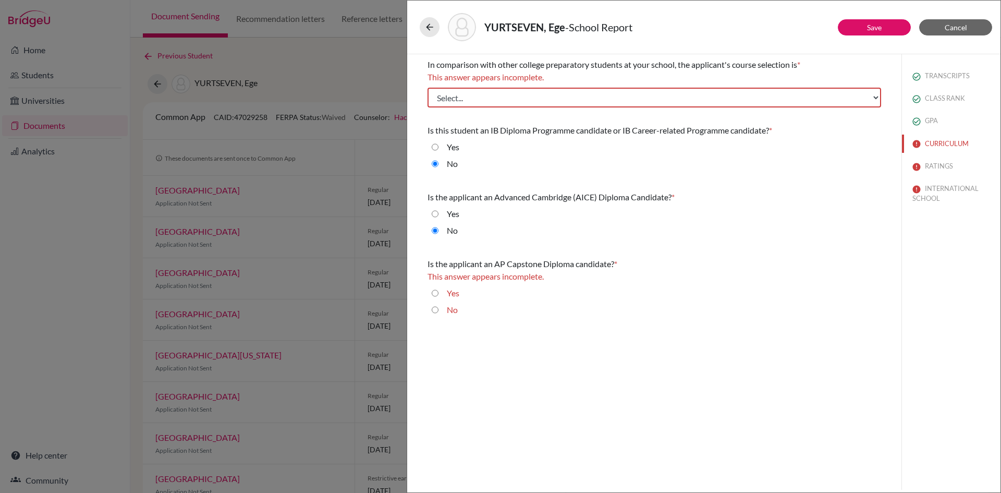
click at [435, 308] on input "No" at bounding box center [435, 309] width 7 height 13
radio input "true"
click at [583, 97] on select "Select... Less than demanding Average [PERSON_NAME] Very demanding Most demandi…" at bounding box center [655, 98] width 454 height 20
drag, startPoint x: 465, startPoint y: 96, endPoint x: 468, endPoint y: 105, distance: 9.9
click at [465, 96] on select "Select... Less than demanding Average [PERSON_NAME] Very demanding Most demandi…" at bounding box center [655, 98] width 454 height 20
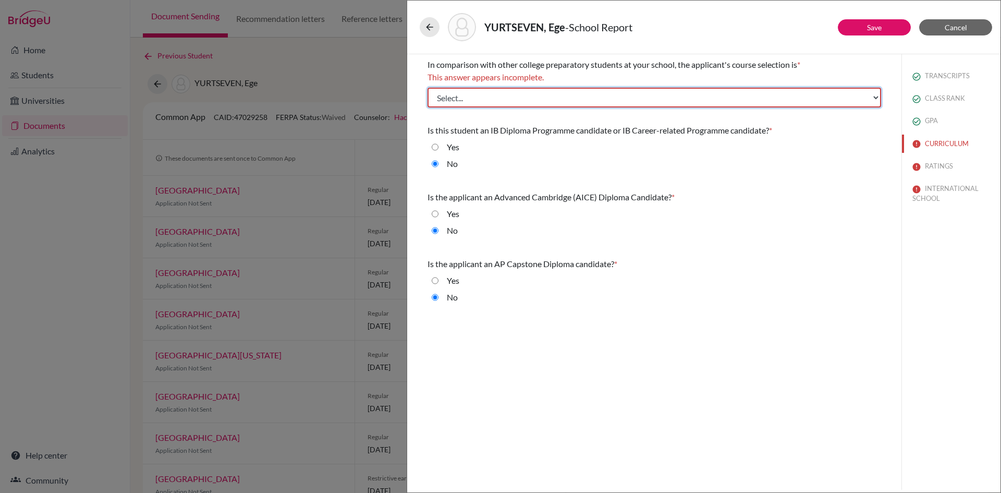
select select "4"
click at [428, 88] on select "Select... Less than demanding Average [PERSON_NAME] Very demanding Most demandi…" at bounding box center [655, 98] width 454 height 20
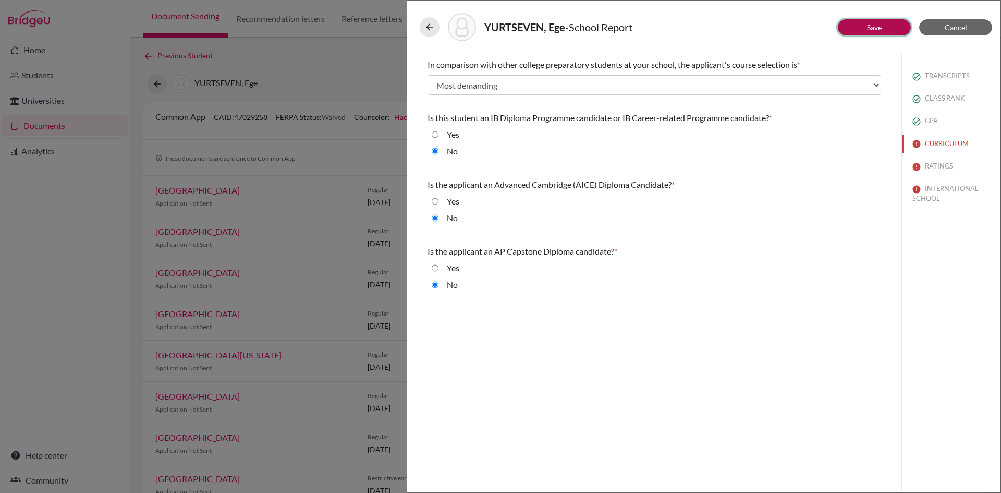
click at [884, 29] on button "Save" at bounding box center [874, 27] width 73 height 16
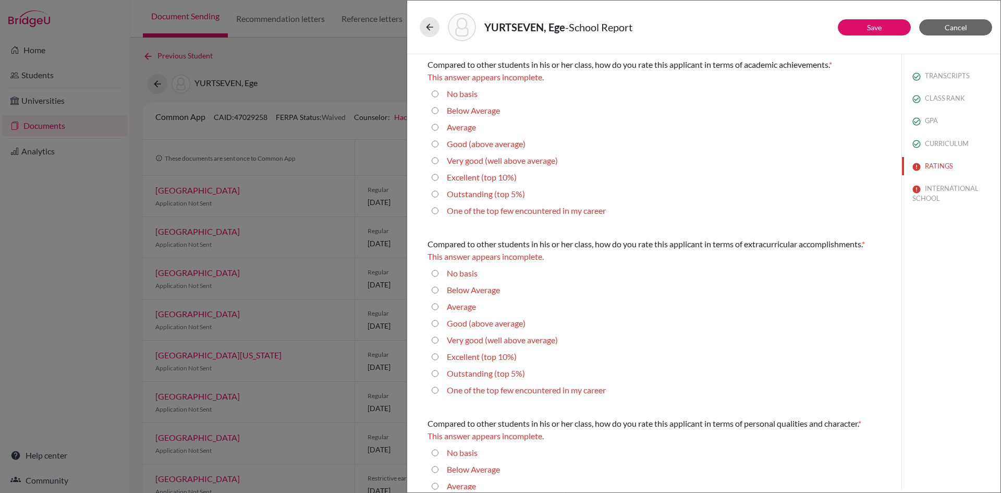
click at [434, 212] on career "One of the top few encountered in my career" at bounding box center [435, 210] width 7 height 13
radio career "true"
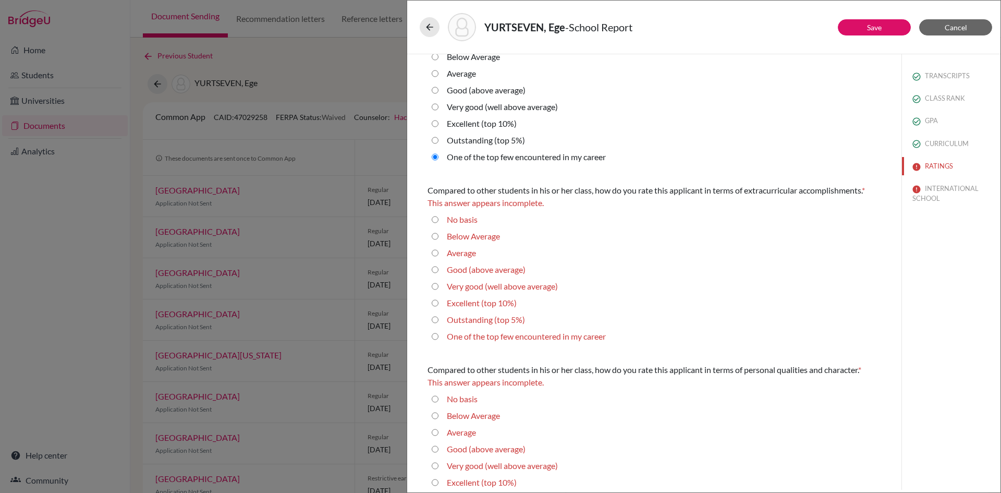
scroll to position [104, 0]
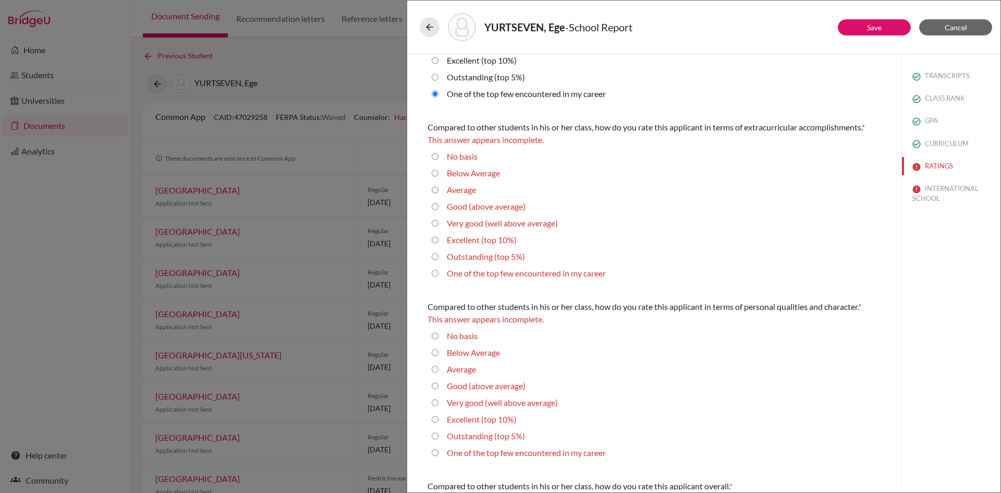
click at [435, 272] on career "One of the top few encountered in my career" at bounding box center [435, 273] width 7 height 13
radio career "true"
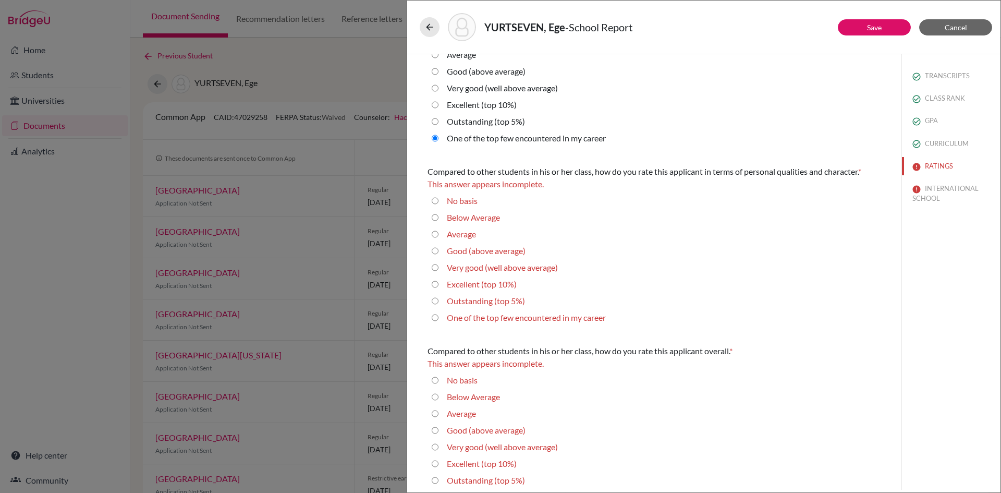
scroll to position [249, 0]
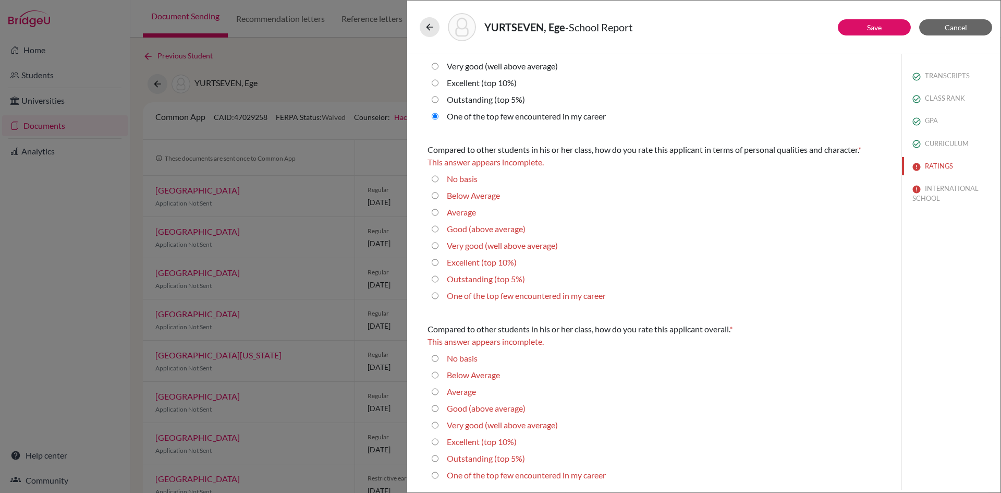
click at [432, 295] on career "One of the top few encountered in my career" at bounding box center [435, 295] width 7 height 13
radio career "true"
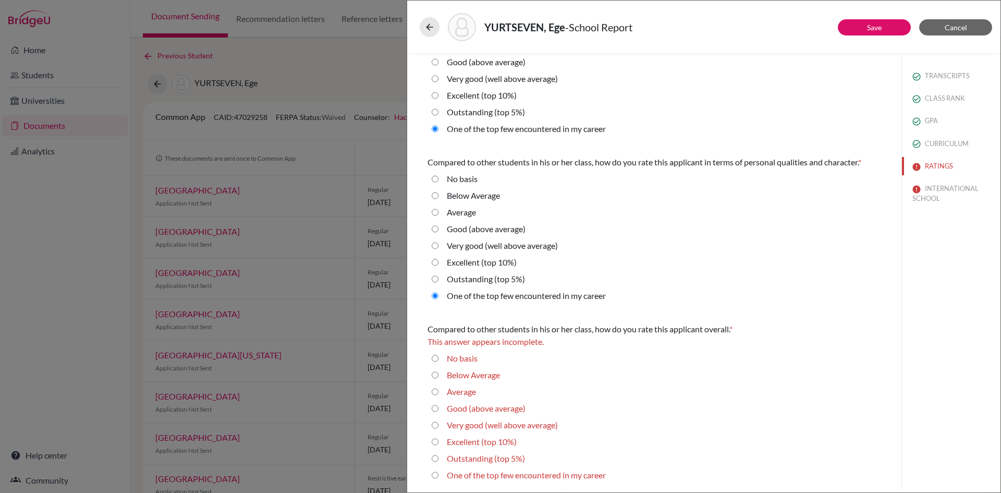
click at [435, 476] on career "One of the top few encountered in my career" at bounding box center [435, 475] width 7 height 13
radio career "true"
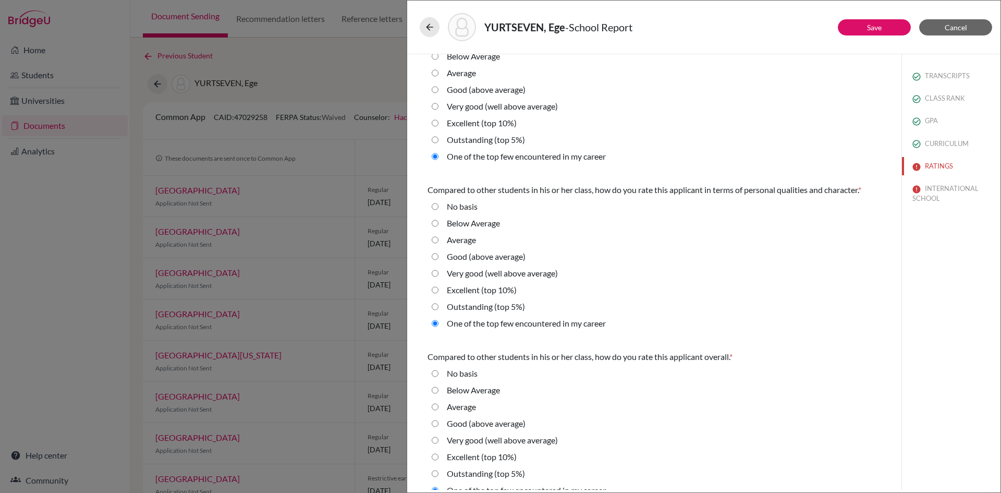
scroll to position [224, 0]
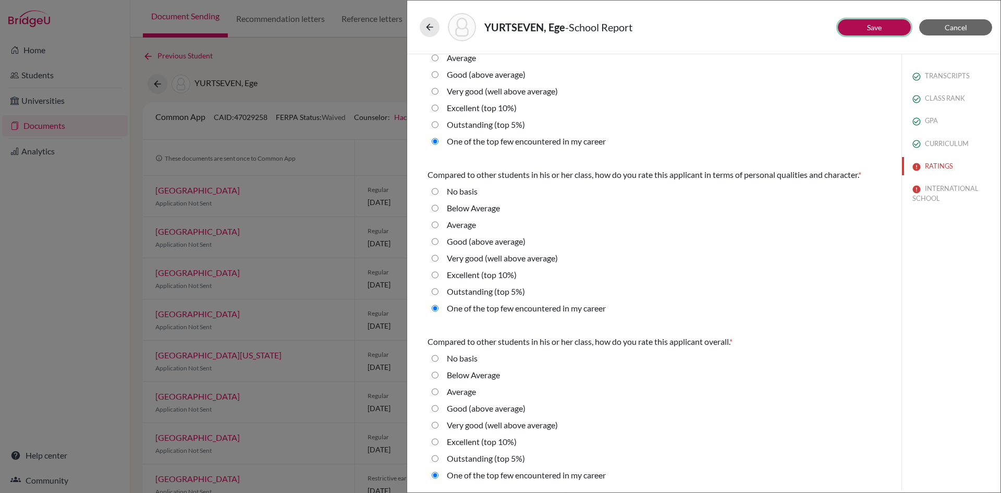
click at [871, 31] on link "Save" at bounding box center [874, 27] width 15 height 9
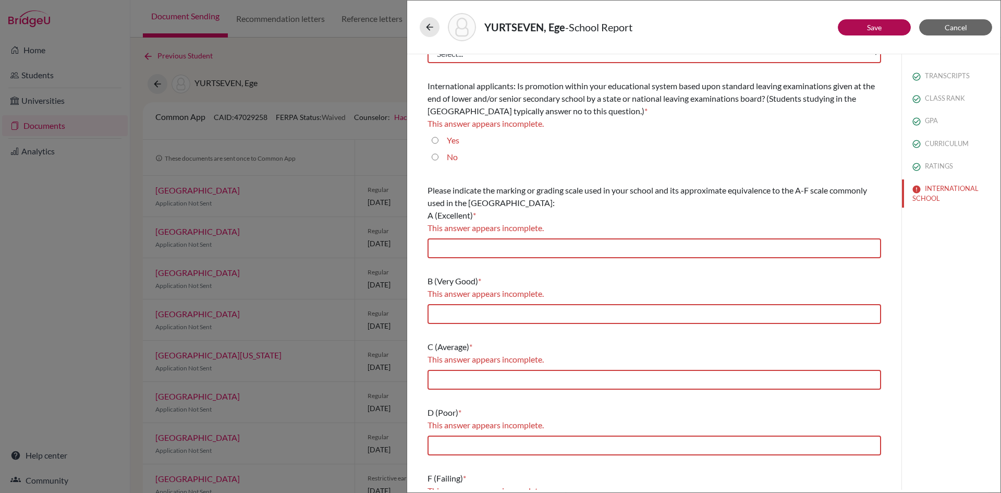
scroll to position [0, 0]
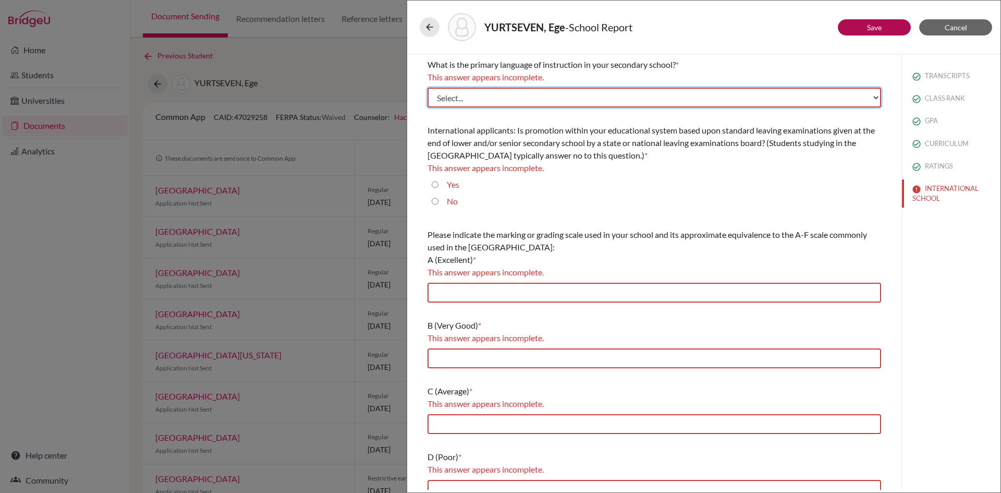
click at [575, 98] on select "Select... Albanian Arabic Armenian Assamese Azerbaijani Belarusian Bengali Bulg…" at bounding box center [655, 98] width 454 height 20
select select "14"
click at [428, 88] on select "Select... Albanian Arabic Armenian Assamese Azerbaijani Belarusian Bengali Bulg…" at bounding box center [655, 98] width 454 height 20
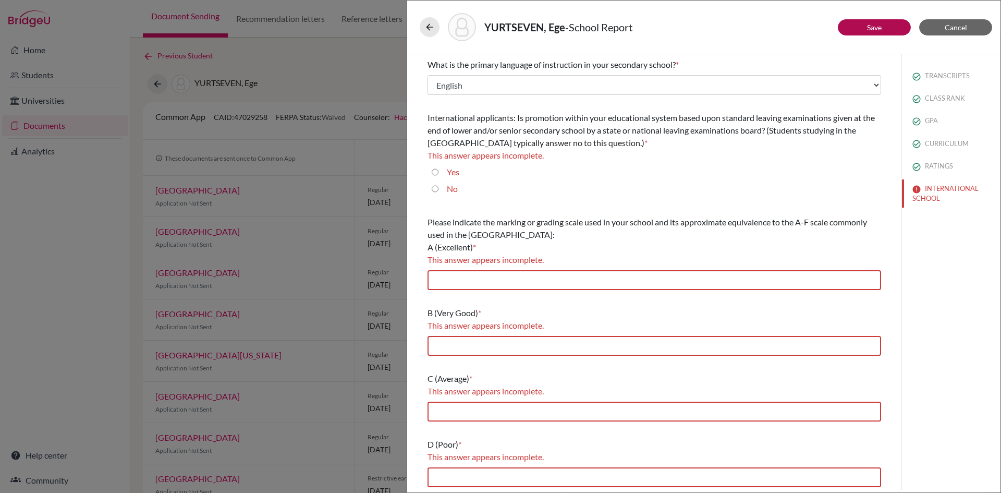
click at [437, 187] on input "No" at bounding box center [435, 189] width 7 height 13
radio input "true"
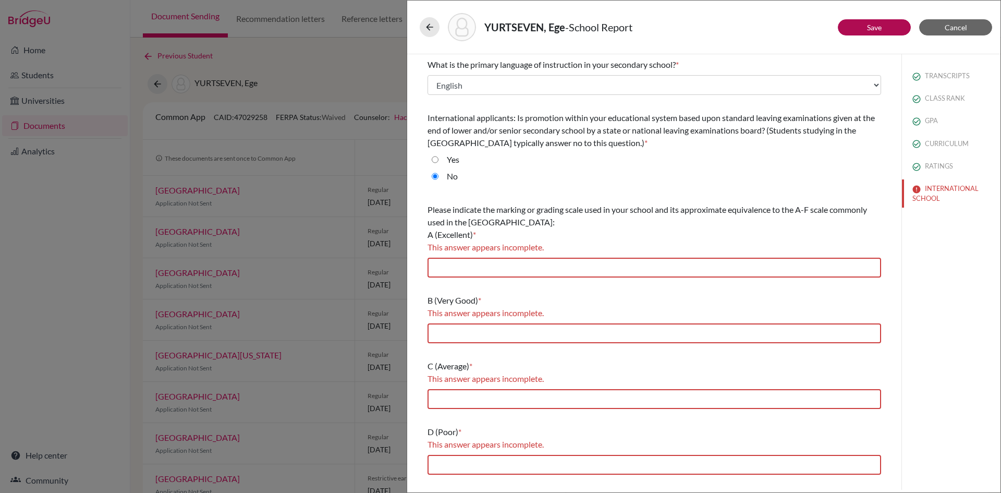
scroll to position [52, 0]
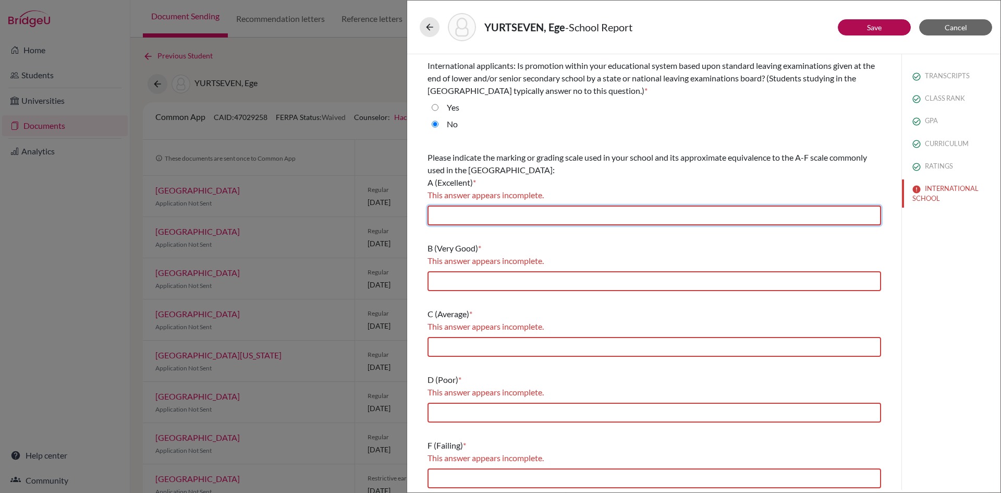
click at [529, 214] on input "text" at bounding box center [655, 215] width 454 height 20
type input "85-100"
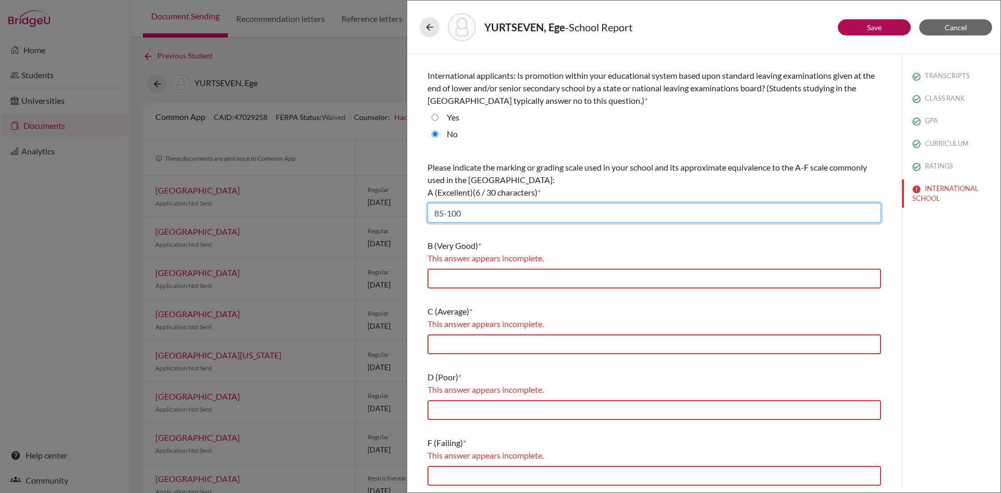
scroll to position [42, 0]
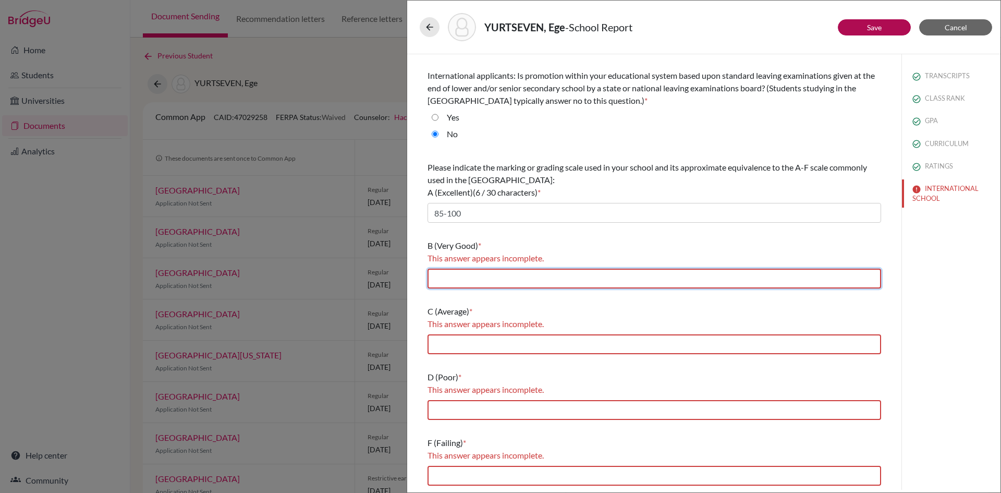
drag, startPoint x: 516, startPoint y: 275, endPoint x: 546, endPoint y: 275, distance: 30.2
click at [516, 275] on input "text" at bounding box center [655, 279] width 454 height 20
type input "70-84.99"
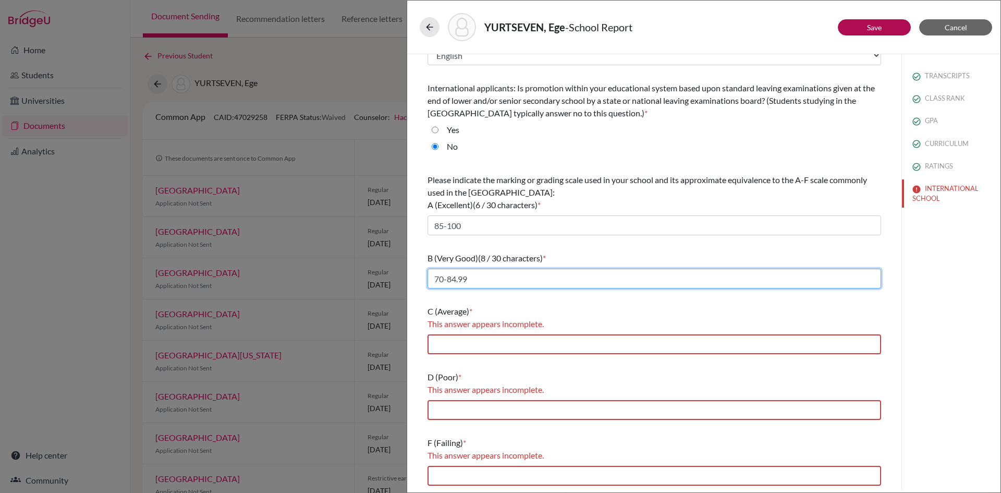
scroll to position [30, 0]
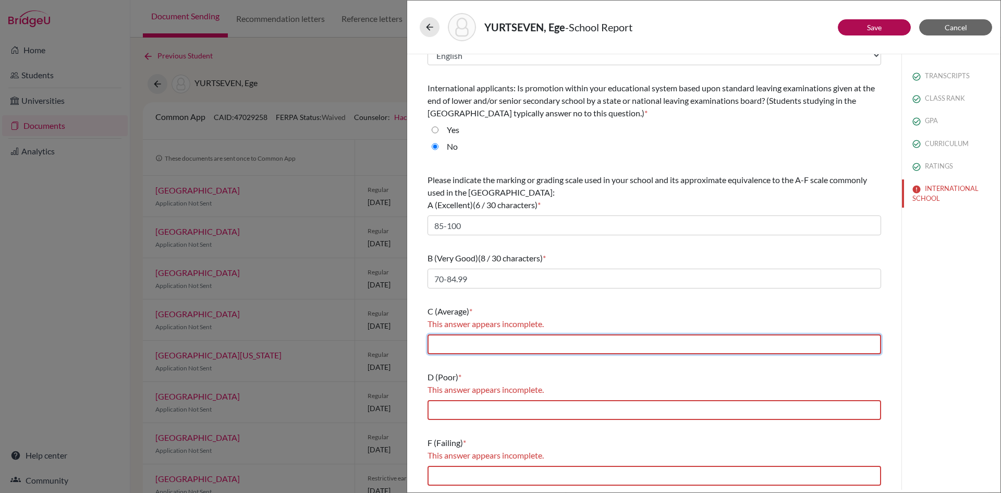
drag, startPoint x: 498, startPoint y: 340, endPoint x: 538, endPoint y: 325, distance: 42.4
click at [498, 340] on input "text" at bounding box center [655, 344] width 454 height 20
type input "60-69.99"
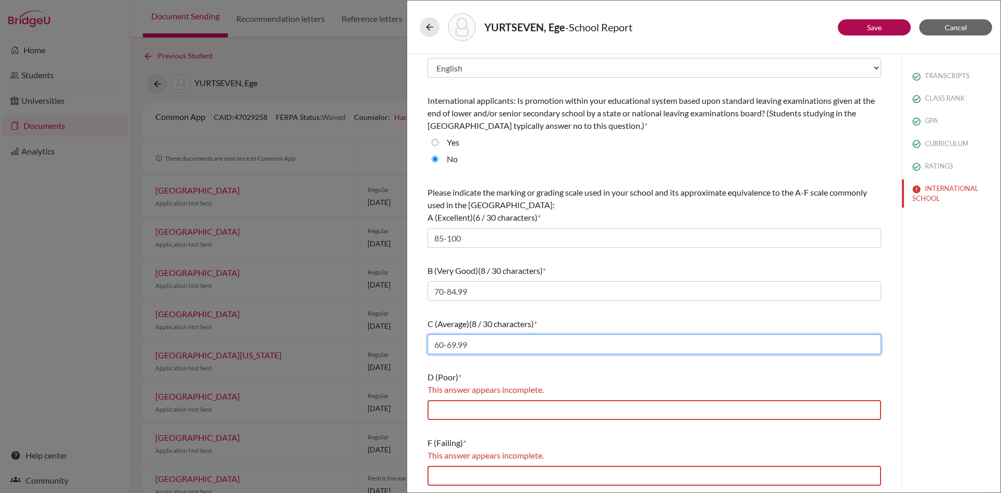
scroll to position [17, 0]
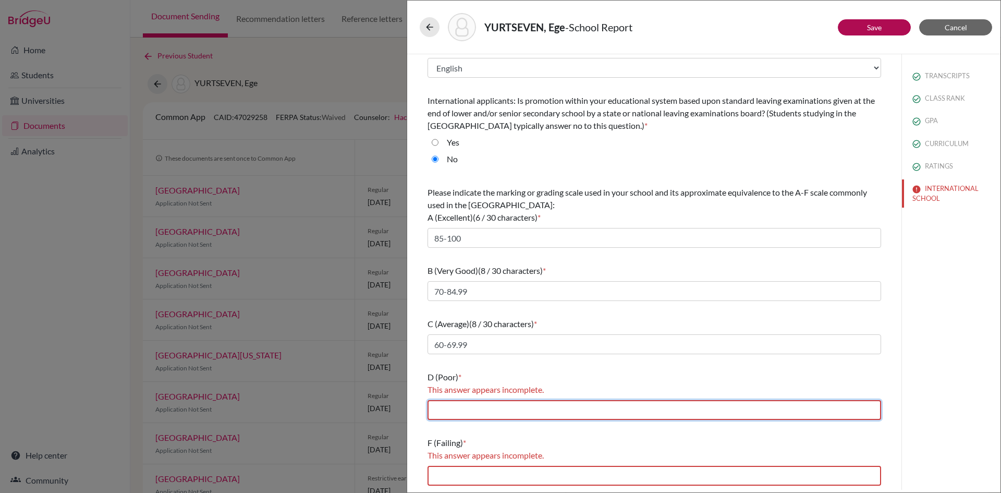
click at [528, 407] on input "text" at bounding box center [655, 410] width 454 height 20
type input "50-59.99"
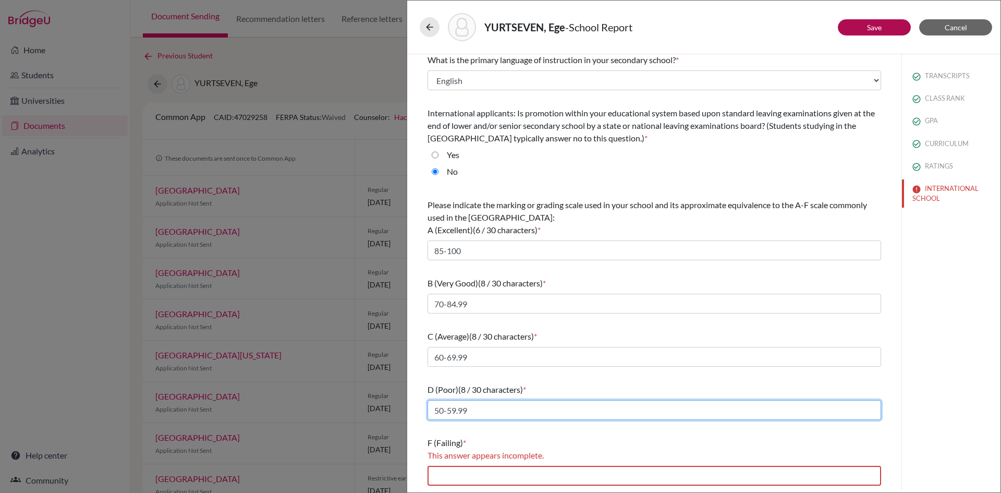
scroll to position [5, 0]
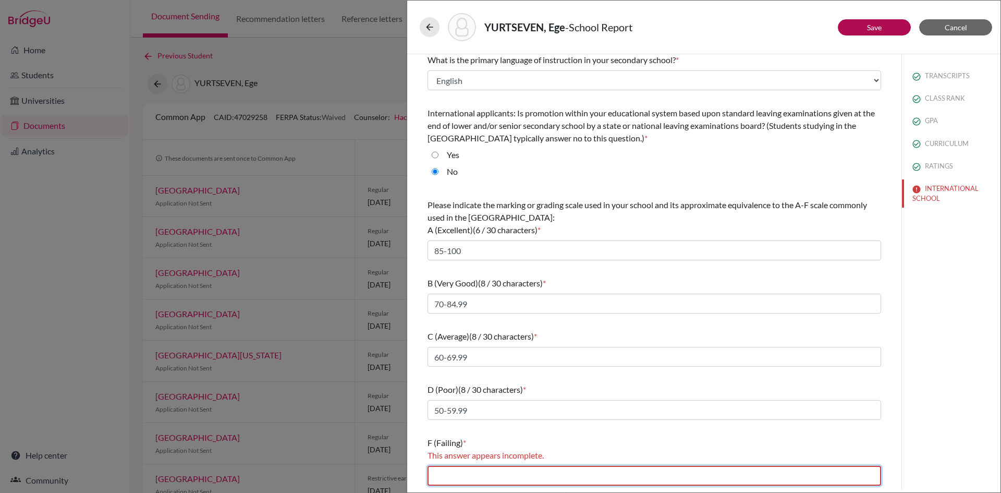
click at [446, 477] on input "text" at bounding box center [655, 476] width 454 height 20
type input "0-49.99"
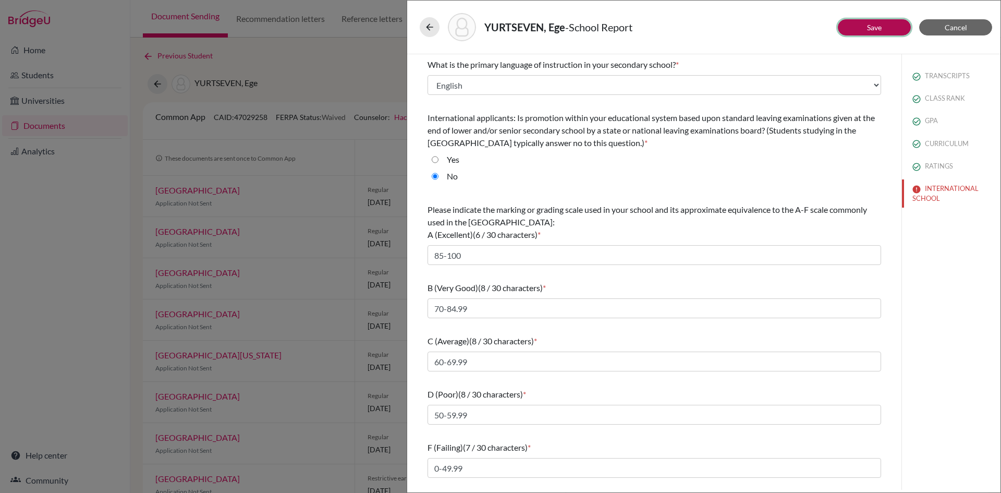
drag, startPoint x: 876, startPoint y: 23, endPoint x: 881, endPoint y: 25, distance: 5.4
click at [877, 23] on link "Save" at bounding box center [874, 27] width 15 height 9
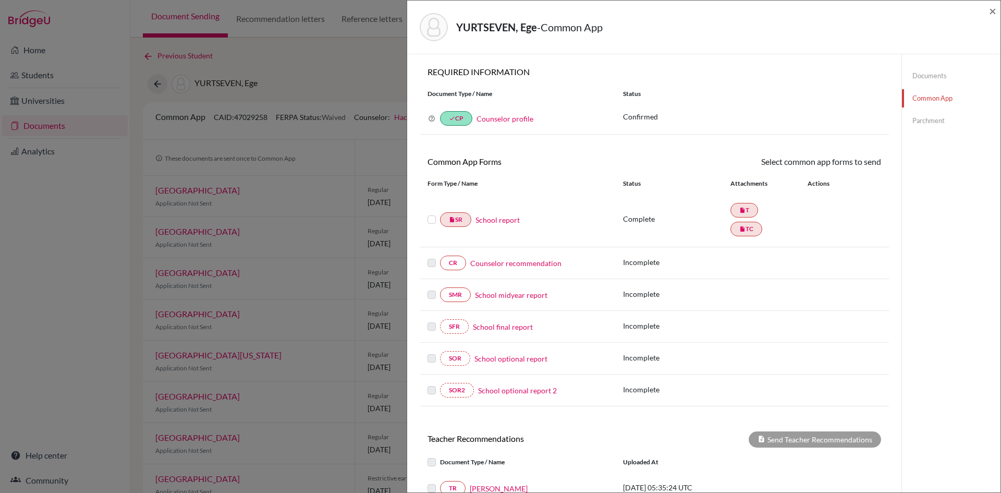
click at [513, 261] on link "Counselor recommendation" at bounding box center [515, 263] width 91 height 11
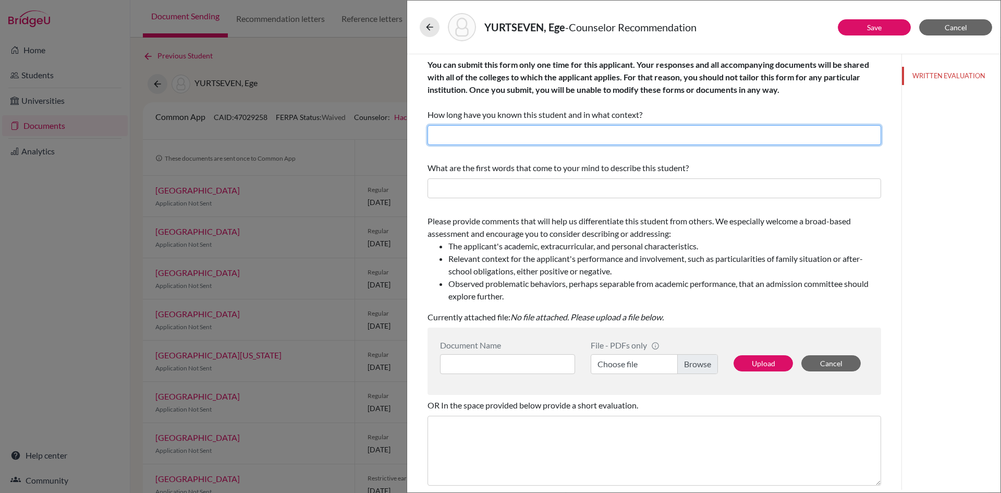
click at [563, 138] on input "text" at bounding box center [655, 135] width 454 height 20
click at [509, 133] on input "text" at bounding box center [655, 135] width 454 height 20
click at [489, 142] on input "text" at bounding box center [655, 135] width 454 height 20
type input "I have known this student for"
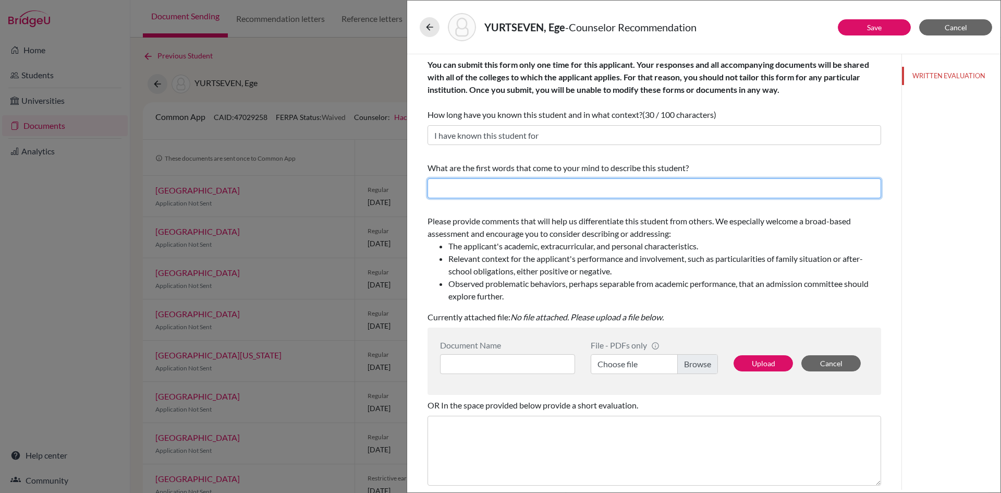
click at [514, 186] on input "text" at bounding box center [655, 188] width 454 height 20
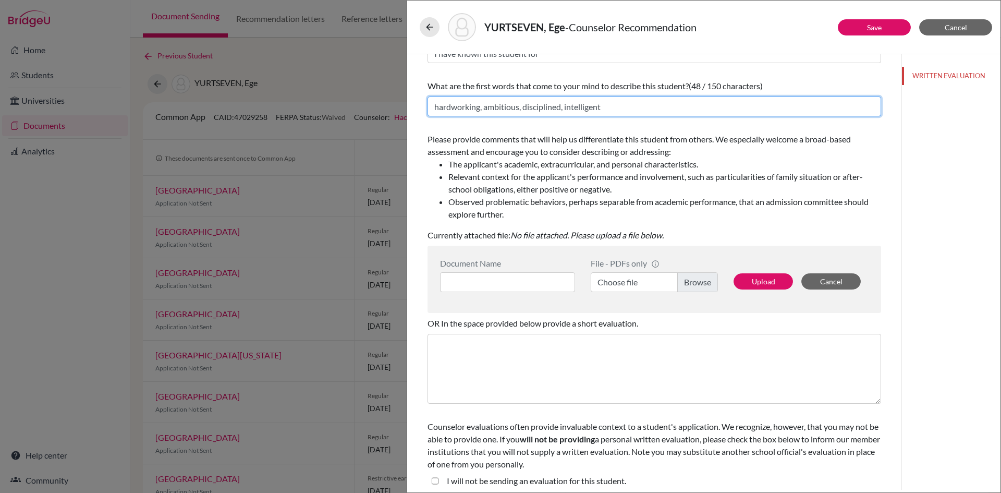
scroll to position [88, 0]
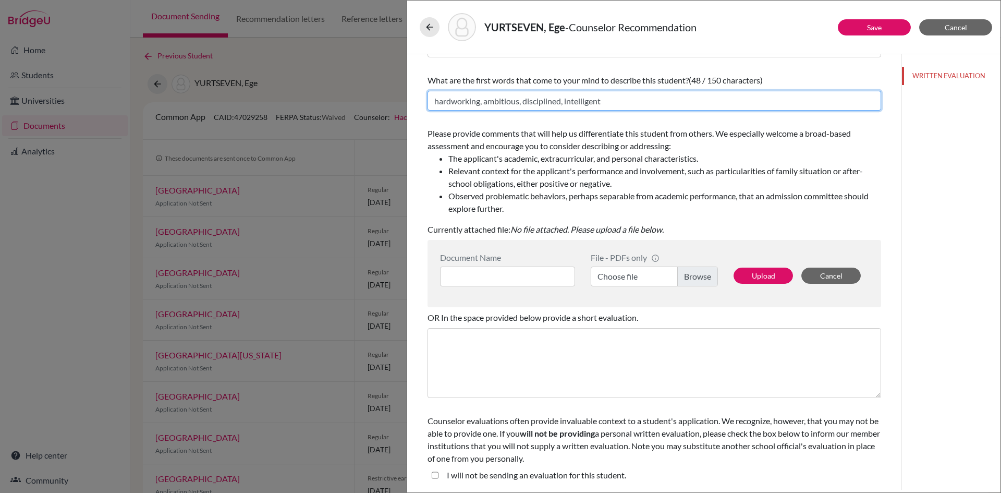
type input "hardworking, ambitious, disciplined, intelligent"
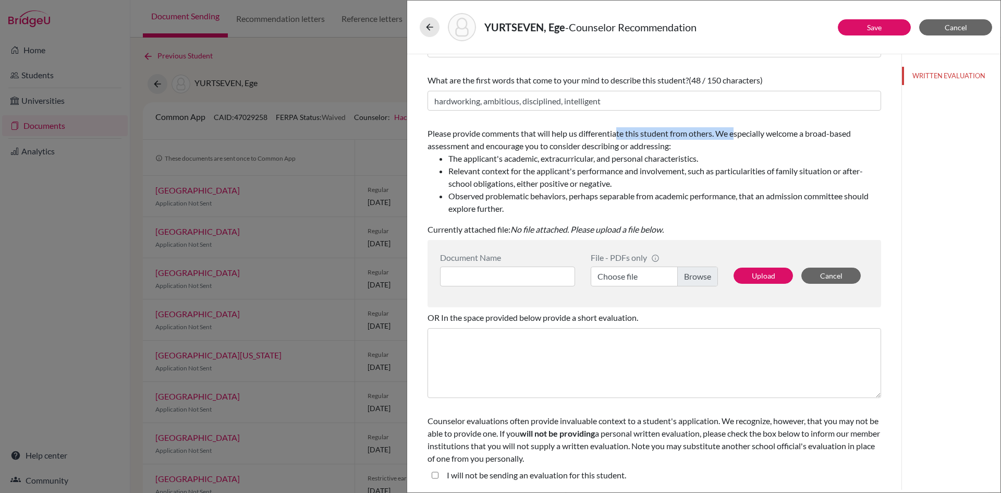
drag, startPoint x: 622, startPoint y: 132, endPoint x: 737, endPoint y: 134, distance: 115.3
click at [737, 134] on span "Please provide comments that will help us differentiate this student from other…" at bounding box center [655, 171] width 454 height 87
click at [749, 151] on div "Please provide comments that will help us differentiate this student from other…" at bounding box center [655, 171] width 454 height 88
drag, startPoint x: 509, startPoint y: 174, endPoint x: 673, endPoint y: 173, distance: 163.7
click at [672, 173] on li "Relevant context for the applicant's performance and involvement, such as parti…" at bounding box center [664, 177] width 433 height 25
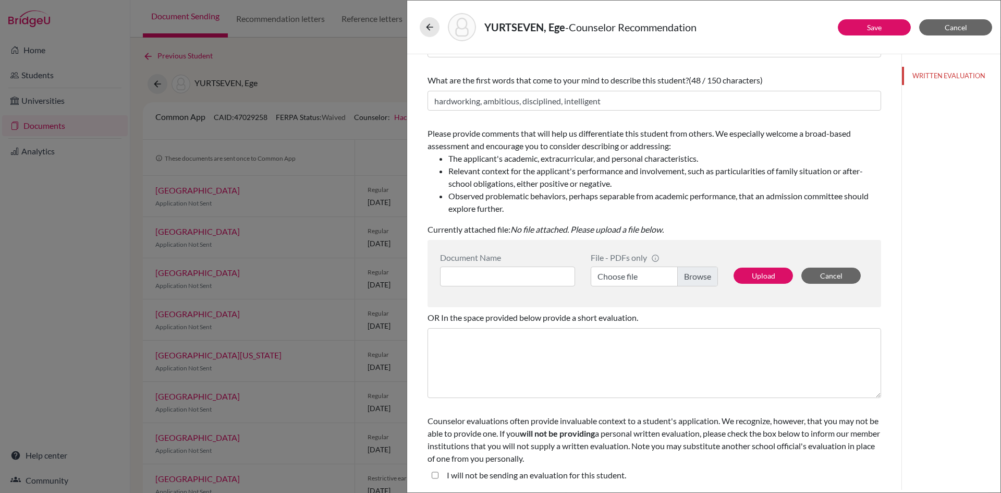
click at [685, 185] on li "Relevant context for the applicant's performance and involvement, such as parti…" at bounding box center [664, 177] width 433 height 25
drag, startPoint x: 502, startPoint y: 157, endPoint x: 678, endPoint y: 167, distance: 176.0
click at [678, 167] on ul "The applicant's academic, extracurricular, and personal characteristics. Releva…" at bounding box center [655, 183] width 454 height 63
click at [721, 155] on li "The applicant's academic, extracurricular, and personal characteristics." at bounding box center [664, 158] width 433 height 13
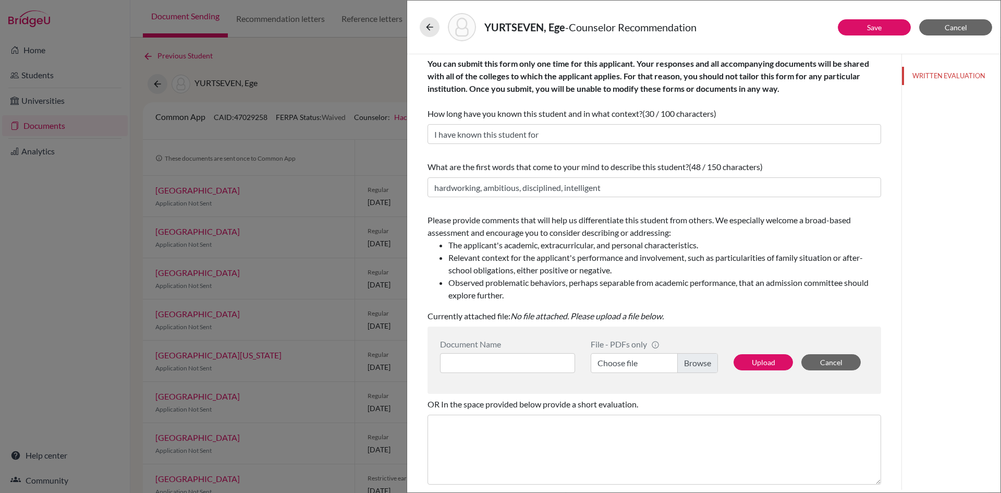
scroll to position [0, 0]
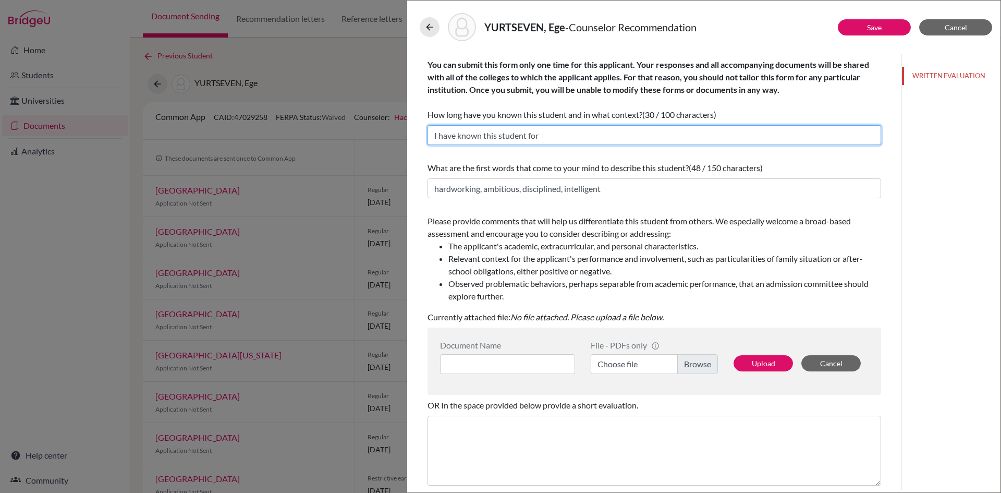
click at [612, 138] on input "I have known this student for" at bounding box center [655, 135] width 454 height 20
click at [677, 136] on input "I have known this student for a long time as the school counselor." at bounding box center [655, 135] width 454 height 20
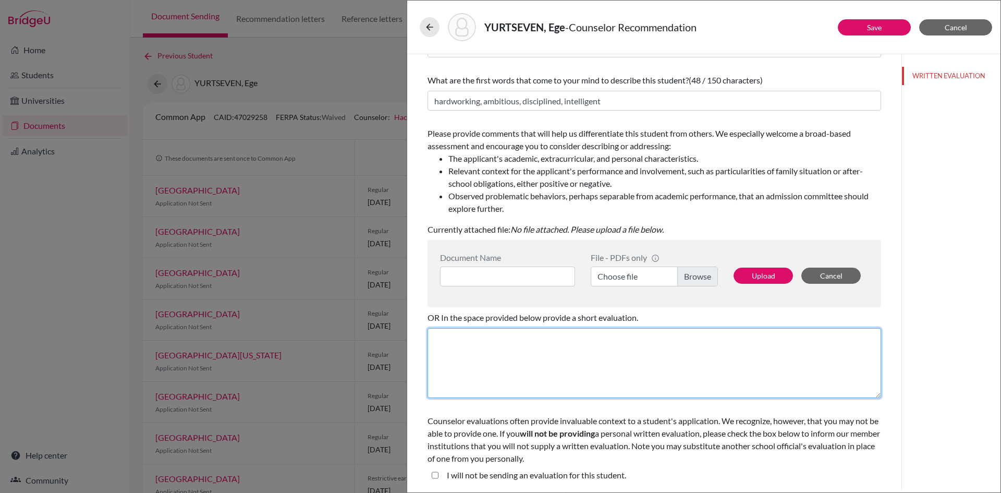
click at [543, 358] on textarea at bounding box center [655, 363] width 454 height 70
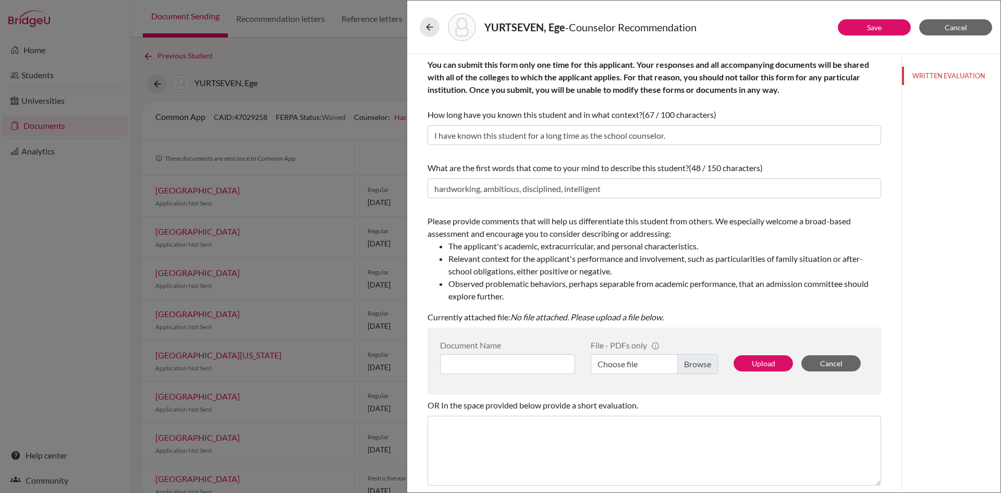
click at [739, 238] on div "Please provide comments that will help us differentiate this student from other…" at bounding box center [655, 259] width 454 height 88
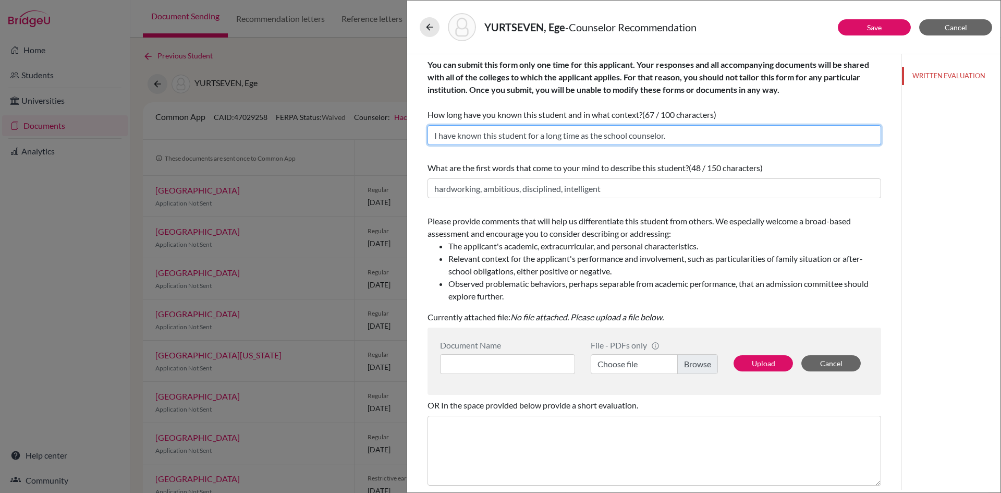
drag, startPoint x: 671, startPoint y: 135, endPoint x: 565, endPoint y: 131, distance: 105.9
click at [566, 132] on input "I have known this student for a long time as the school counselor." at bounding box center [655, 135] width 454 height 20
type input "I have knoime as the school counselor. wn this student for a long t"
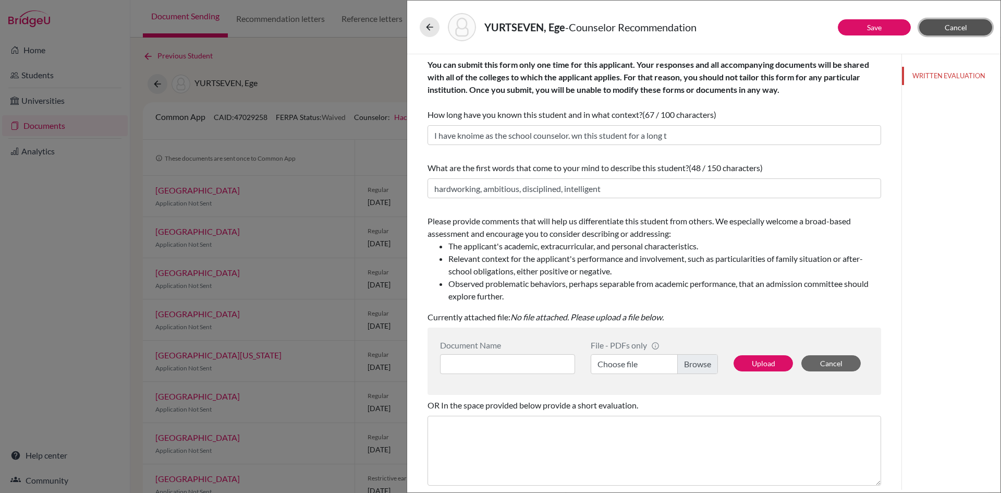
click at [958, 31] on span "Cancel" at bounding box center [956, 27] width 22 height 9
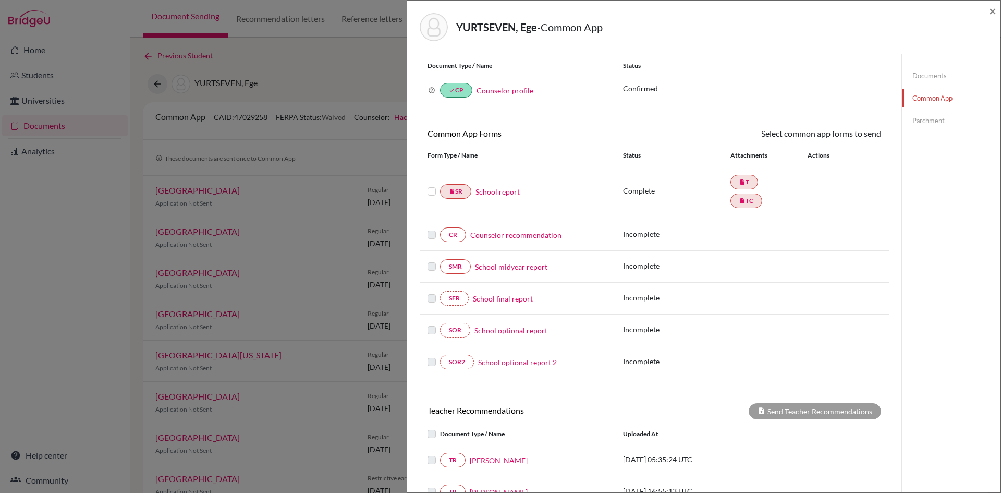
scroll to position [52, 0]
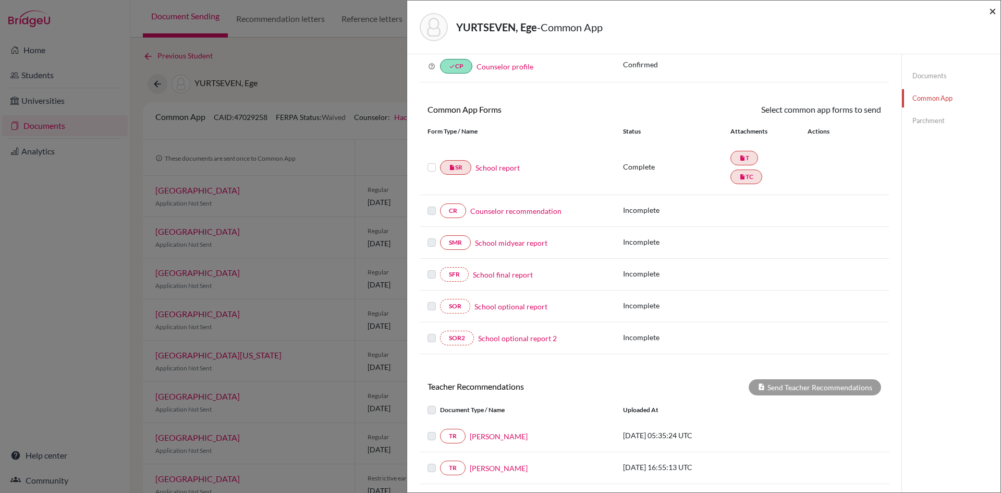
click at [990, 9] on span "×" at bounding box center [992, 10] width 7 height 15
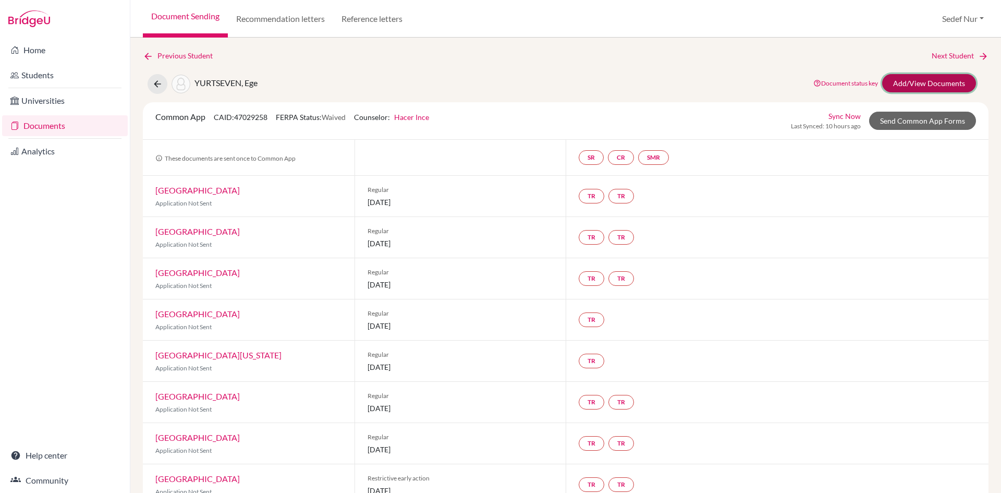
click at [942, 77] on link "Add/View Documents" at bounding box center [929, 83] width 94 height 18
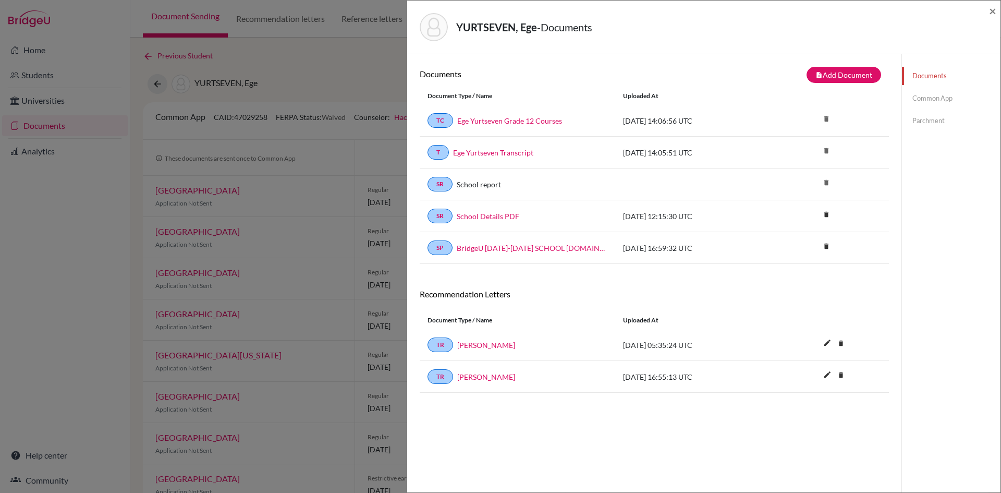
click at [939, 98] on link "Common App" at bounding box center [951, 98] width 99 height 18
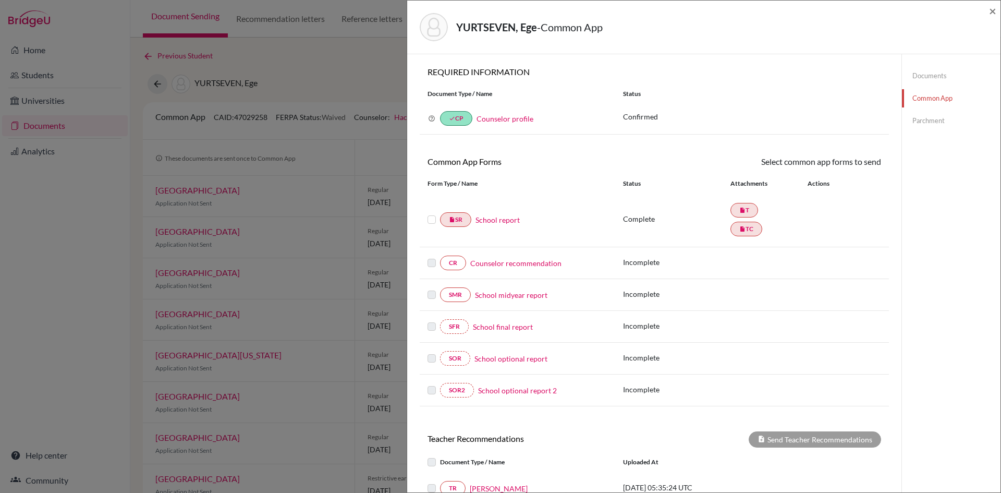
click at [517, 262] on link "Counselor recommendation" at bounding box center [515, 263] width 91 height 11
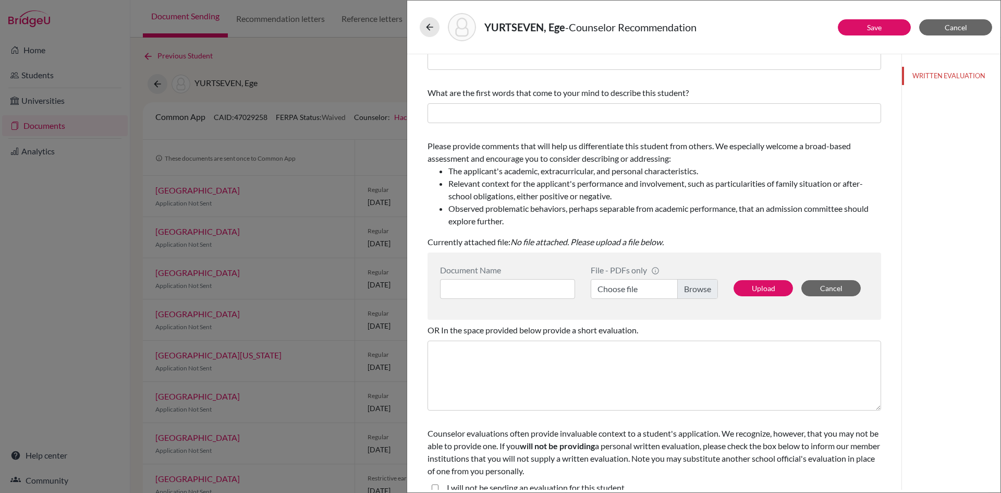
scroll to position [88, 0]
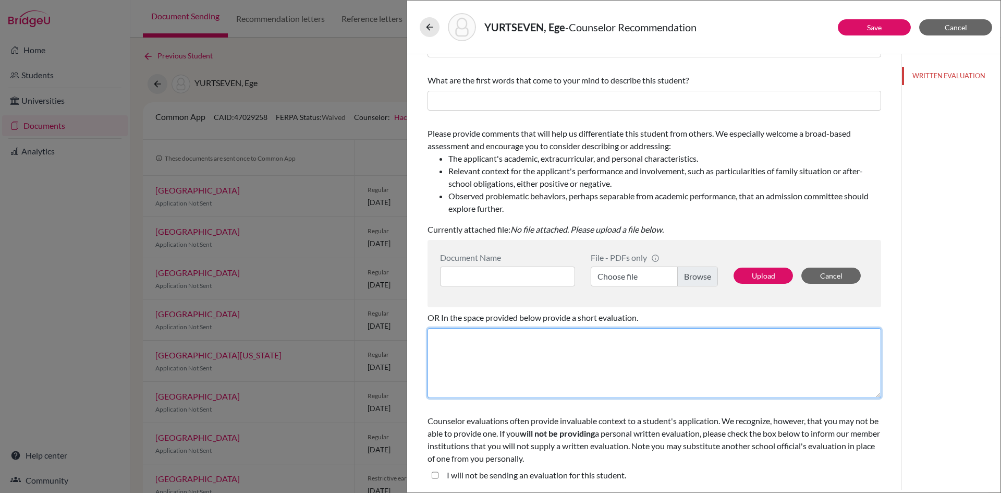
click at [630, 369] on textarea at bounding box center [655, 363] width 454 height 70
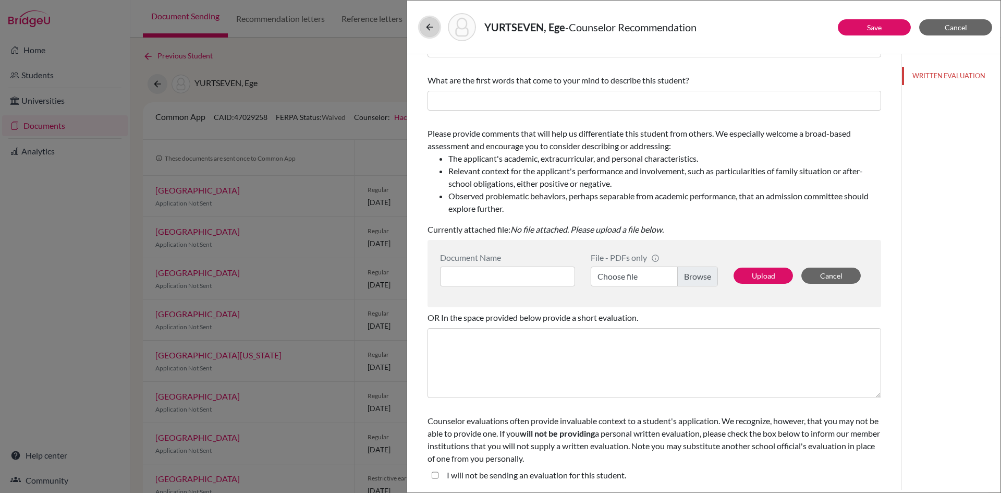
click at [432, 27] on icon at bounding box center [429, 27] width 10 height 10
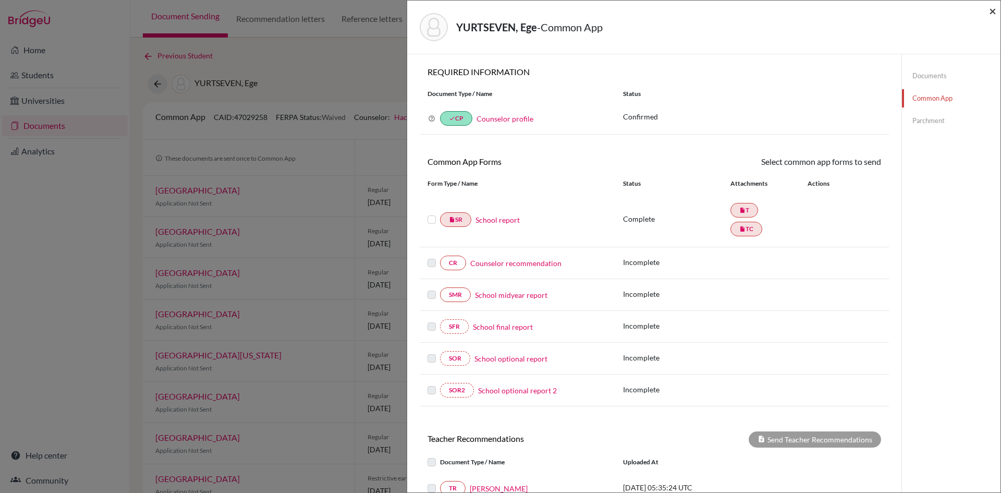
click at [994, 9] on span "×" at bounding box center [992, 10] width 7 height 15
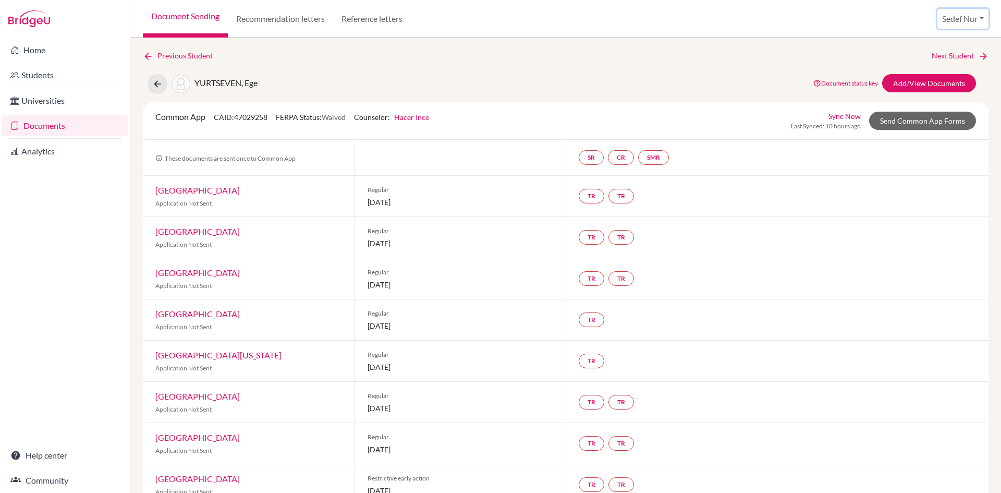
click at [964, 16] on button "Sedef Nur" at bounding box center [963, 19] width 51 height 20
click at [932, 82] on button "Log out" at bounding box center [949, 85] width 82 height 17
